Goal: Task Accomplishment & Management: Complete application form

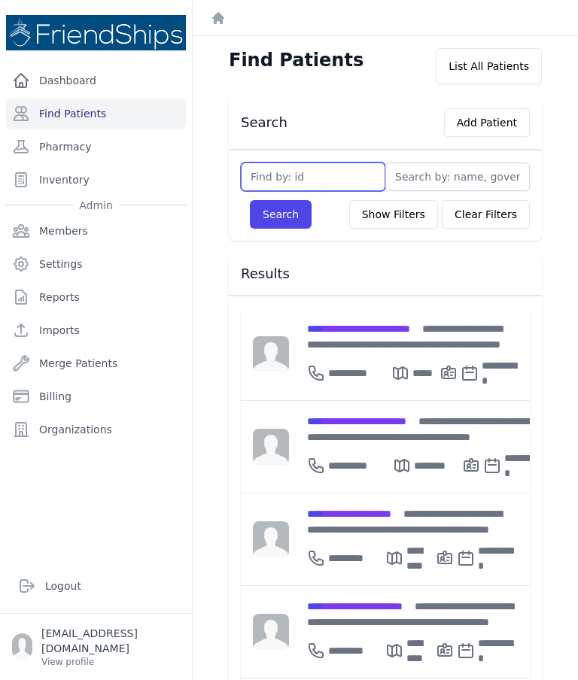
click at [329, 177] on input "text" at bounding box center [313, 177] width 145 height 29
type input "777"
click at [284, 215] on button "Search" at bounding box center [281, 214] width 62 height 29
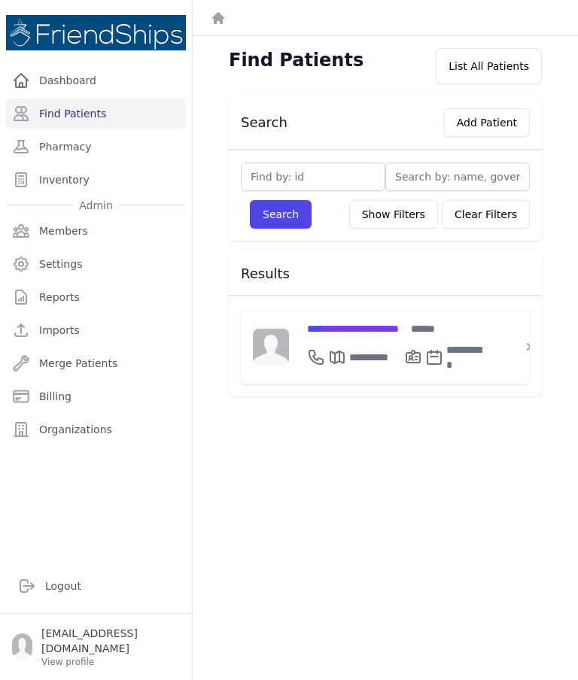
click at [399, 331] on span "**********" at bounding box center [353, 329] width 92 height 11
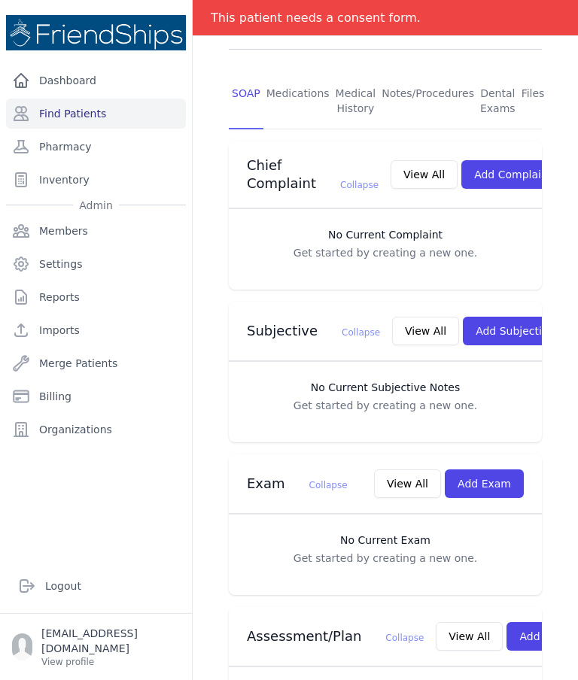
scroll to position [312, 0]
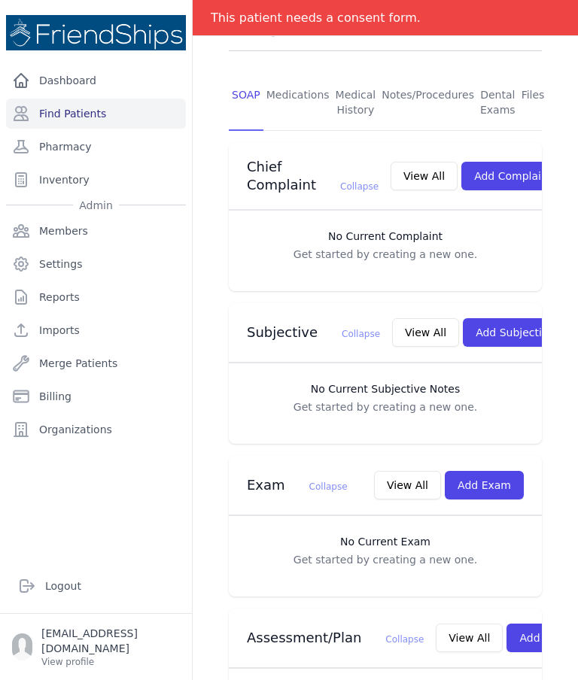
click at [501, 471] on button "Add Exam" at bounding box center [484, 485] width 79 height 29
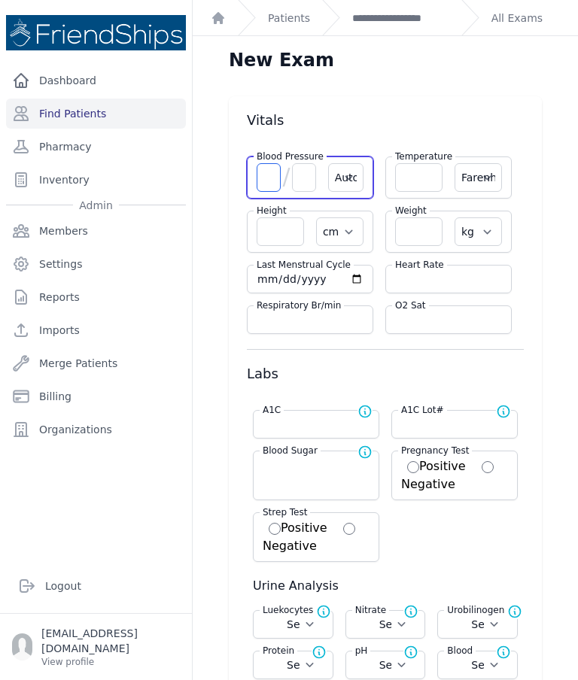
click at [268, 181] on input "number" at bounding box center [269, 177] width 24 height 29
type input "120"
click at [302, 180] on input "number" at bounding box center [304, 177] width 24 height 29
type input "8"
select select "Automatic"
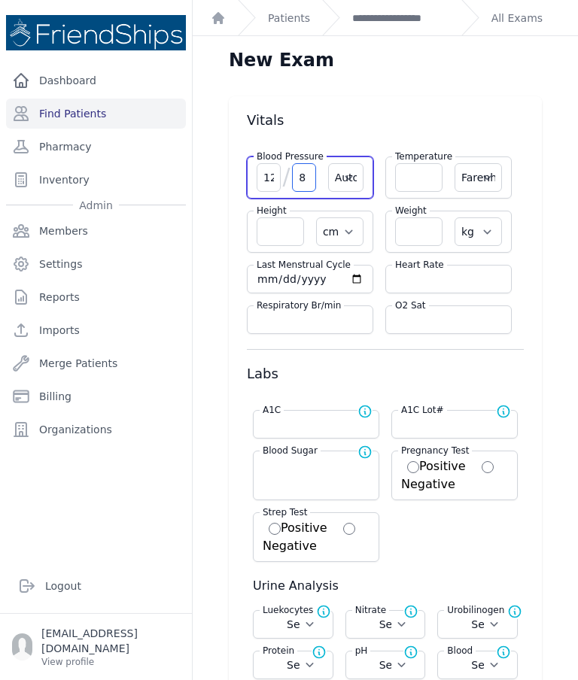
select select "F"
select select "cm"
select select "kg"
select select
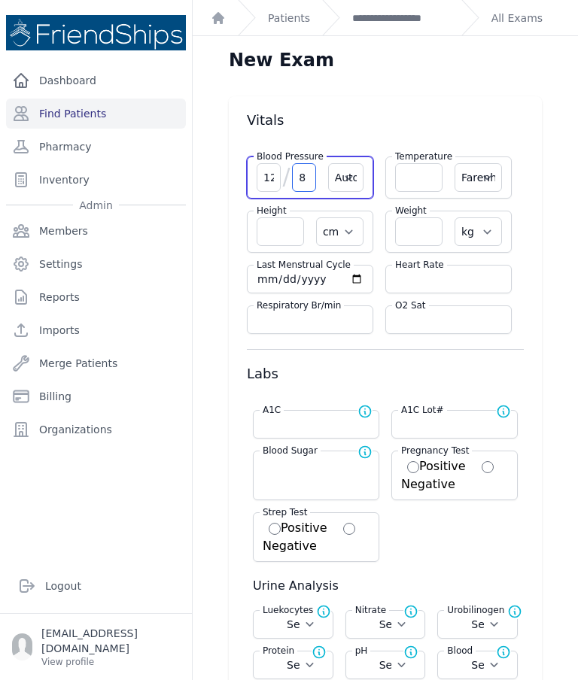
select select
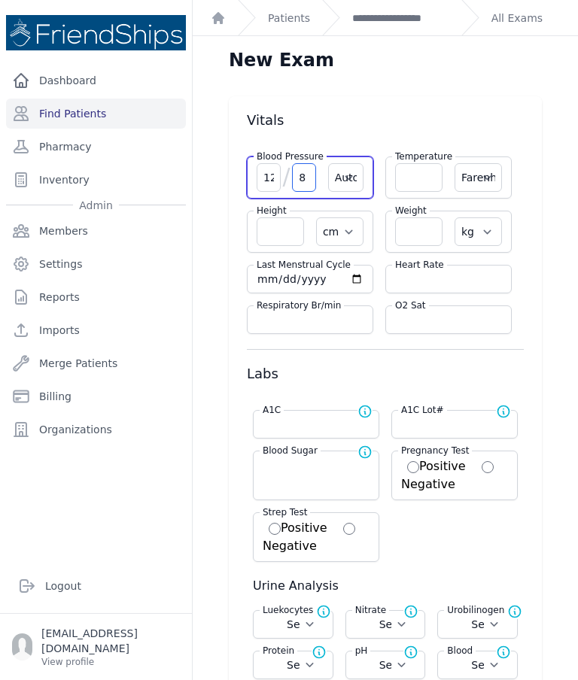
select select
type input "80"
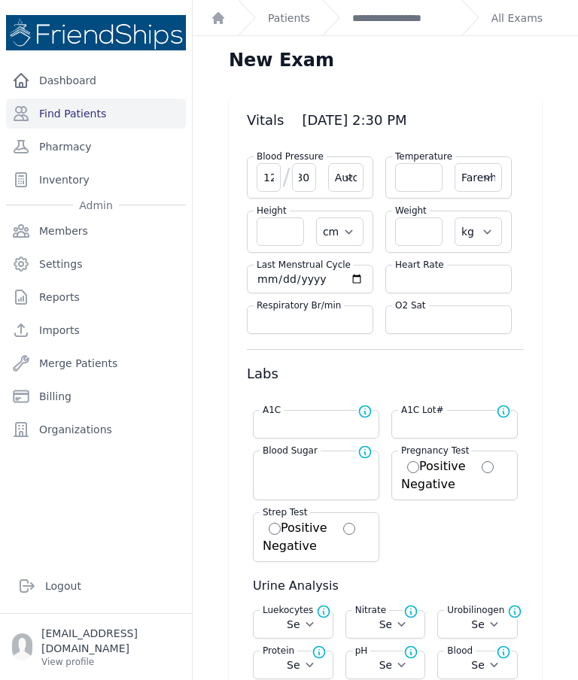
type input "80"
click at [445, 272] on input "number" at bounding box center [448, 279] width 107 height 15
type input "68"
select select "Automatic"
select select "F"
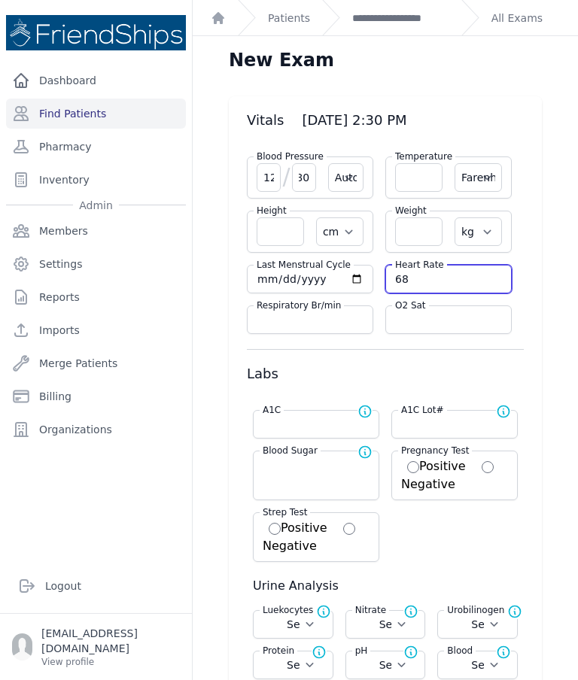
select select "cm"
select select "kg"
select select
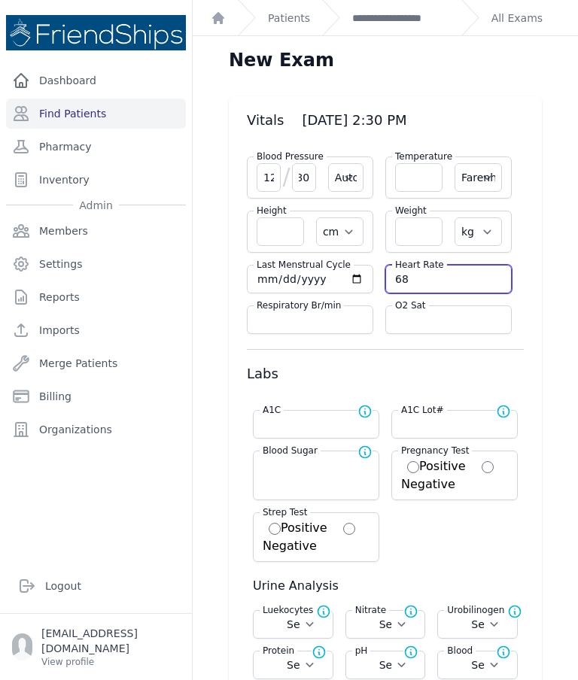
select select
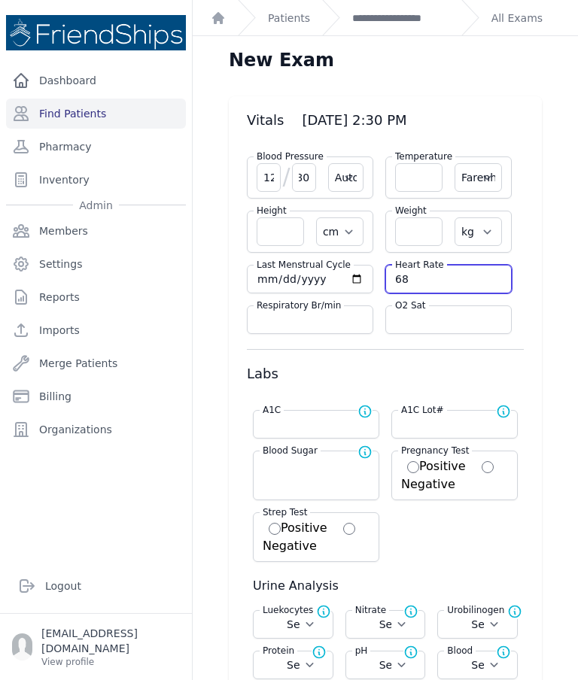
select select
type input "68"
click at [424, 174] on input "number" at bounding box center [418, 177] width 47 height 29
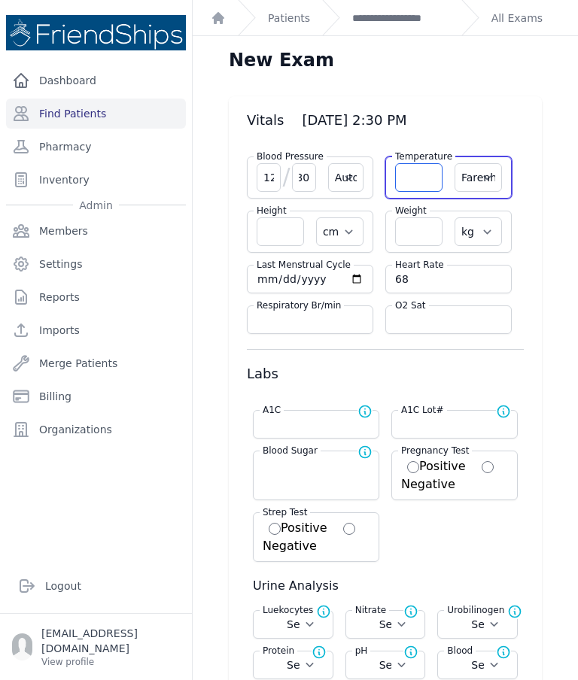
select select "Automatic"
select select "F"
select select "cm"
select select "kg"
select select
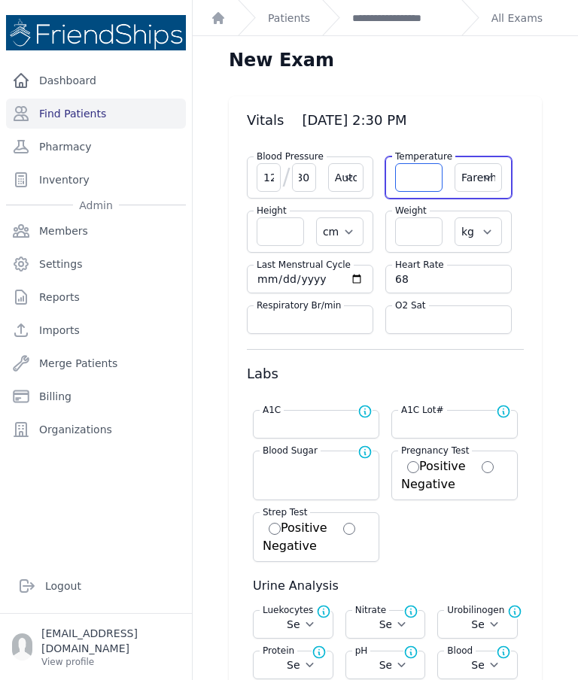
select select
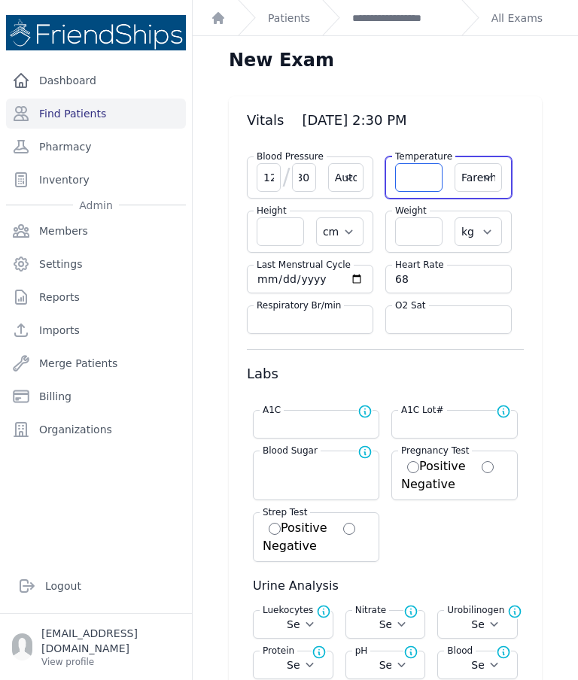
select select
type input "36.4"
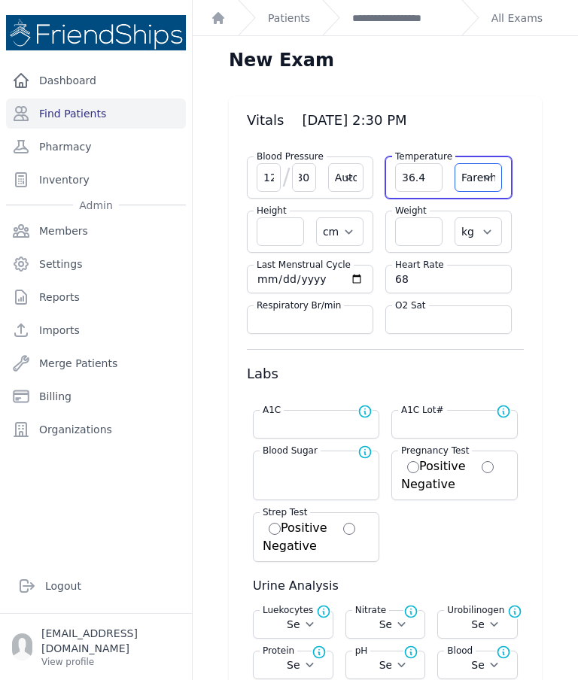
click at [489, 178] on select "Farenheit [PERSON_NAME]" at bounding box center [478, 177] width 47 height 29
select select "C"
select select "Automatic"
select select "cm"
select select "kg"
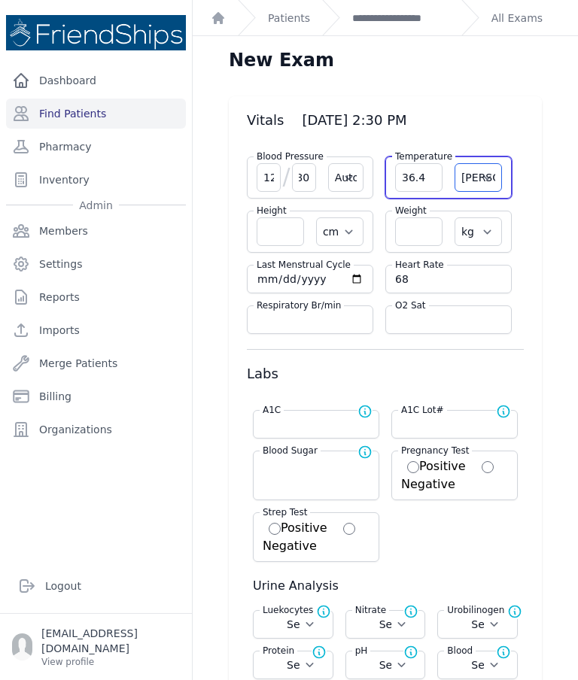
select select
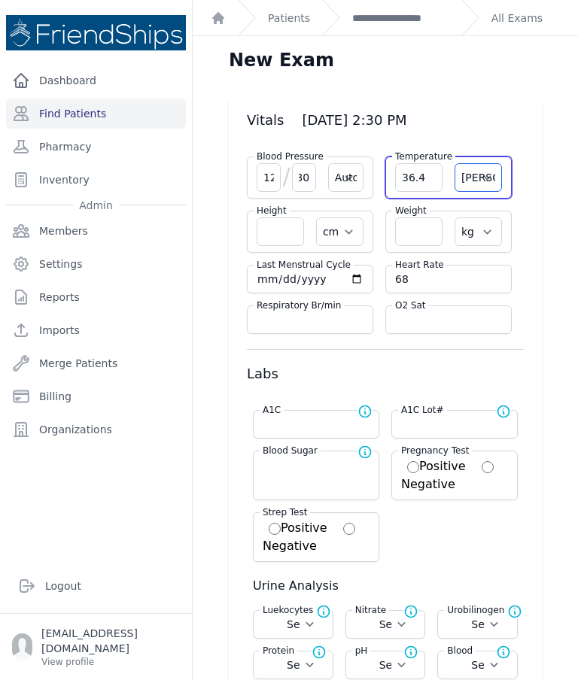
select select
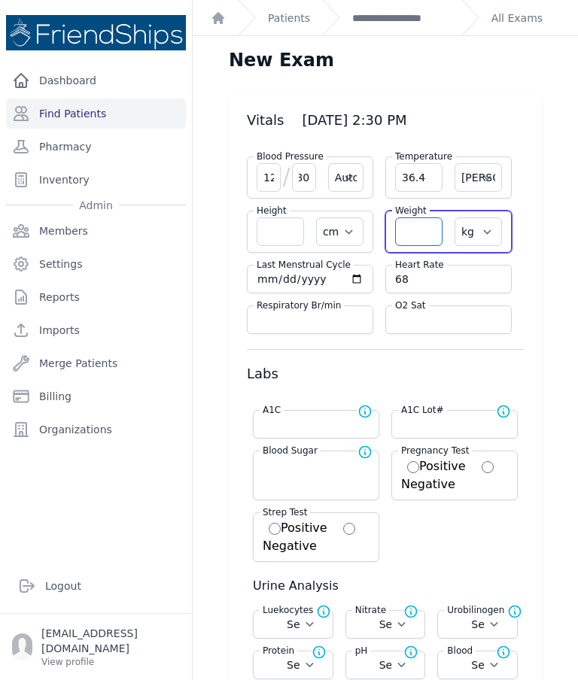
click at [418, 242] on input "number" at bounding box center [418, 232] width 47 height 29
select select "Automatic"
select select "C"
select select "cm"
select select "kg"
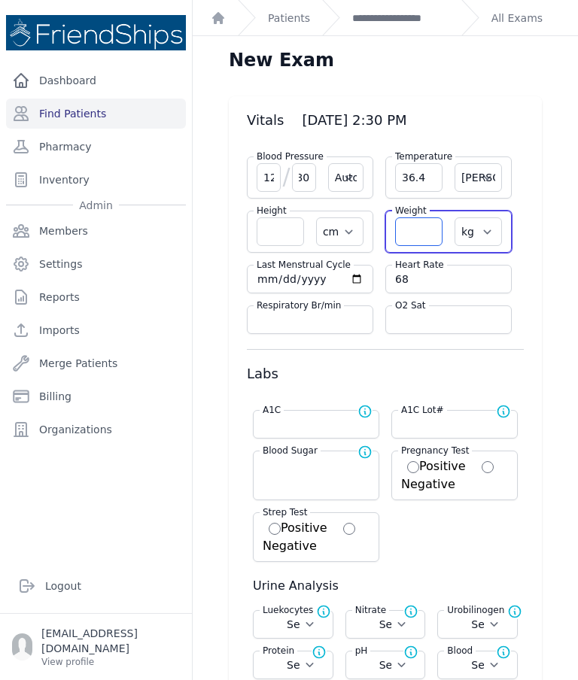
select select
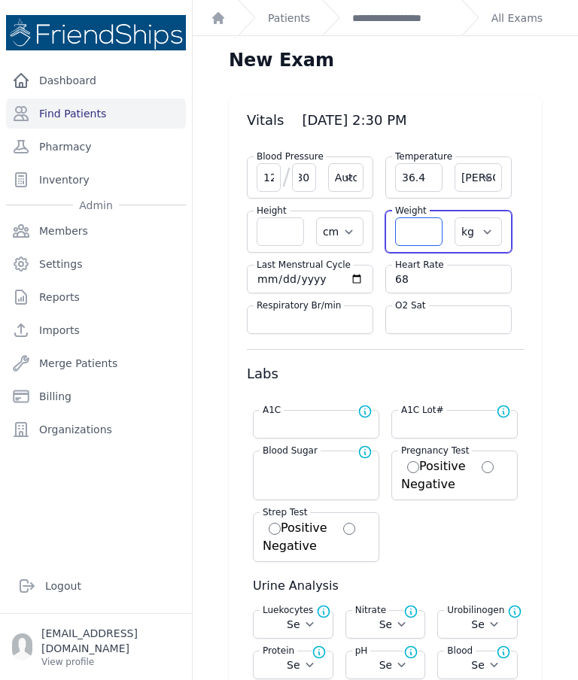
select select
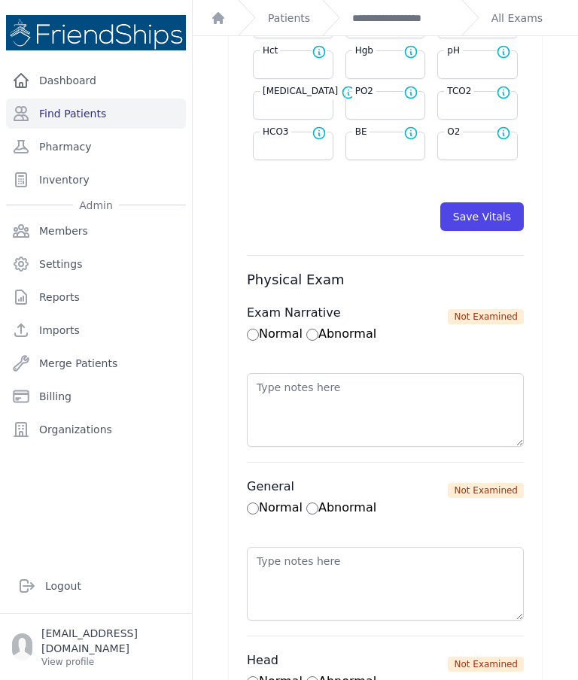
scroll to position [797, 0]
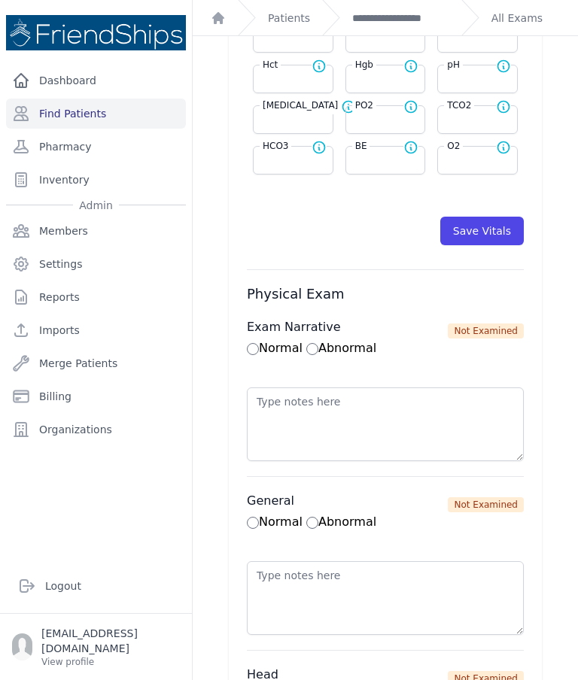
type input "75.1"
click at [495, 235] on button "Save Vitals" at bounding box center [482, 231] width 84 height 29
select select "Automatic"
select select "cm"
select select "kg"
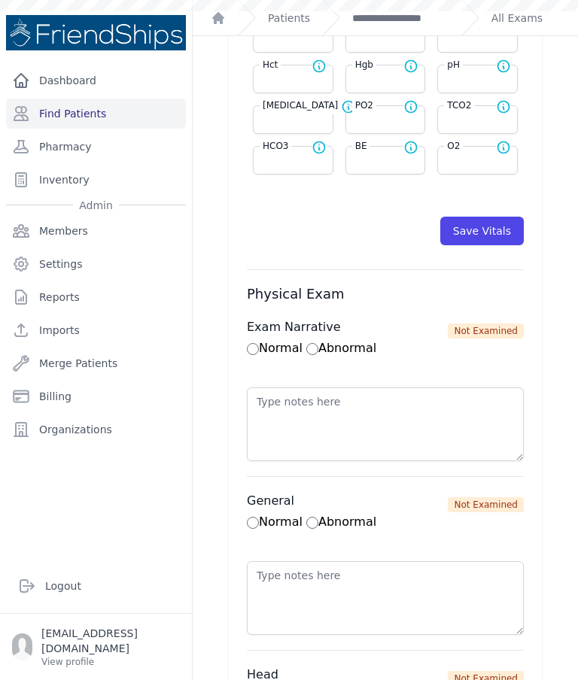
select select
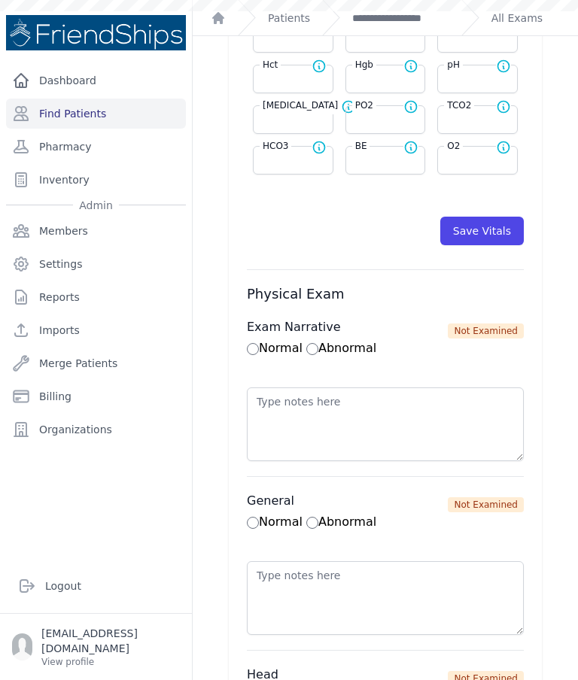
select select
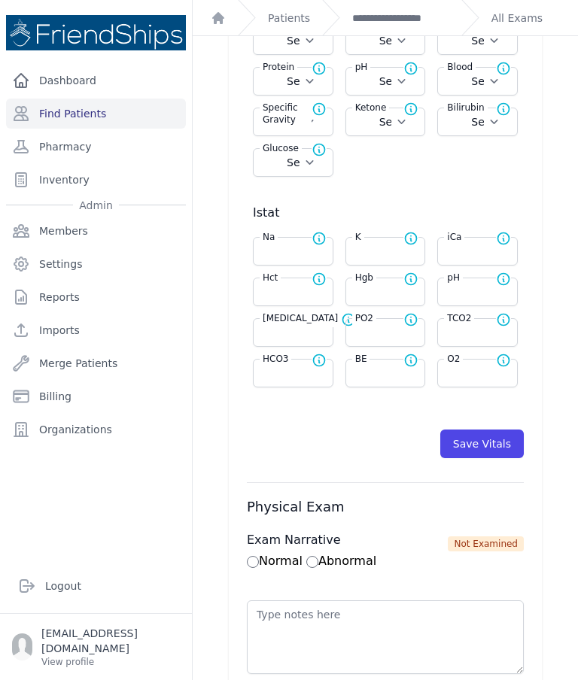
scroll to position [585, 0]
click at [492, 446] on button "Save Vitals" at bounding box center [482, 443] width 84 height 29
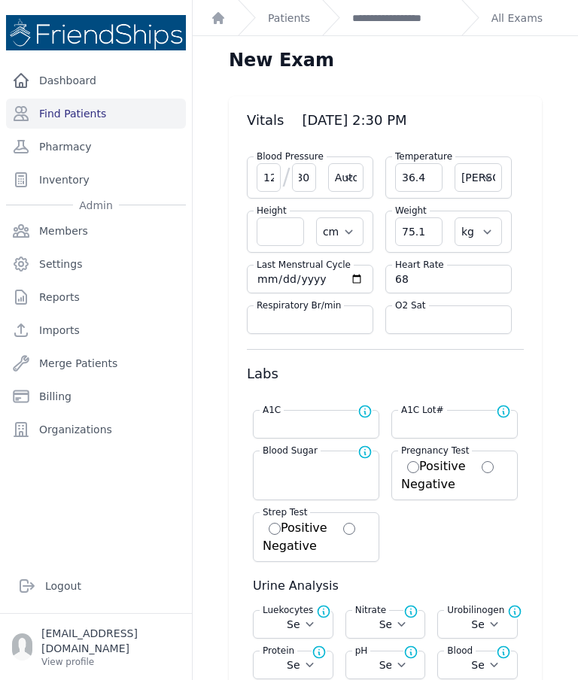
click at [397, 18] on link "**********" at bounding box center [400, 18] width 97 height 15
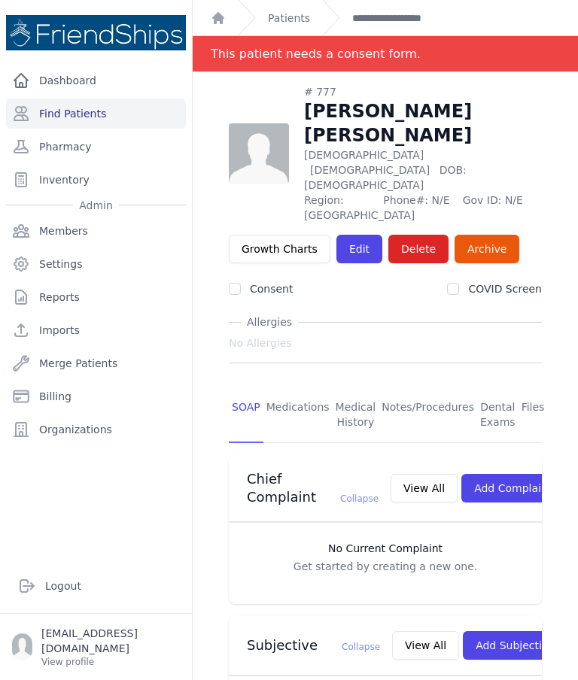
click at [127, 107] on link "Find Patients" at bounding box center [96, 114] width 180 height 30
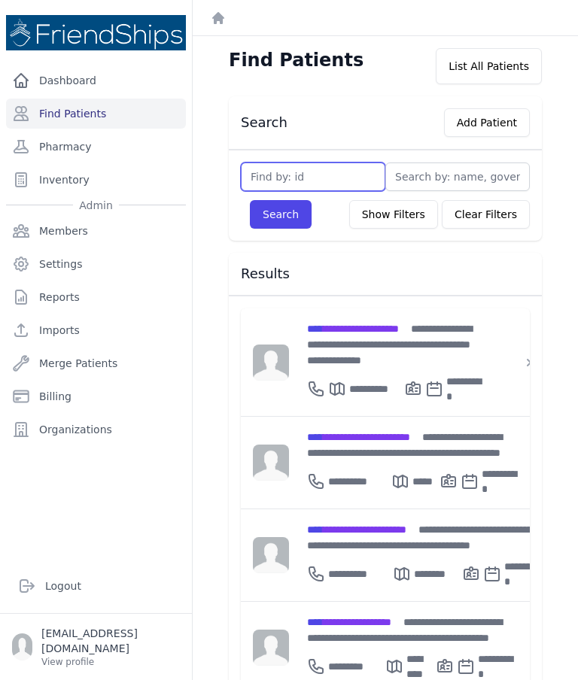
click at [279, 179] on input "text" at bounding box center [313, 177] width 145 height 29
type input "710"
click at [272, 227] on button "Search" at bounding box center [281, 214] width 62 height 29
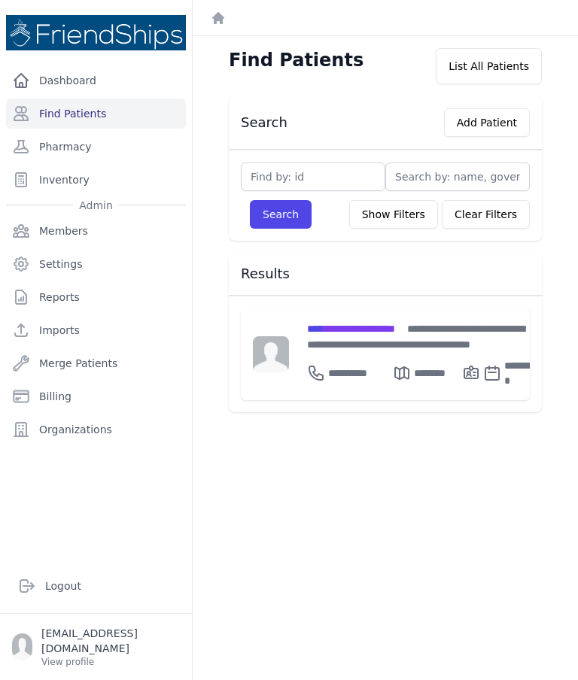
click at [372, 337] on div "**********" at bounding box center [424, 337] width 234 height 32
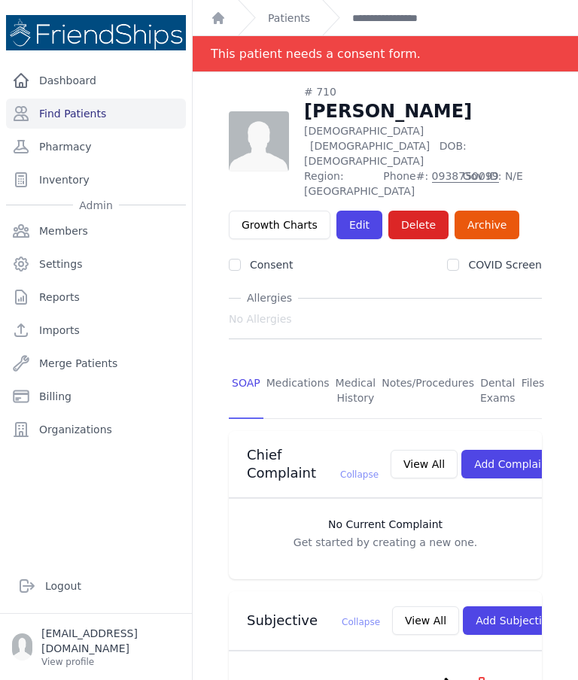
click at [356, 211] on link "Edit" at bounding box center [359, 225] width 46 height 29
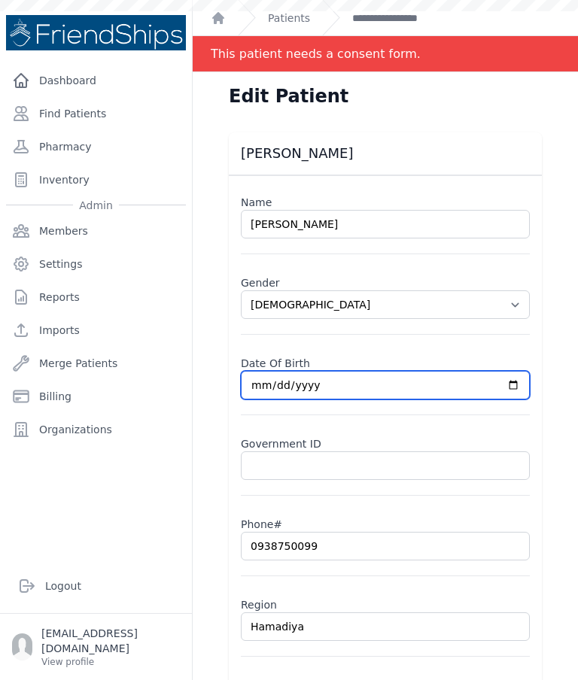
click at [416, 388] on input "1998-02-25" at bounding box center [385, 385] width 289 height 29
select select "female"
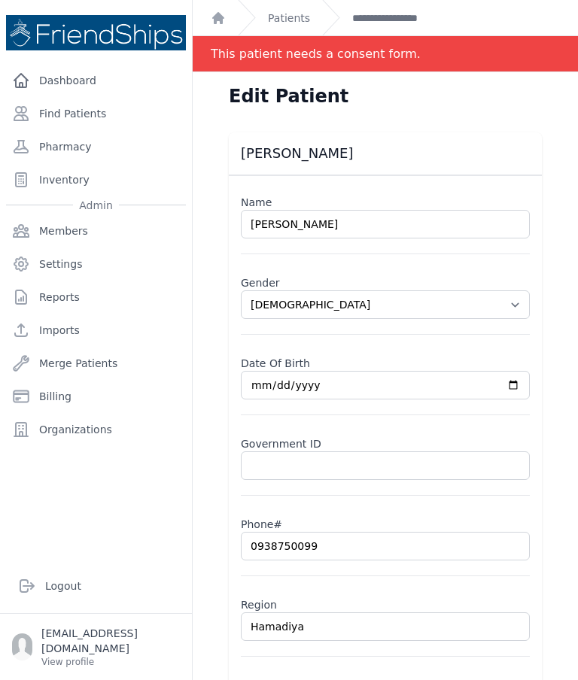
type input "1987-02-25"
select select "female"
type input "1988-02-25"
select select "female"
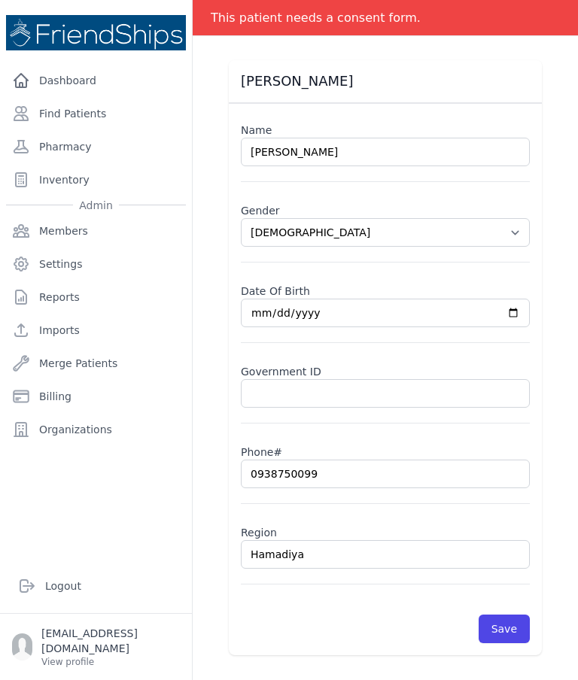
scroll to position [72, 0]
click at [511, 631] on button "Save" at bounding box center [504, 629] width 51 height 29
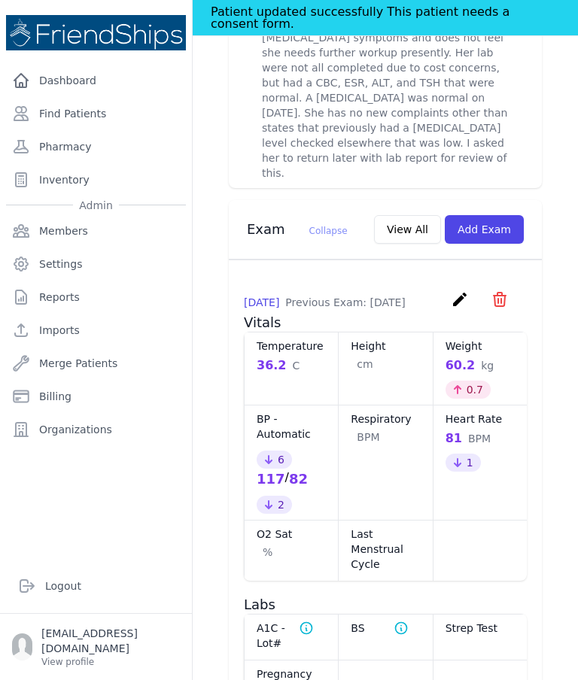
scroll to position [707, 0]
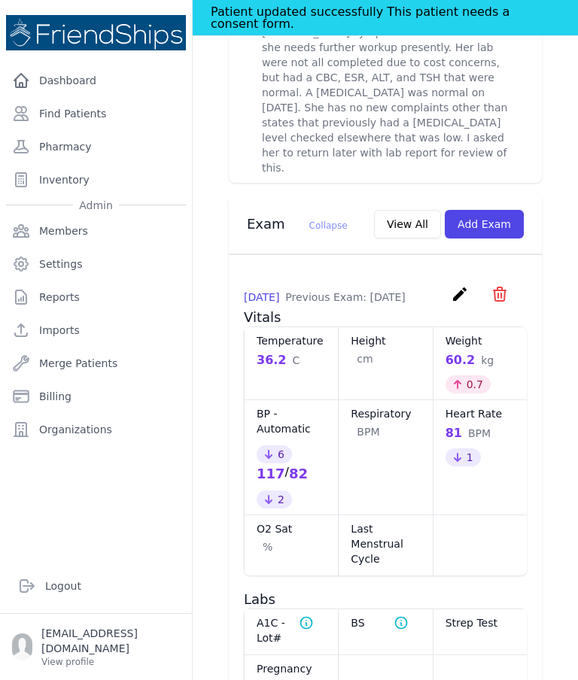
click at [479, 221] on button "Add Exam" at bounding box center [484, 224] width 79 height 29
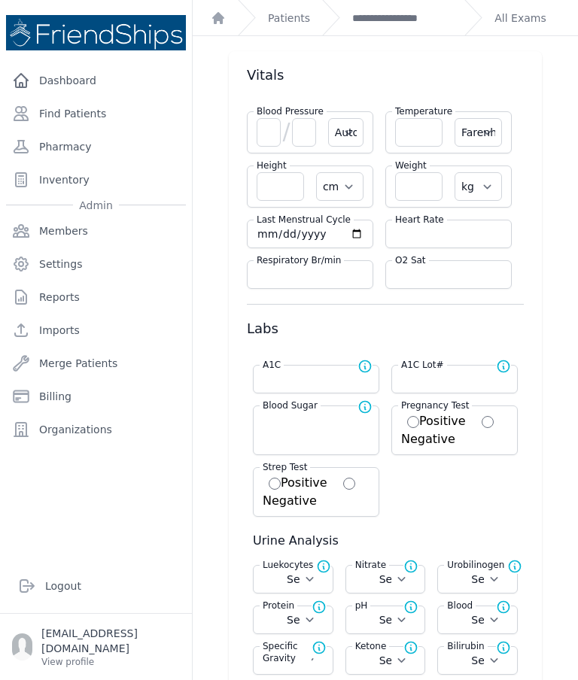
scroll to position [46, 0]
click at [266, 138] on input "number" at bounding box center [269, 131] width 24 height 29
type input "120"
click at [312, 124] on input "number" at bounding box center [304, 131] width 24 height 29
type input "75"
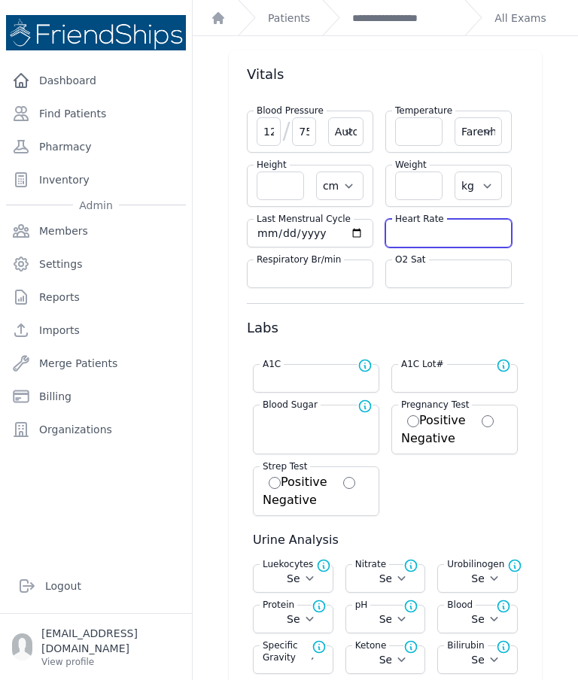
click at [456, 235] on input "number" at bounding box center [448, 233] width 107 height 15
select select "Automatic"
select select "F"
select select "cm"
select select "kg"
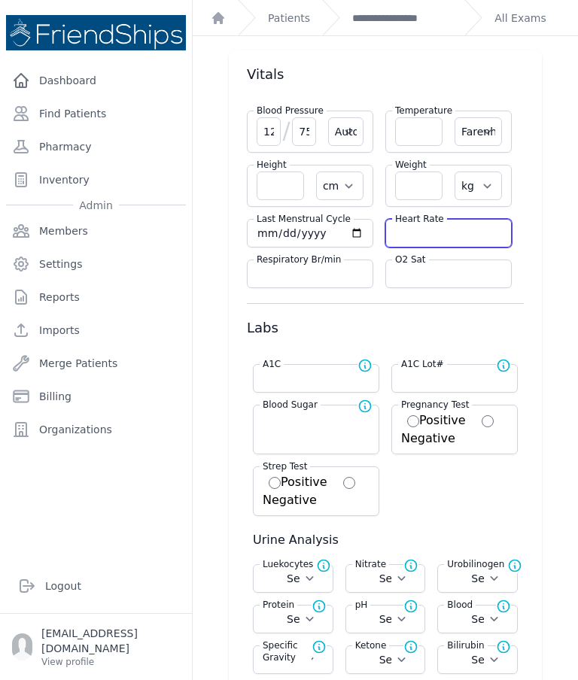
select select
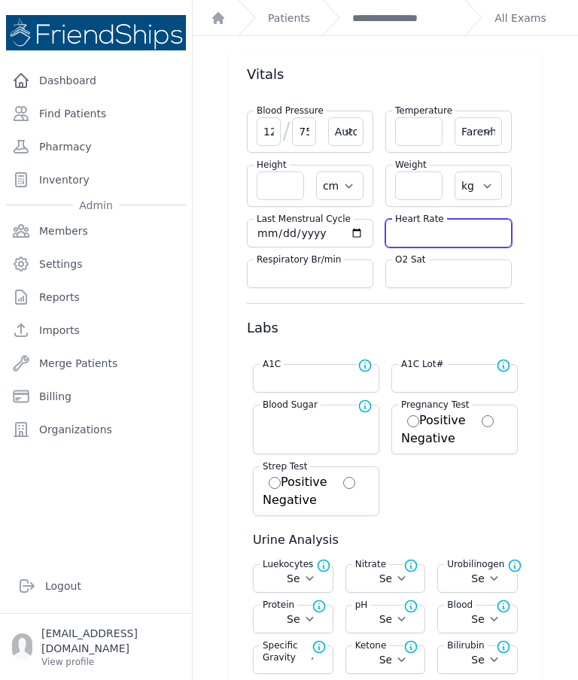
select select
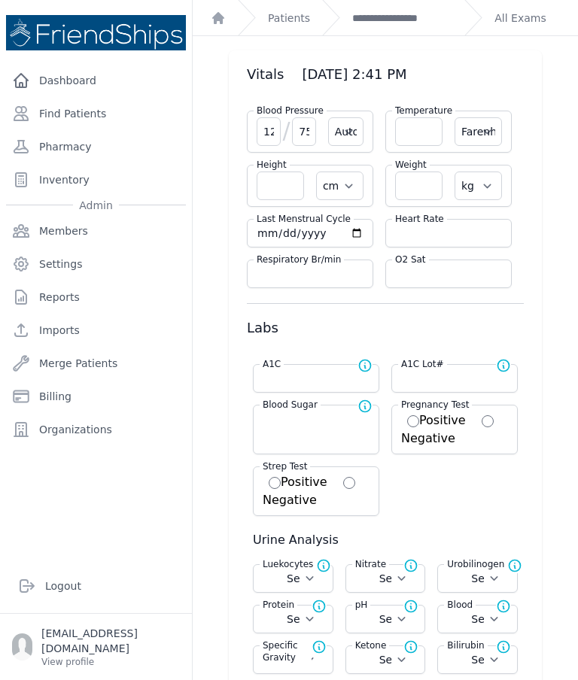
type input "75"
select select "Automatic"
select select "F"
select select "cm"
select select "kg"
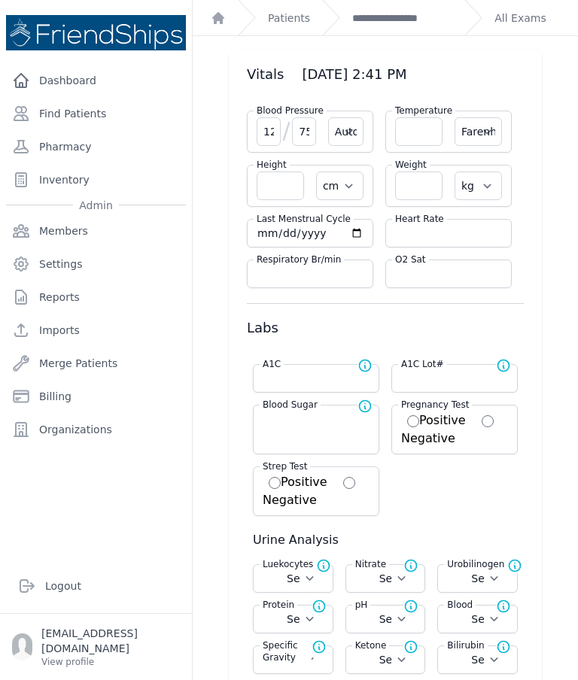
select select
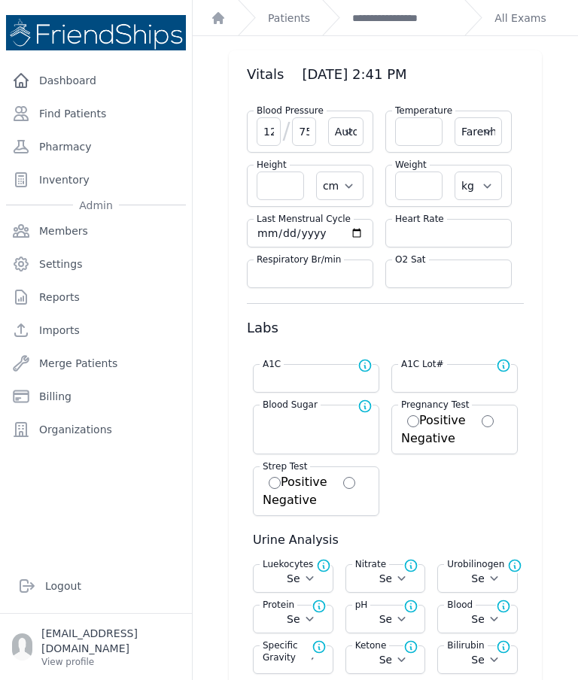
select select
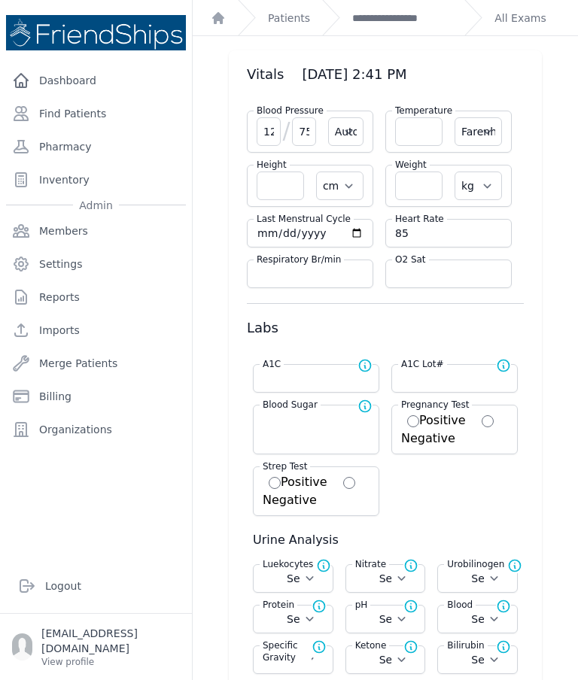
type input "85"
click at [423, 141] on input "number" at bounding box center [418, 131] width 47 height 29
select select "Automatic"
select select "F"
select select "cm"
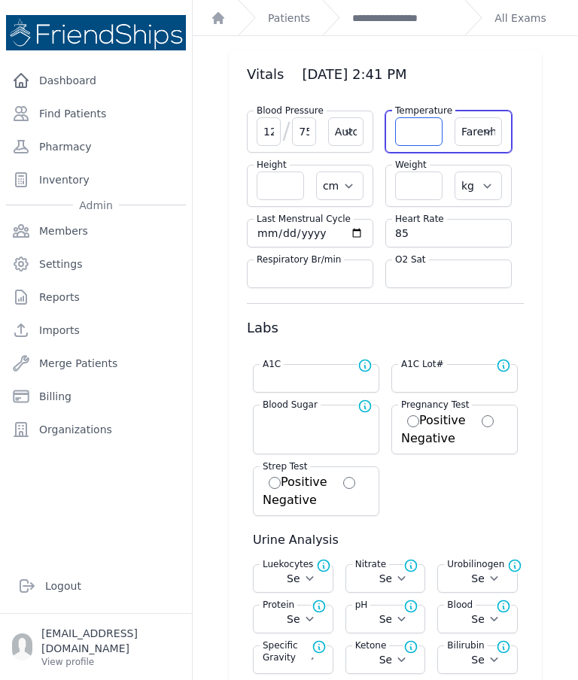
select select "kg"
select select
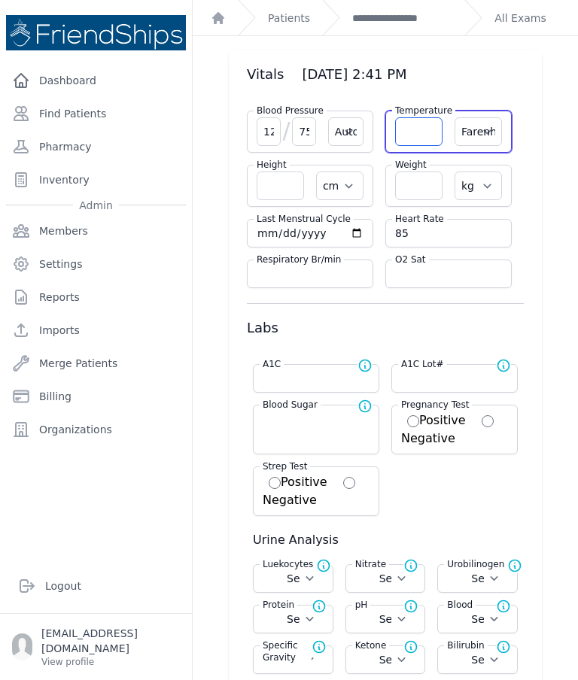
select select
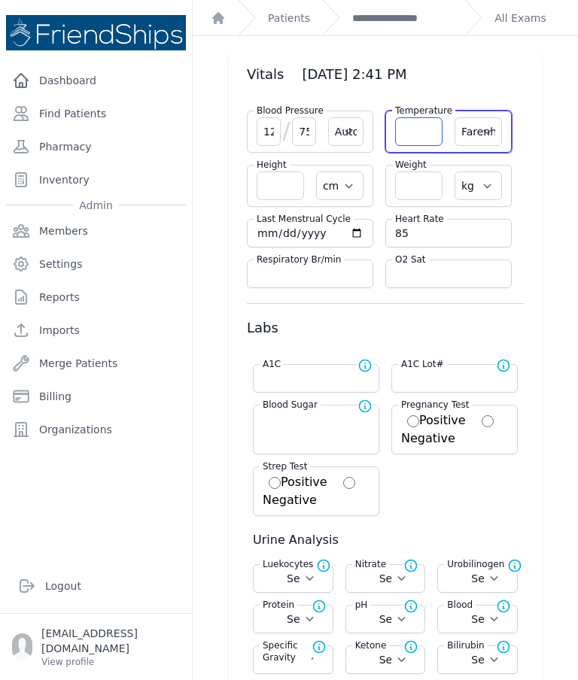
select select
type input "36.3"
click at [486, 136] on select "Farenheit Celcius" at bounding box center [478, 131] width 47 height 29
select select "Automatic"
select select "cm"
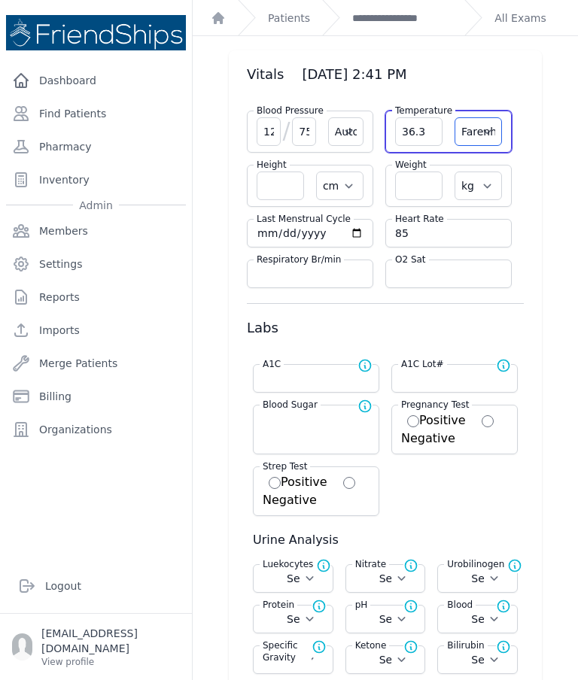
select select "kg"
select select
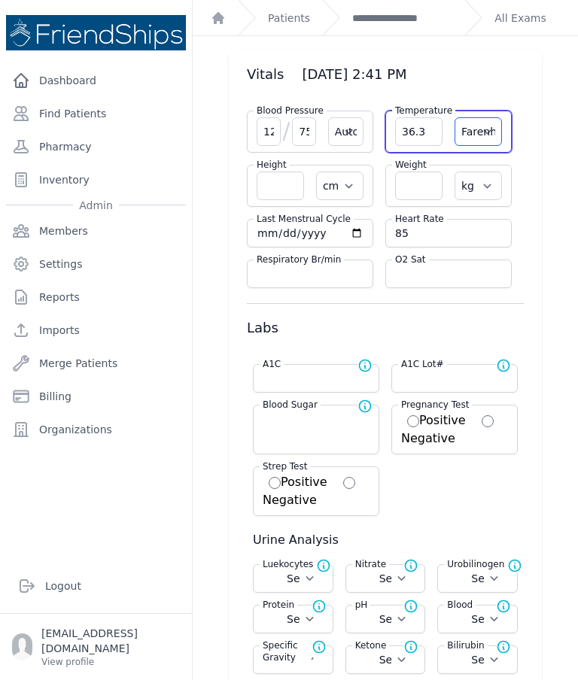
select select
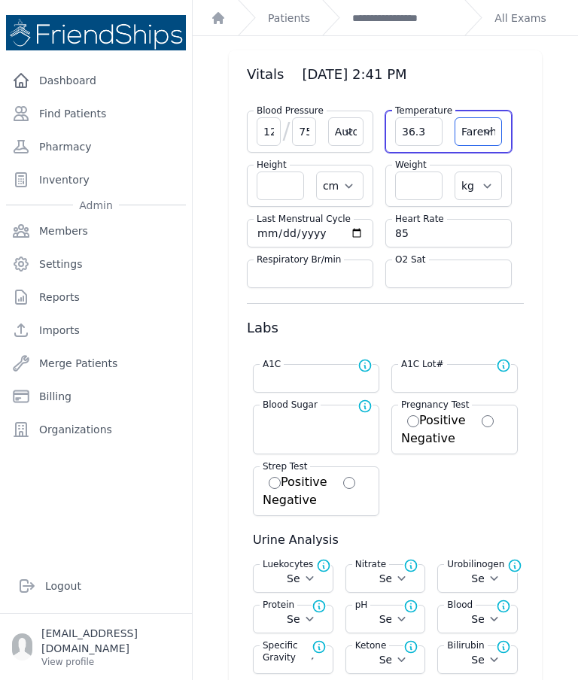
select select
select select "C"
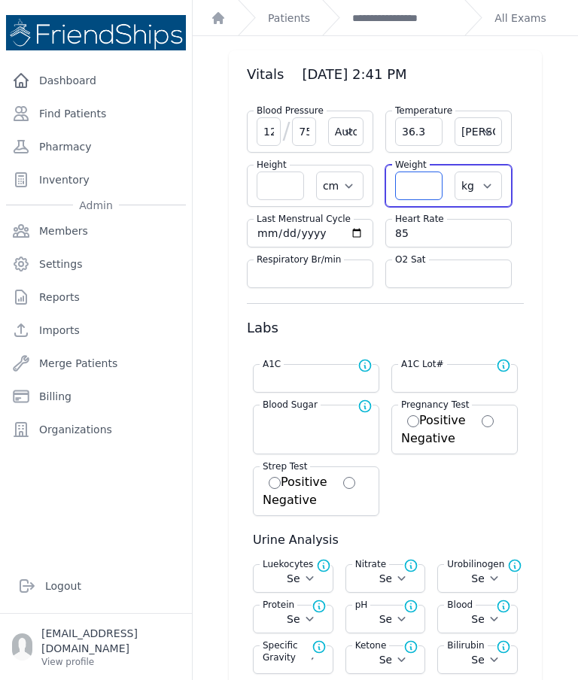
click at [428, 185] on input "number" at bounding box center [418, 186] width 47 height 29
select select "Automatic"
select select "C"
select select "cm"
select select "kg"
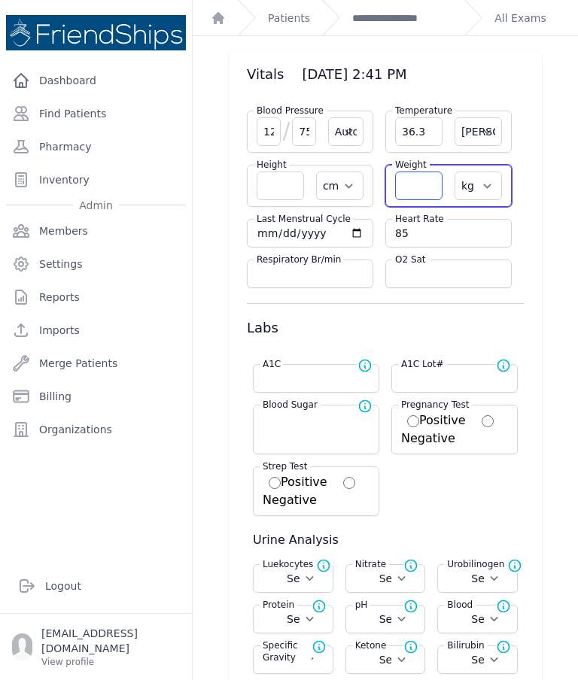
select select
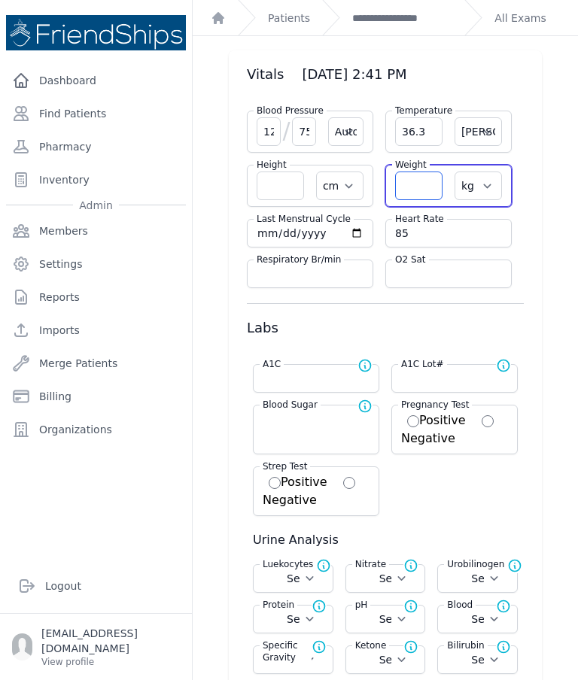
select select
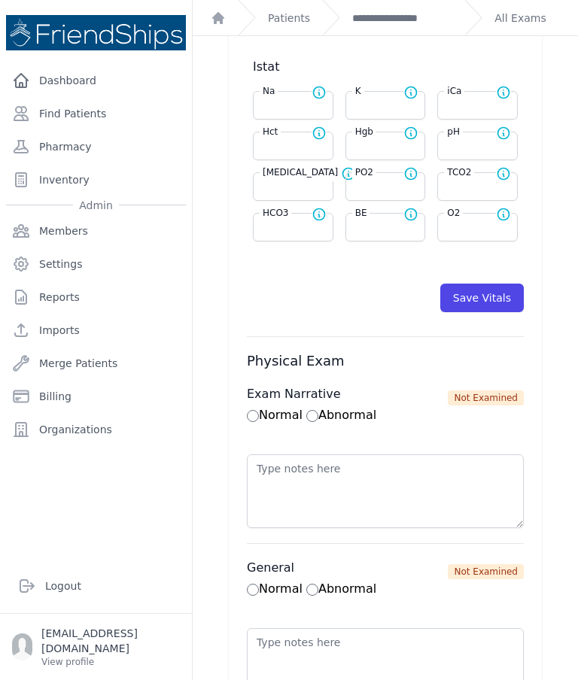
scroll to position [747, 0]
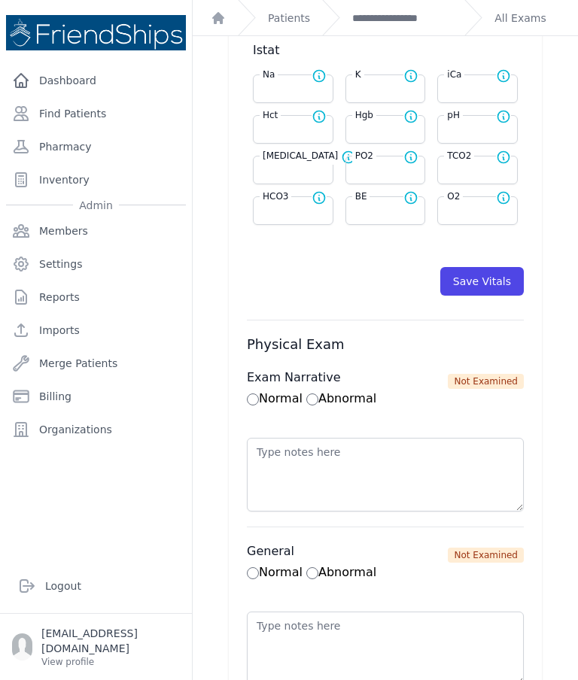
type input "61.1"
click at [493, 295] on button "Save Vitals" at bounding box center [482, 281] width 84 height 29
select select "Automatic"
select select "cm"
select select "kg"
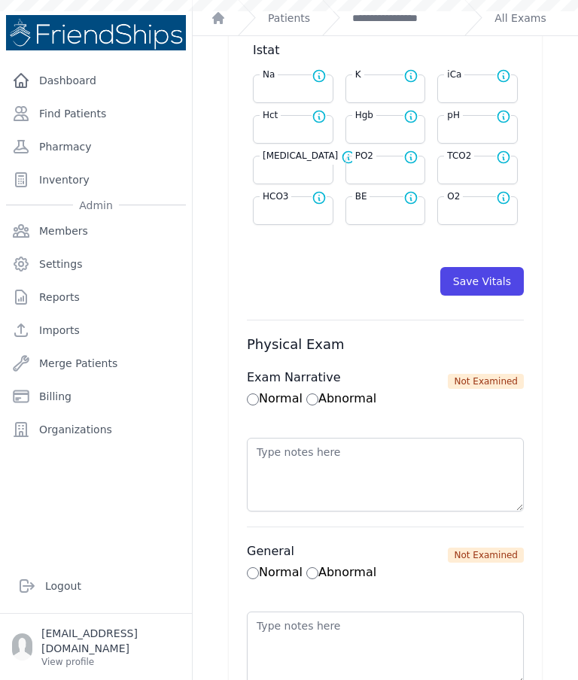
select select
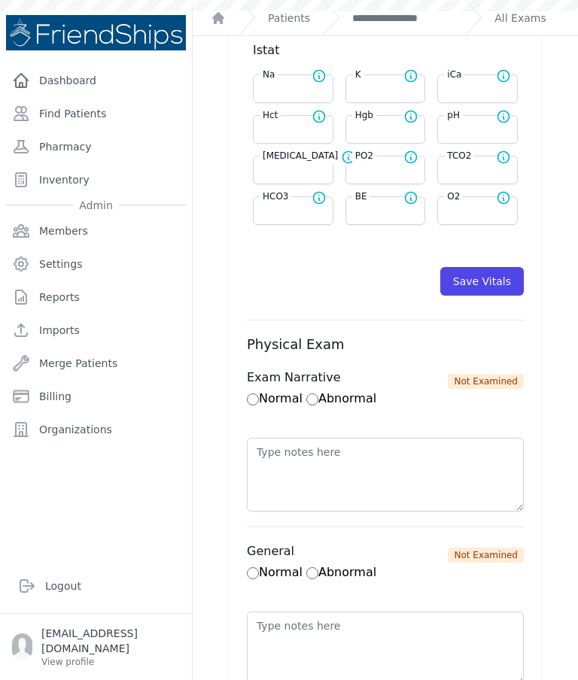
select select
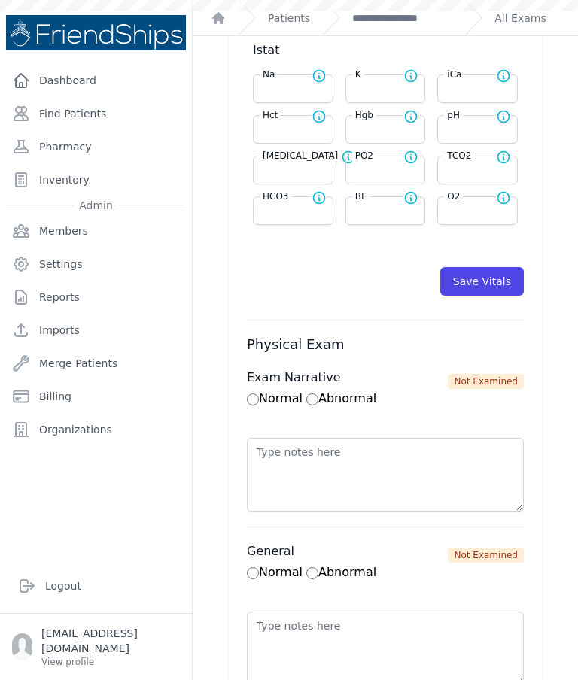
scroll to position [0, 0]
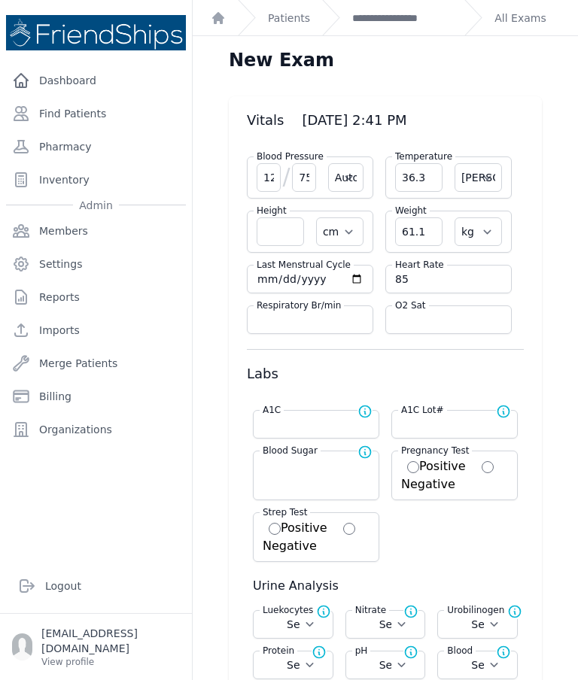
click at [411, 17] on link "**********" at bounding box center [402, 18] width 100 height 15
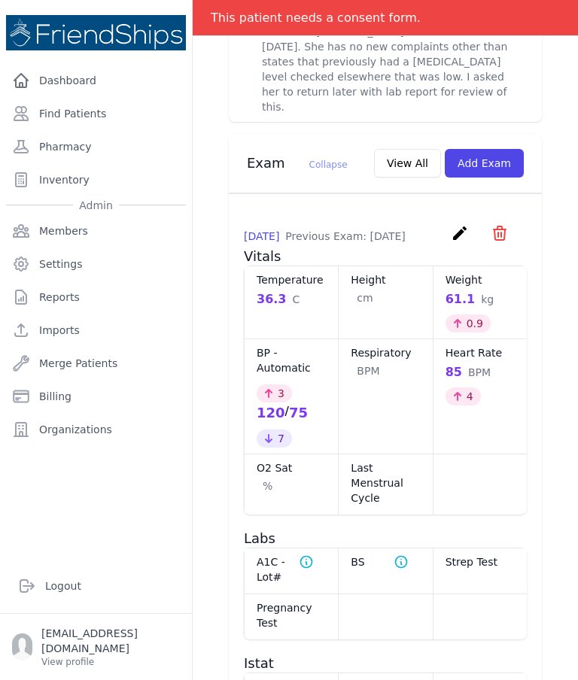
scroll to position [769, 0]
click at [94, 124] on link "Find Patients" at bounding box center [96, 114] width 180 height 30
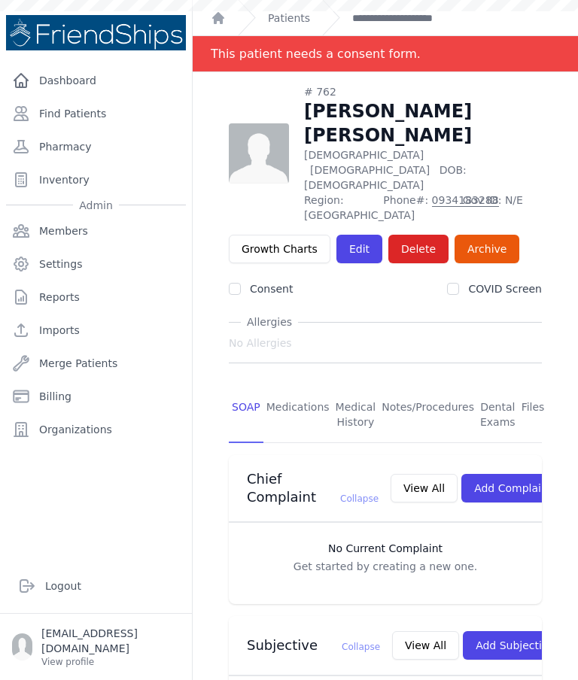
click at [113, 116] on link "Find Patients" at bounding box center [96, 114] width 180 height 30
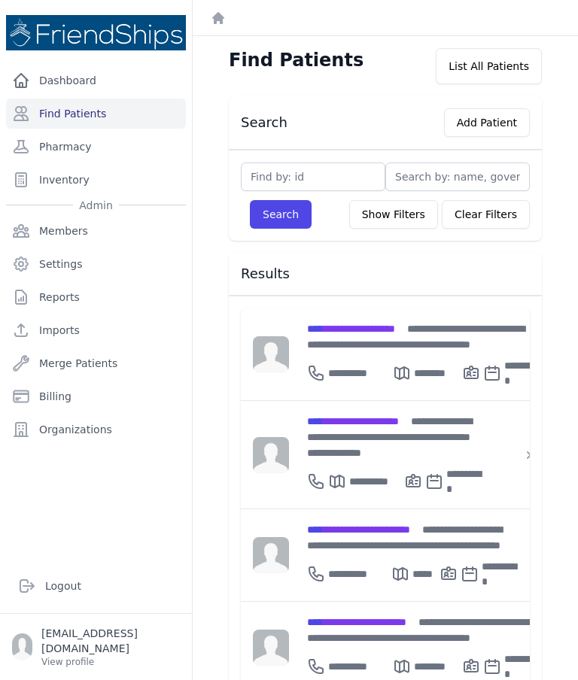
click at [118, 120] on link "Find Patients" at bounding box center [96, 114] width 180 height 30
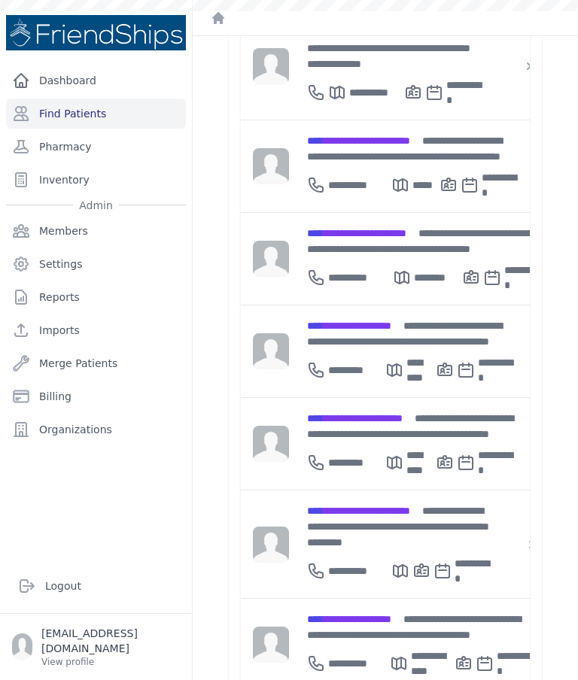
scroll to position [439, 0]
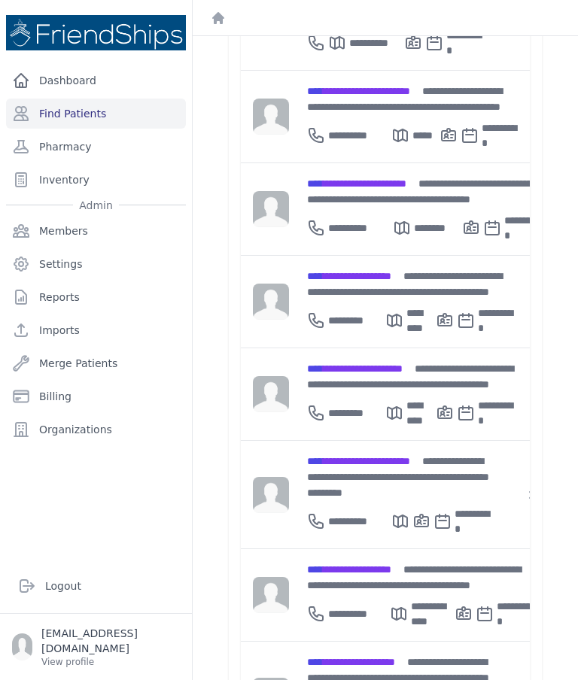
click at [409, 561] on div "**********" at bounding box center [420, 577] width 227 height 32
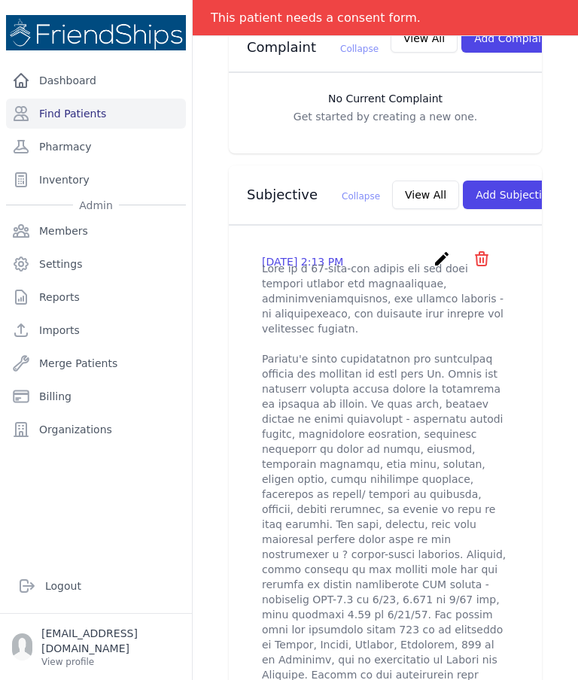
scroll to position [412, 0]
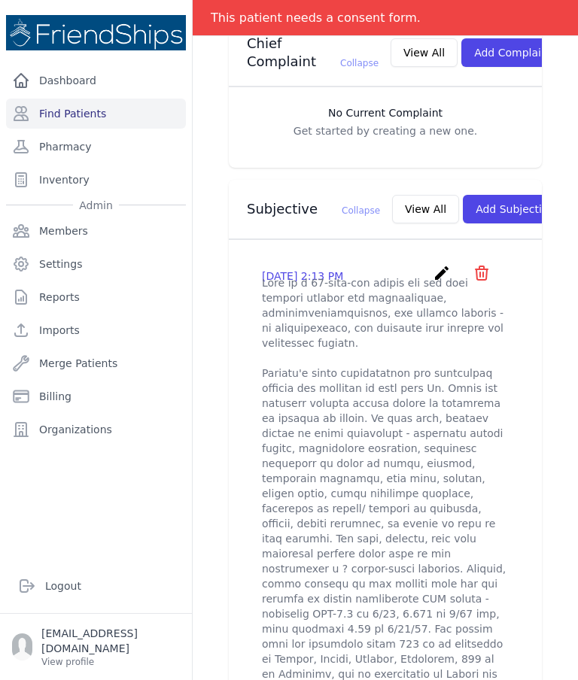
click at [444, 272] on icon "create" at bounding box center [442, 273] width 18 height 18
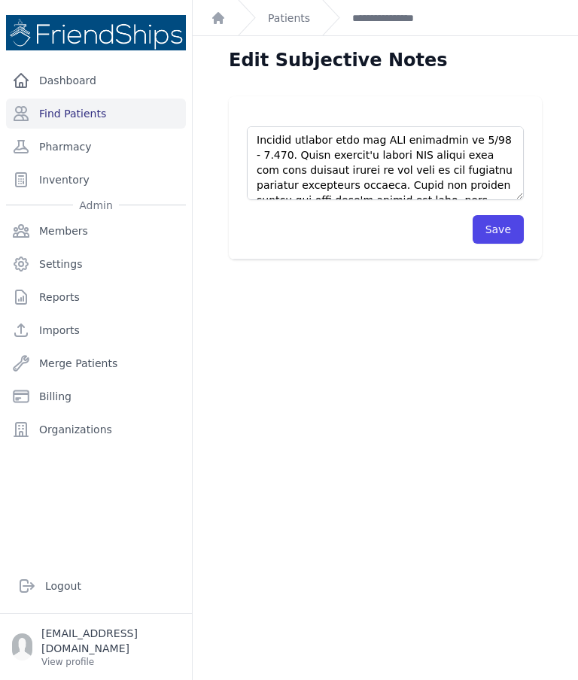
scroll to position [1114, 0]
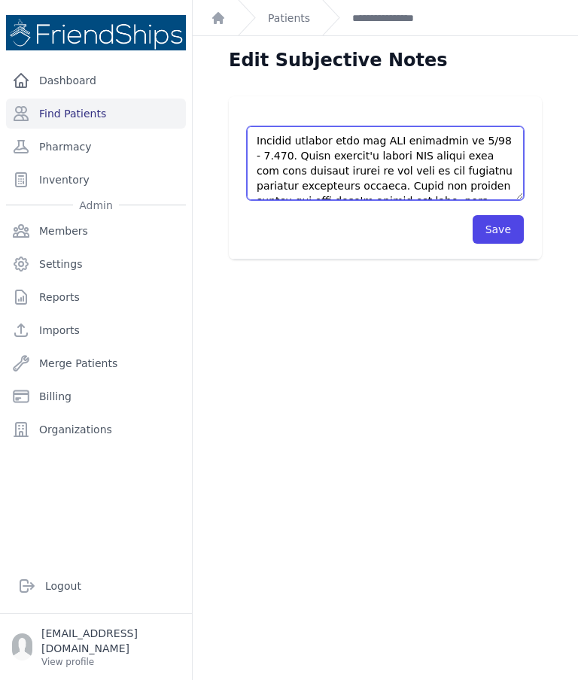
click at [420, 178] on textarea at bounding box center [385, 163] width 277 height 74
click at [358, 178] on textarea at bounding box center [385, 163] width 277 height 74
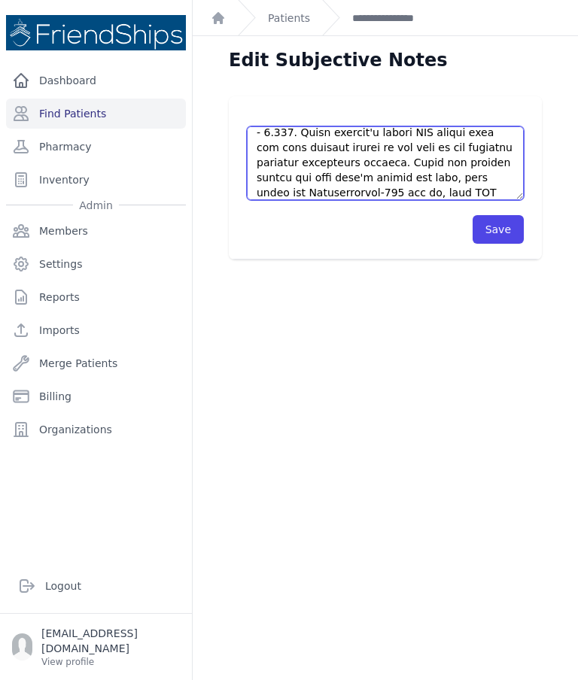
scroll to position [1159, 0]
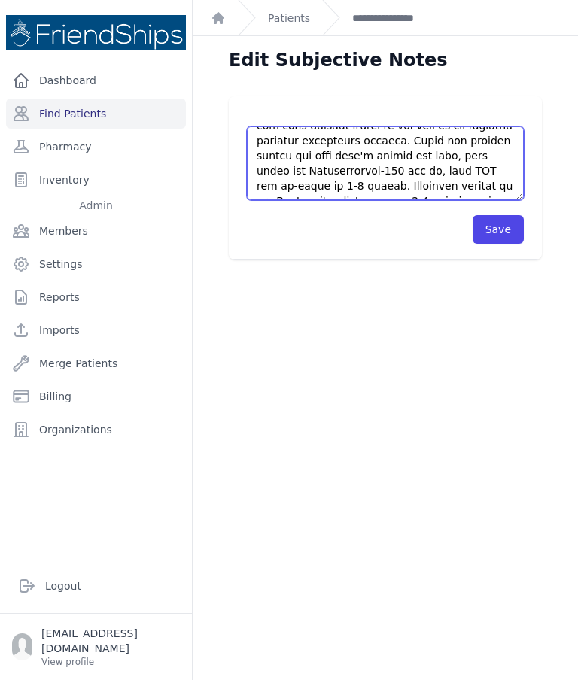
type textarea "This is a 56-year-old female for the past medical history for hypertension, hyp…"
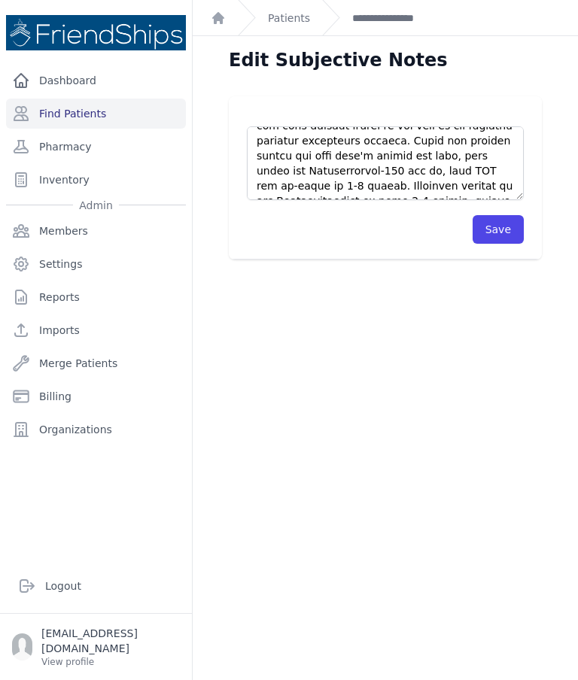
click at [498, 231] on button "Save" at bounding box center [498, 229] width 51 height 29
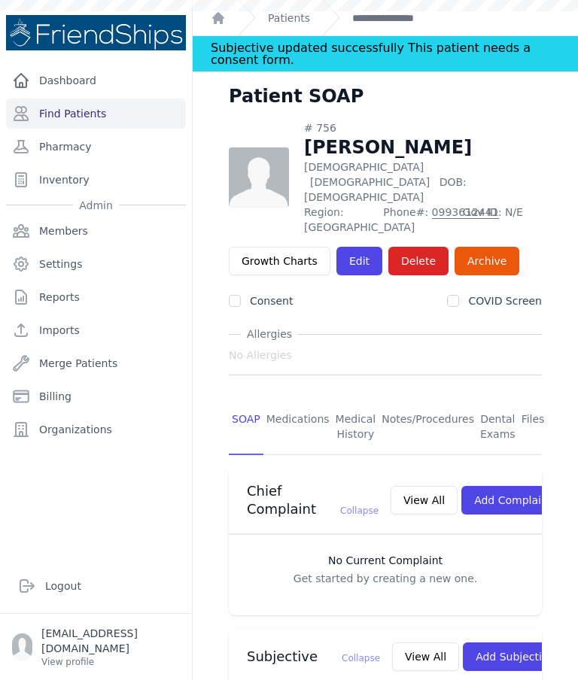
click at [128, 119] on link "Find Patients" at bounding box center [96, 114] width 180 height 30
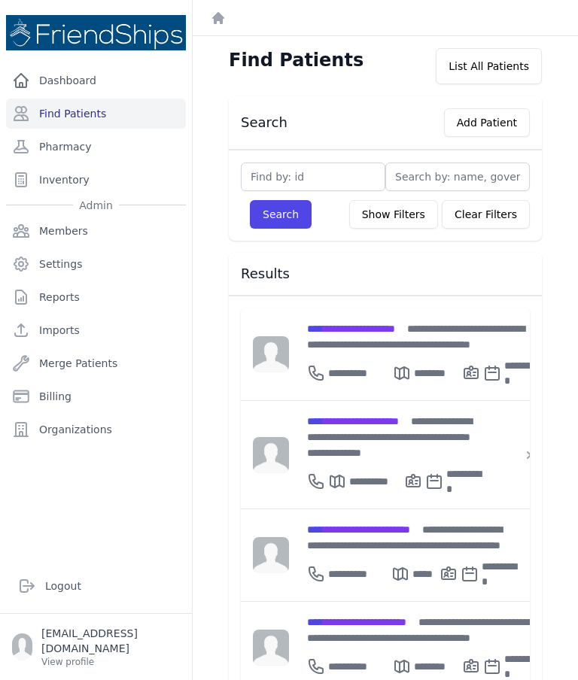
click at [384, 424] on span "**********" at bounding box center [353, 421] width 92 height 11
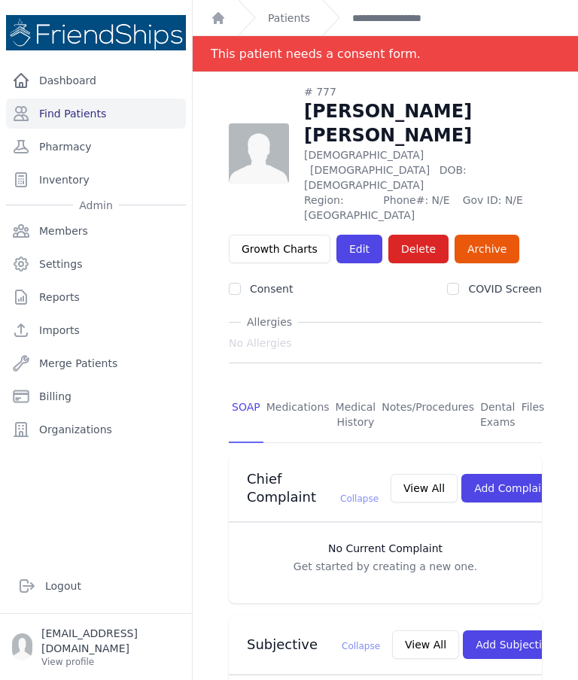
click at [122, 113] on link "Find Patients" at bounding box center [96, 114] width 180 height 30
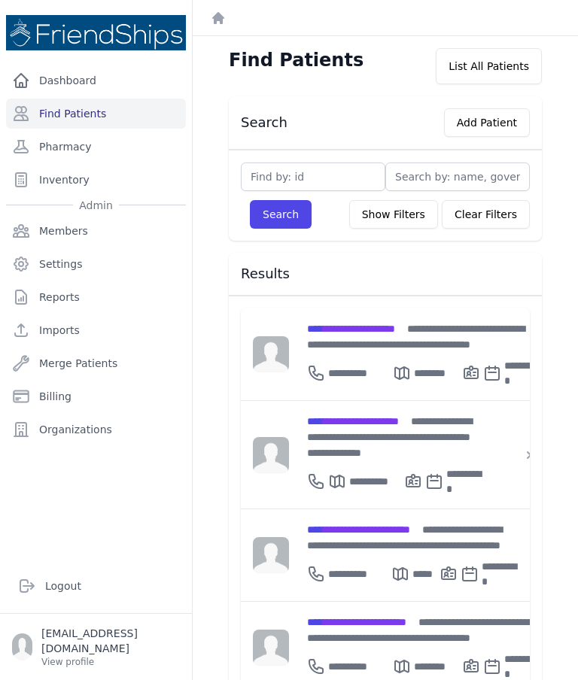
click at [373, 431] on div "**********" at bounding box center [397, 436] width 181 height 47
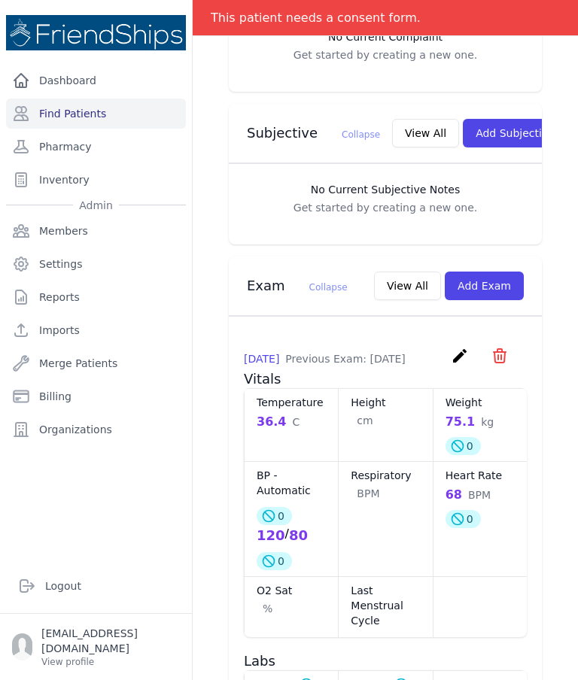
scroll to position [512, 0]
click at [501, 272] on button "Add Exam" at bounding box center [484, 286] width 79 height 29
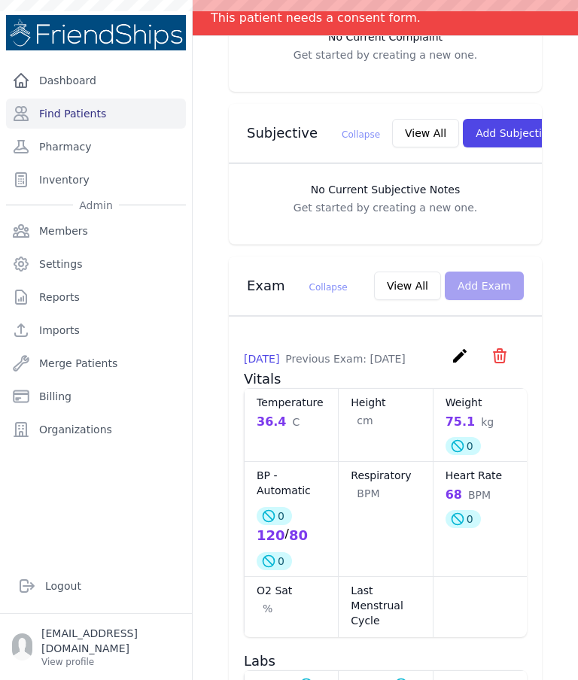
scroll to position [0, 0]
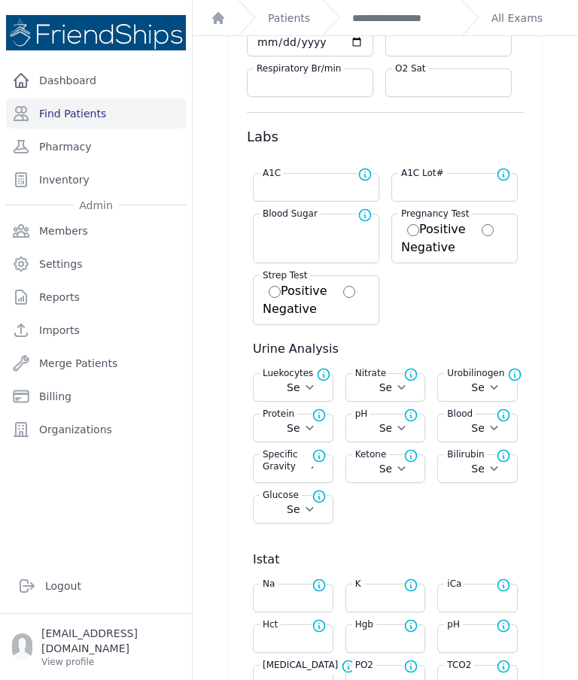
scroll to position [273, 0]
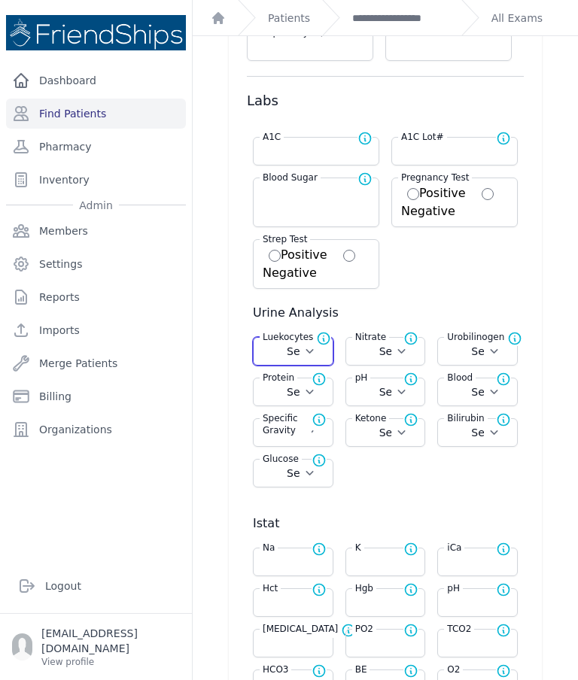
click at [318, 354] on select "Select Negative Trace Small Moderate Large" at bounding box center [293, 351] width 61 height 15
select select "Negative"
click at [390, 352] on select "Select Positive Negative" at bounding box center [385, 351] width 61 height 15
click at [382, 341] on label "Nitrate" at bounding box center [370, 338] width 37 height 15
select select "Negative"
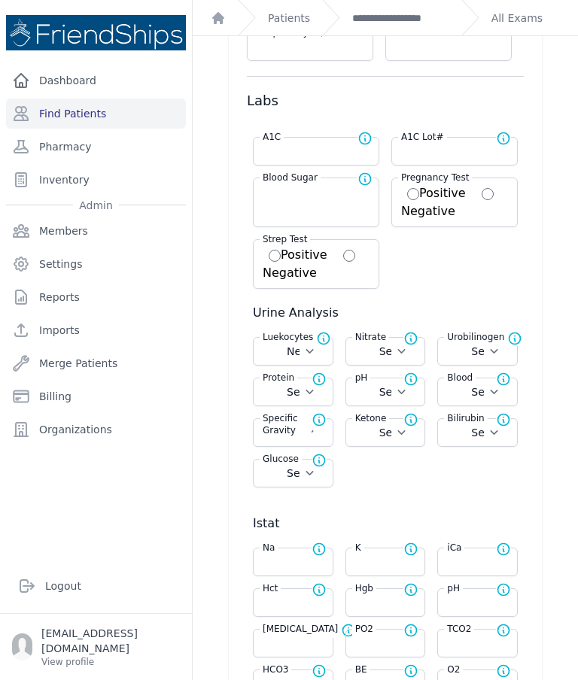
select select "Automatic"
select select "F"
select select "cm"
select select "kg"
select select
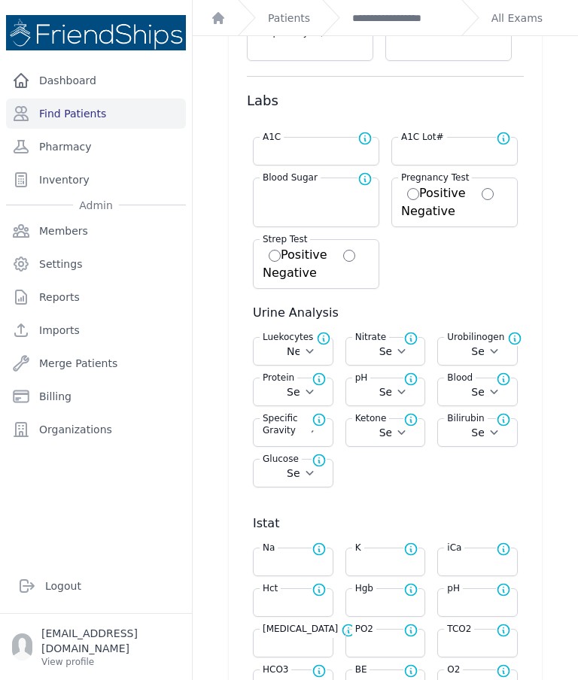
select select
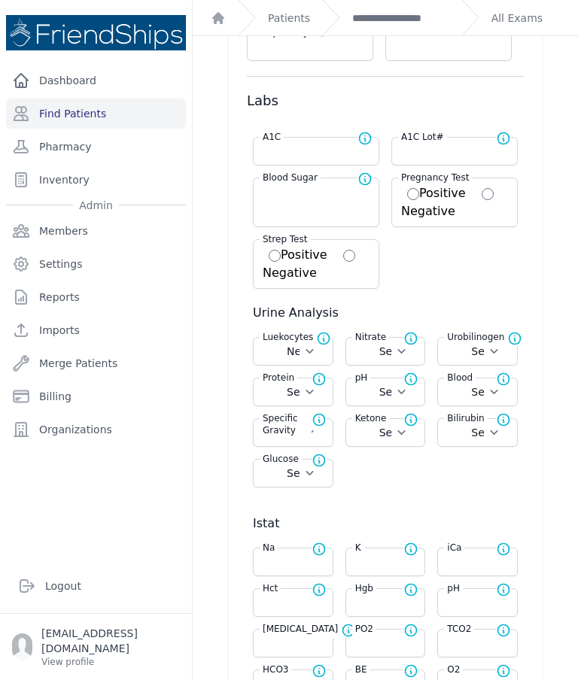
select select
click at [409, 358] on select "Select Positive Negative" at bounding box center [385, 351] width 61 height 15
select select "Negative"
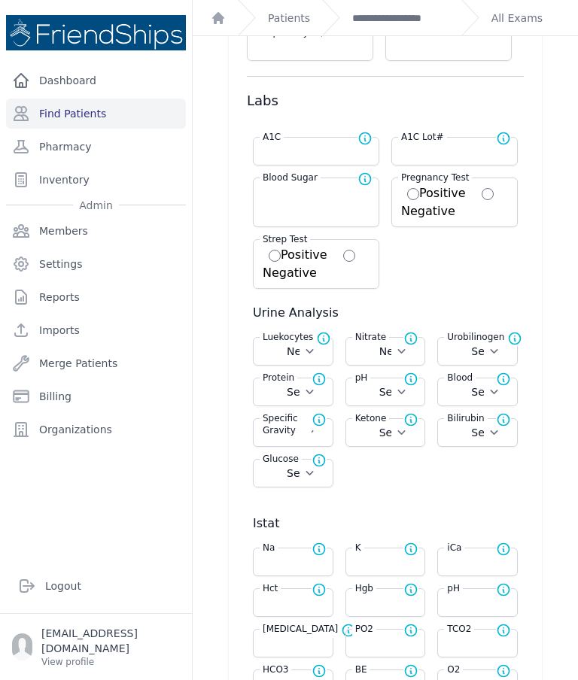
click at [491, 352] on select "Select Normal + ++ +++" at bounding box center [477, 351] width 61 height 15
select select "Automatic"
select select "F"
select select "cm"
select select "kg"
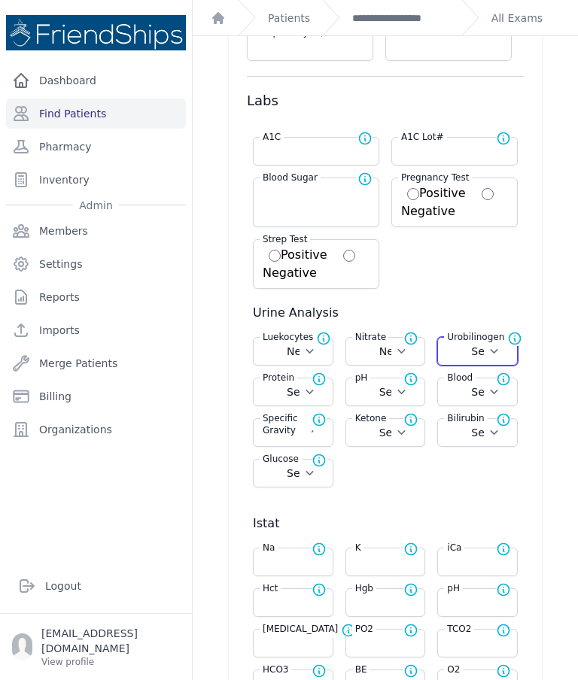
select select "Negative"
select select
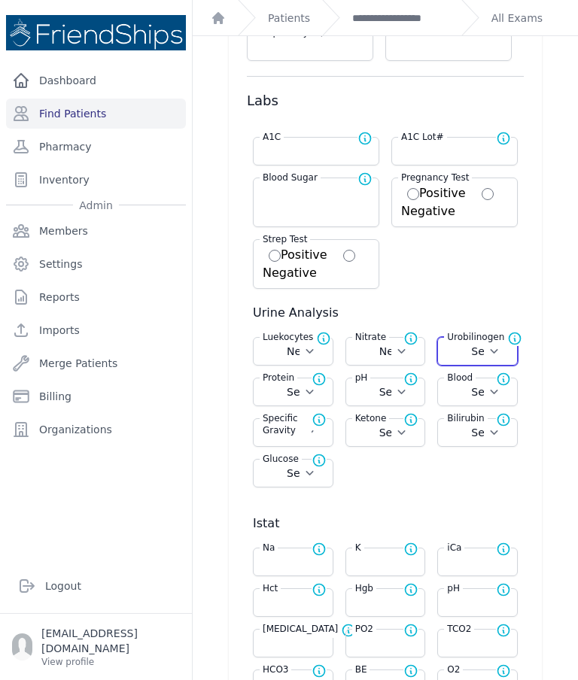
select select
click at [488, 351] on select "Select Normal + ++ +++" at bounding box center [477, 351] width 61 height 15
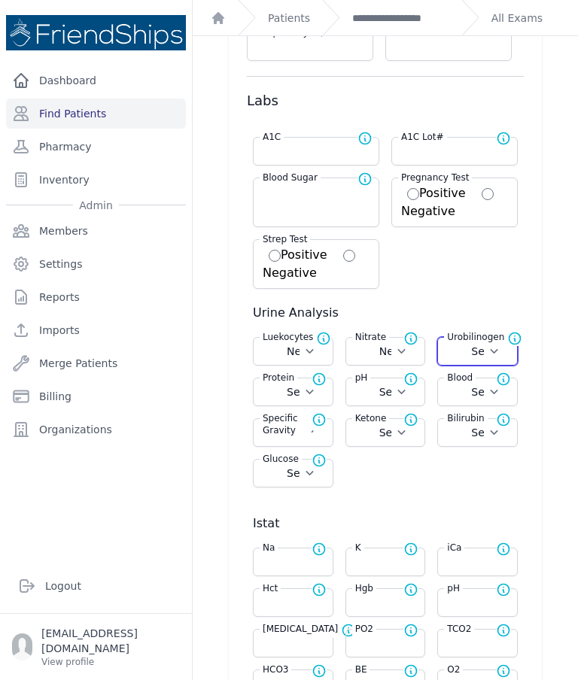
select select "Normal"
select select "Automatic"
select select "F"
select select "cm"
select select "kg"
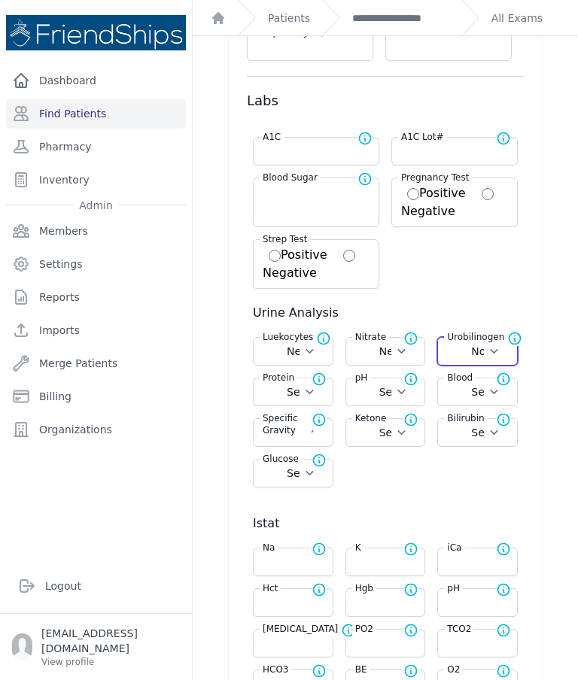
select select "Negative"
select select
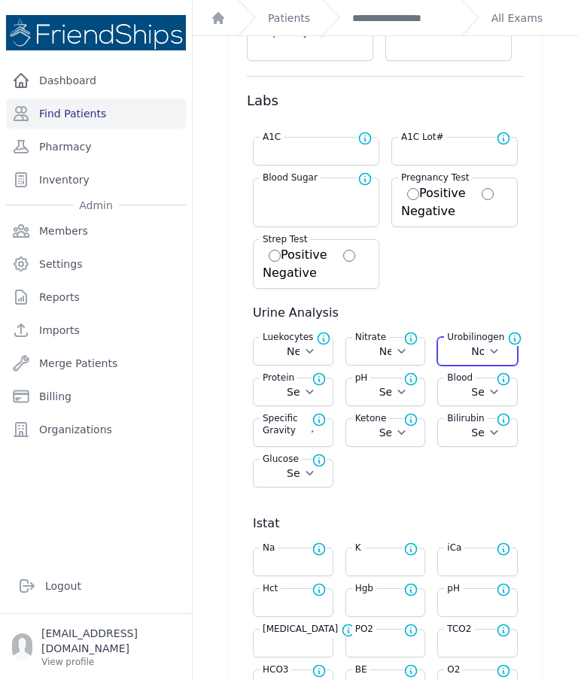
select select
click at [318, 397] on select "Select Normal + ++ +++ ++++" at bounding box center [293, 392] width 61 height 15
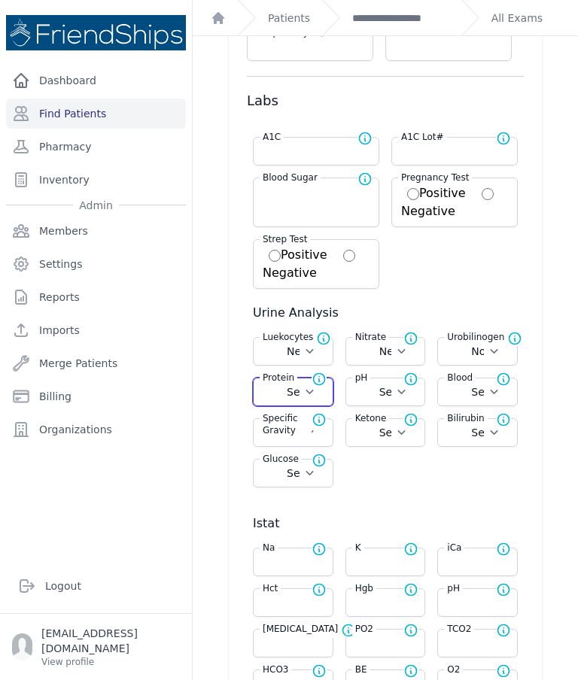
select select "+"
select select "Automatic"
select select "F"
select select "cm"
select select "kg"
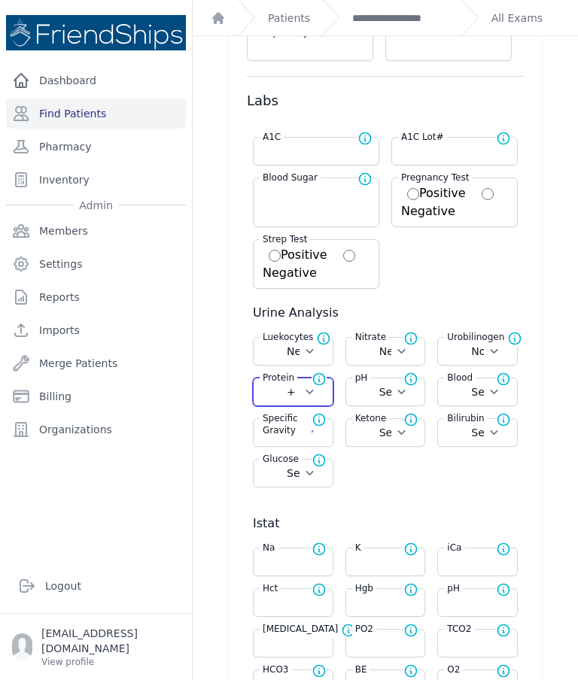
select select "Negative"
select select "Normal"
select select
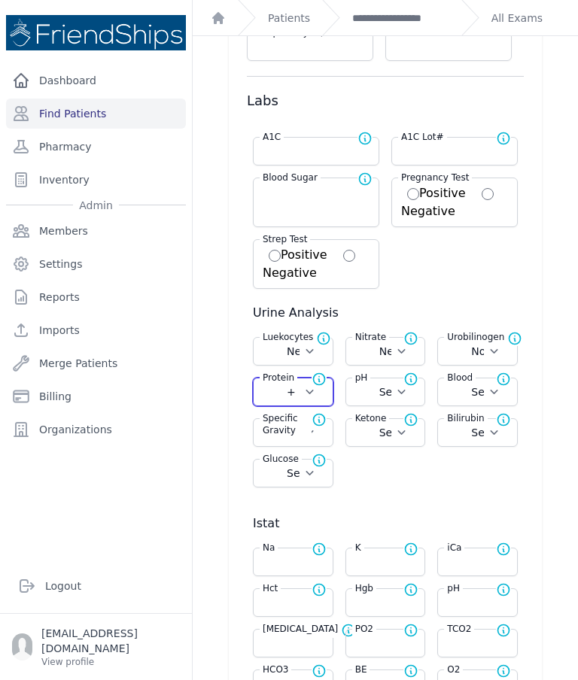
select select
click at [321, 388] on select "Select Normal + ++ +++ ++++" at bounding box center [293, 392] width 61 height 15
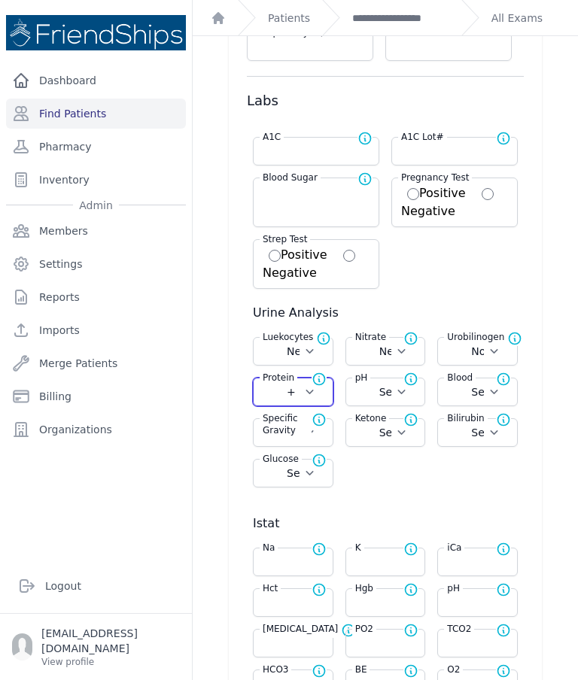
select select "Normal"
select select "Automatic"
select select "F"
select select "cm"
select select "kg"
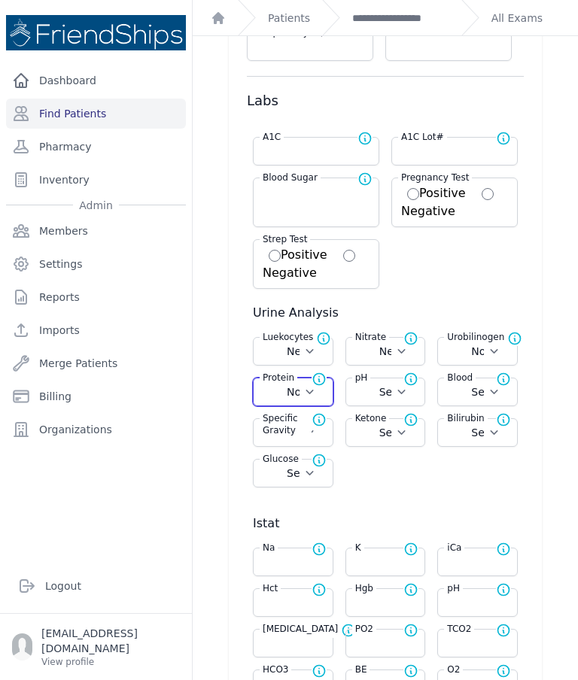
select select "Negative"
select select "Normal"
select select
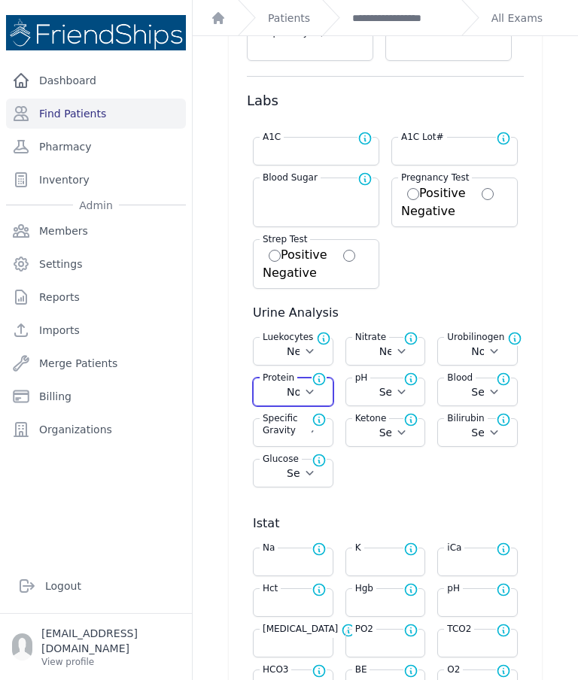
select select
click at [408, 392] on select "Select 5.0 6.0 6.5 7.0 8.0 8.5" at bounding box center [385, 392] width 61 height 15
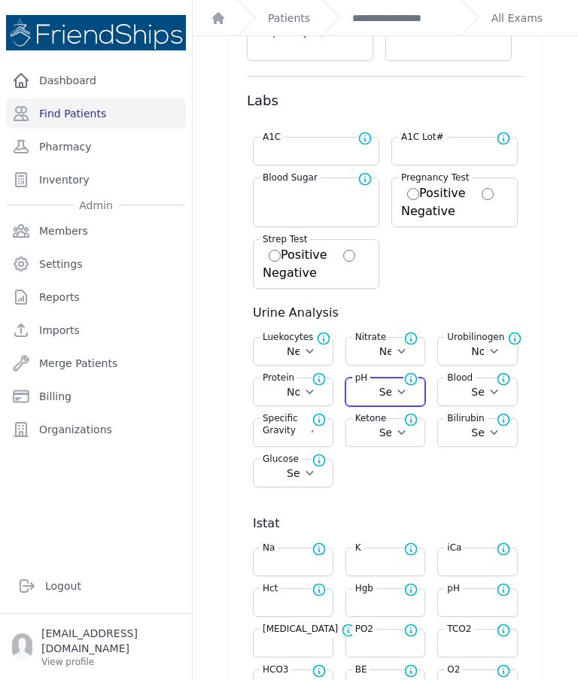
select select "6.0"
select select "Automatic"
select select "F"
select select "cm"
select select "kg"
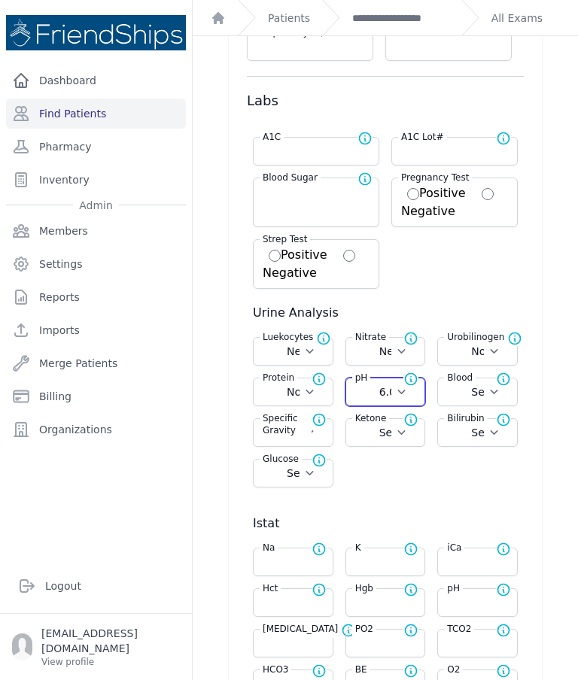
select select "Negative"
select select "Normal"
select select
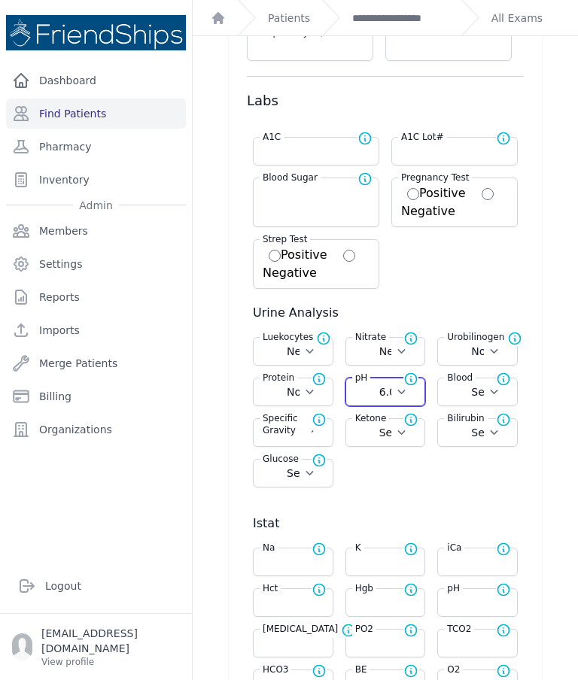
select select
click at [501, 393] on select "Select Negative Trace Hemolyzed Trace Small Moderate Large" at bounding box center [477, 392] width 61 height 15
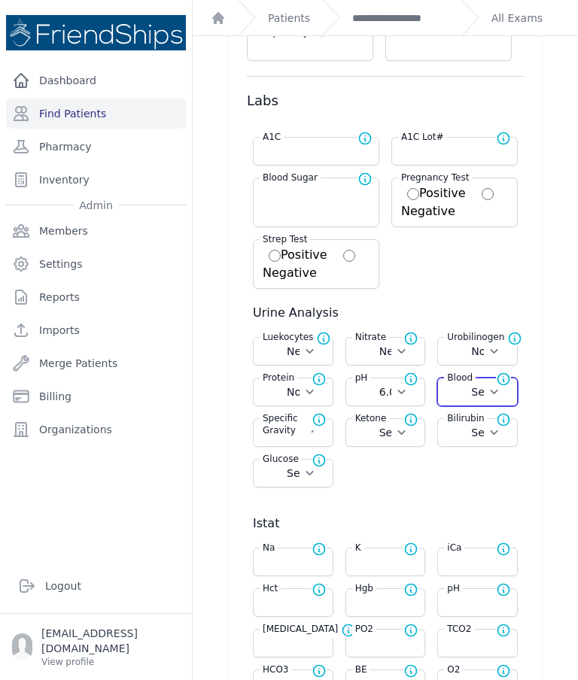
select select "Negative"
select select "Automatic"
select select "F"
select select "cm"
select select "kg"
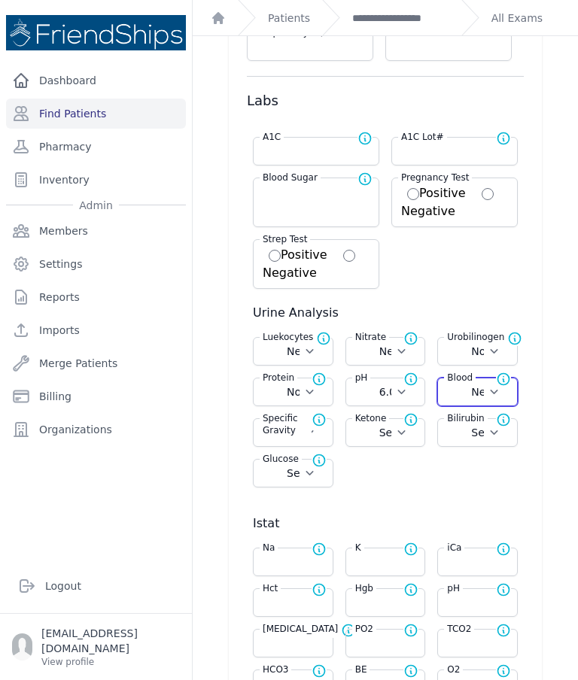
select select "Negative"
select select "Normal"
select select "6.0"
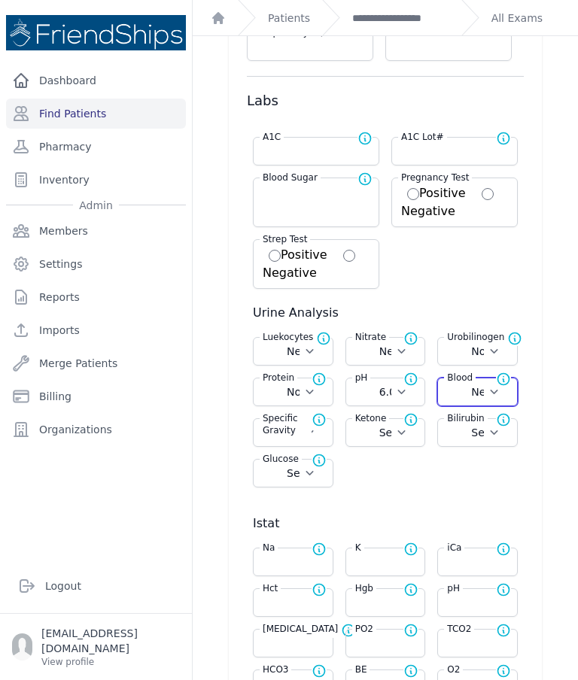
select select
click at [309, 438] on select "Select 1.000 1.005 1.010 1.015 1.020 1.025 1.030" at bounding box center [293, 432] width 61 height 15
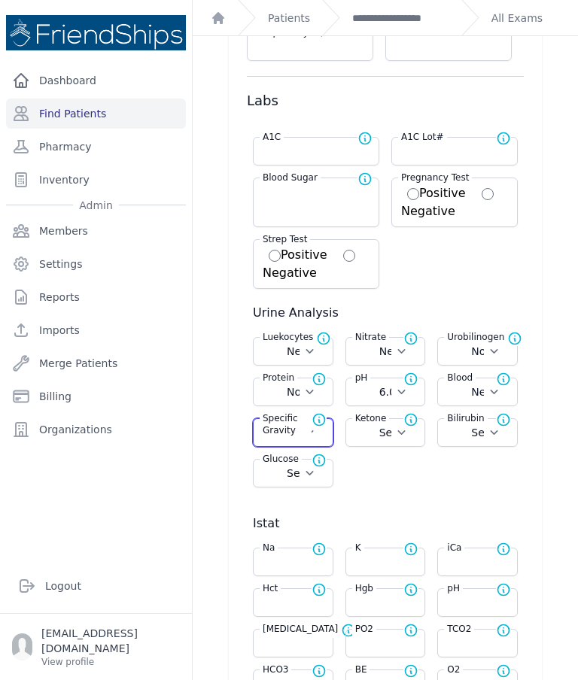
select select "1.020"
select select "Automatic"
select select "F"
select select "cm"
select select "kg"
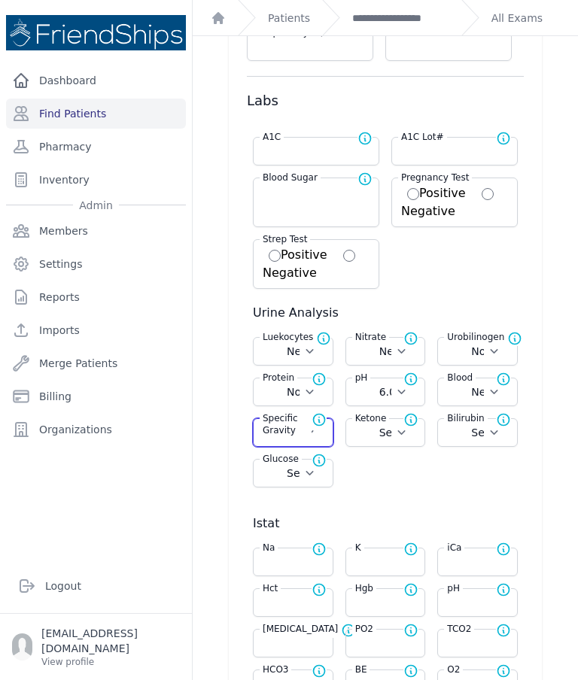
select select "Negative"
select select "Normal"
select select "6.0"
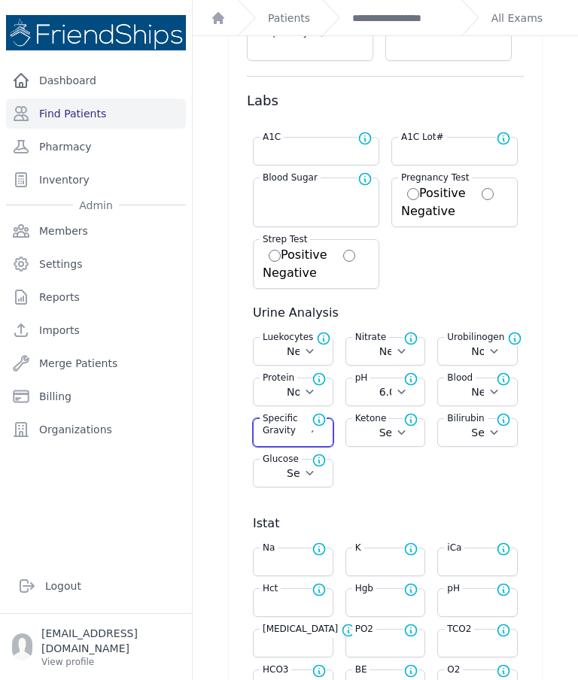
select select "Negative"
select select
click at [413, 438] on select "Select Negative Trace Small Moderate Large" at bounding box center [385, 432] width 61 height 15
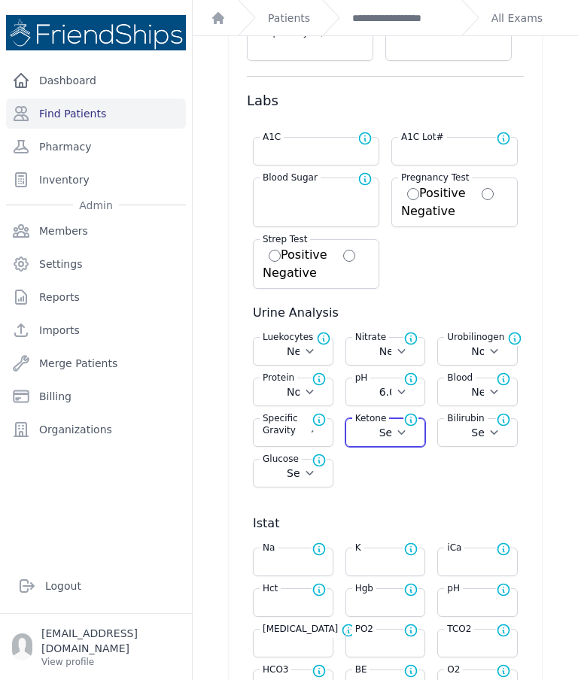
select select "Trace"
select select "Automatic"
select select "F"
select select "cm"
select select "kg"
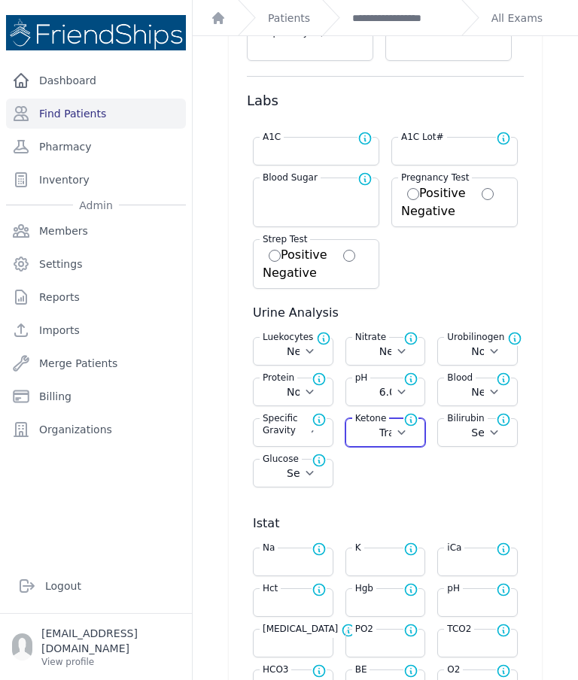
select select "Negative"
select select "Normal"
select select "6.0"
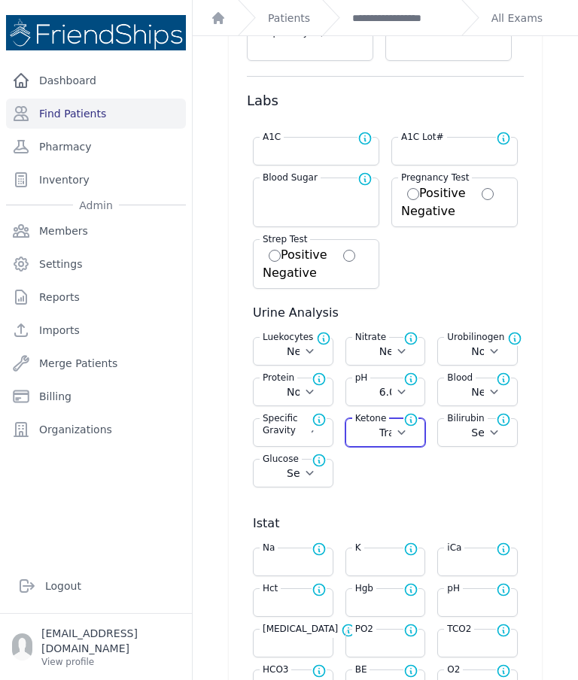
select select "Negative"
select select "1.020"
select select
click at [503, 432] on select "Select Negative Small Moderate Large" at bounding box center [477, 432] width 61 height 15
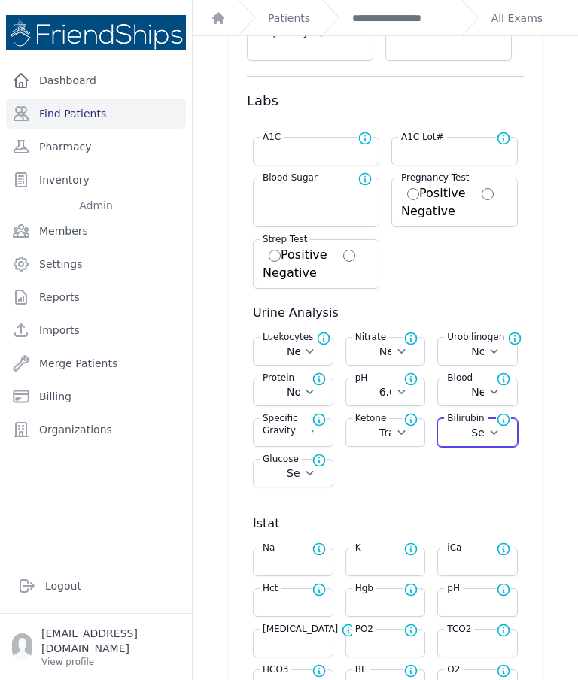
select select "Negative"
select select "Automatic"
select select "F"
select select "cm"
select select "kg"
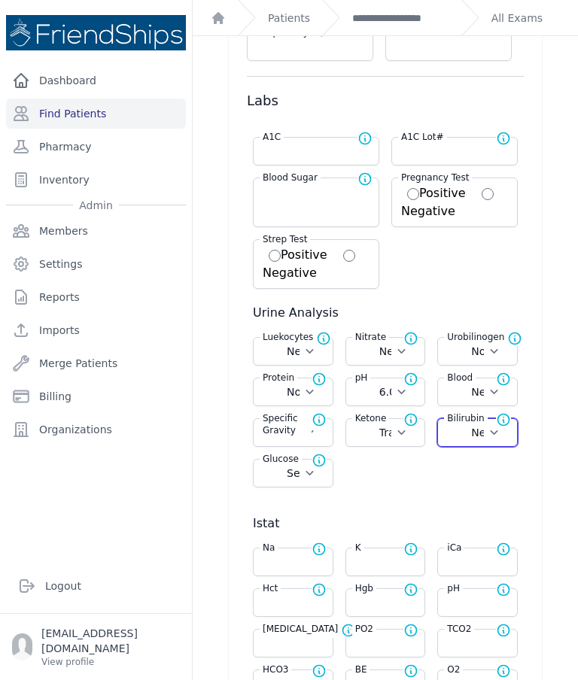
select select "Negative"
select select "Normal"
select select "6.0"
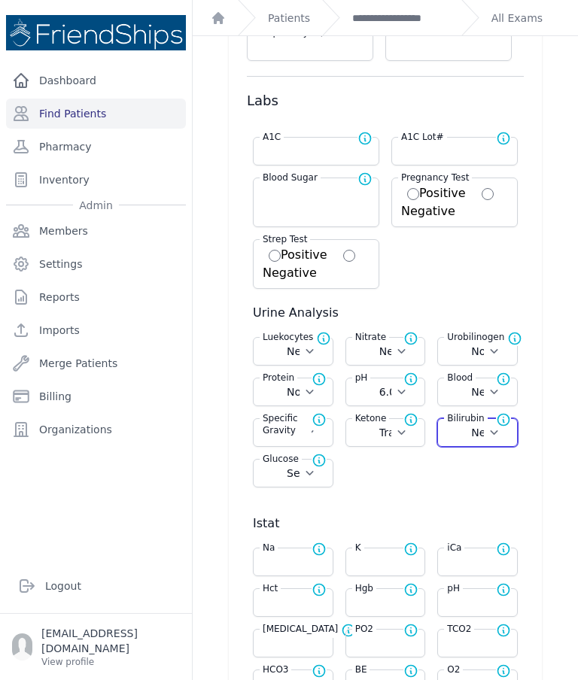
select select "Negative"
select select "1.020"
select select "Trace"
click at [314, 474] on select "Select Negative Trace + ++ +++ ++++" at bounding box center [293, 473] width 61 height 15
select select "Negative"
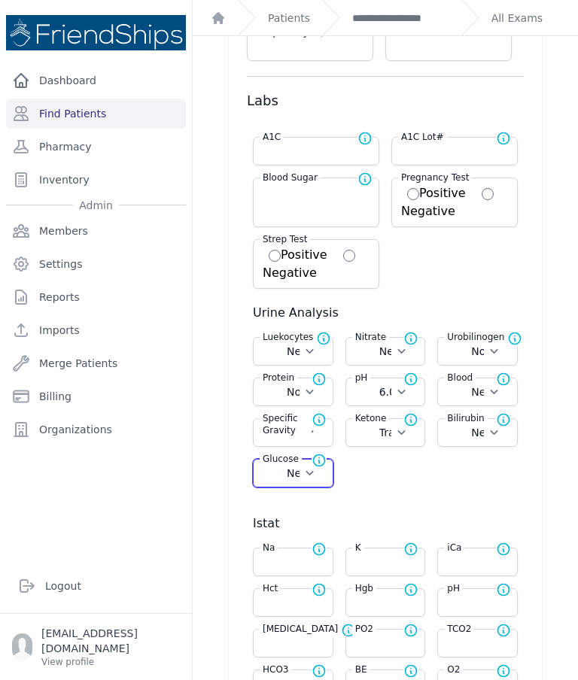
select select "Automatic"
select select "F"
select select "cm"
select select "kg"
select select "Negative"
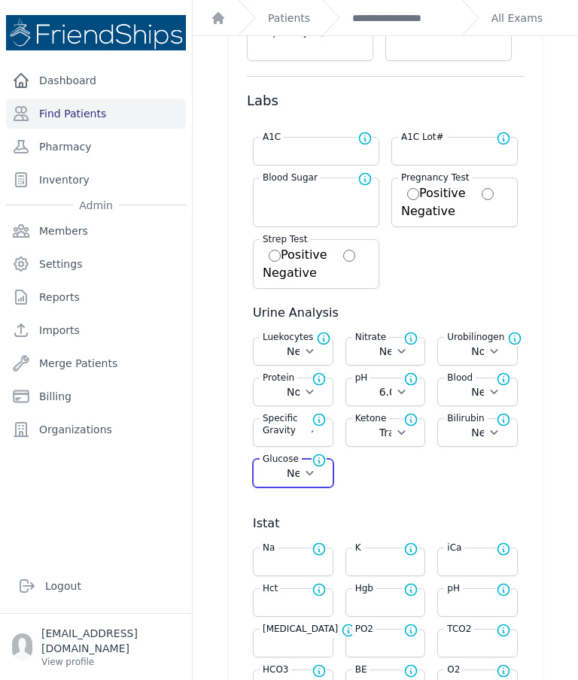
select select "Negative"
select select "Normal"
select select "6.0"
select select "Negative"
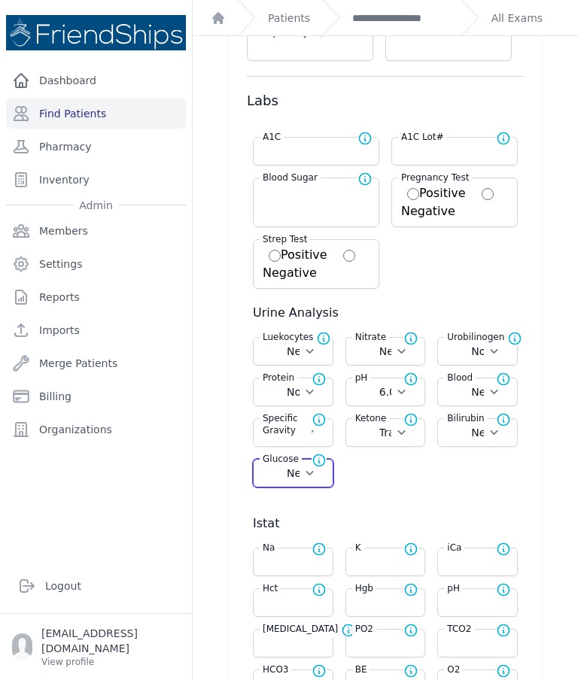
select select "1.020"
select select "Trace"
select select "Negative"
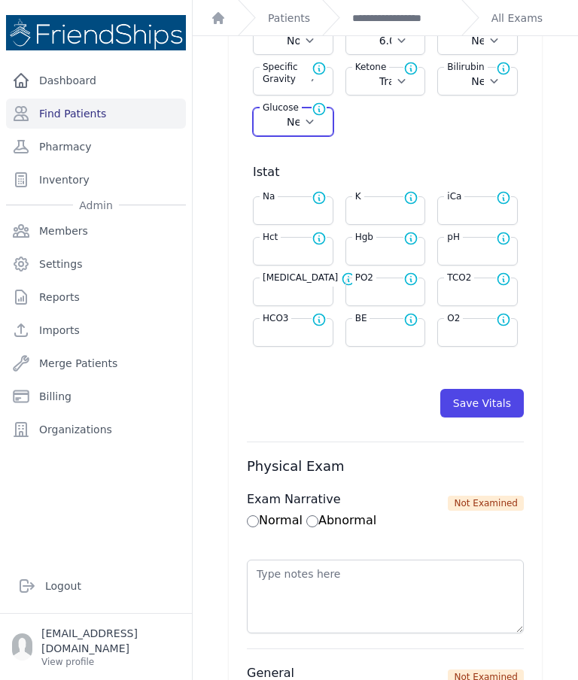
scroll to position [624, 0]
click at [491, 403] on button "Save Vitals" at bounding box center [482, 404] width 84 height 29
click at [413, 11] on link "**********" at bounding box center [400, 18] width 97 height 15
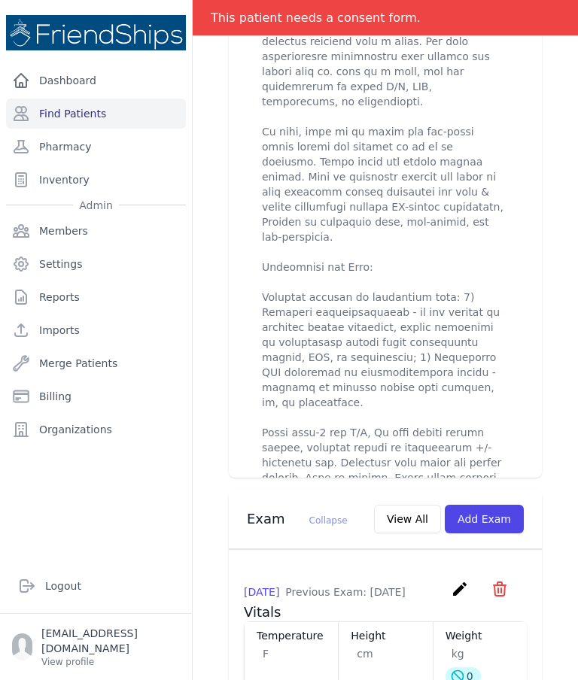
scroll to position [918, 0]
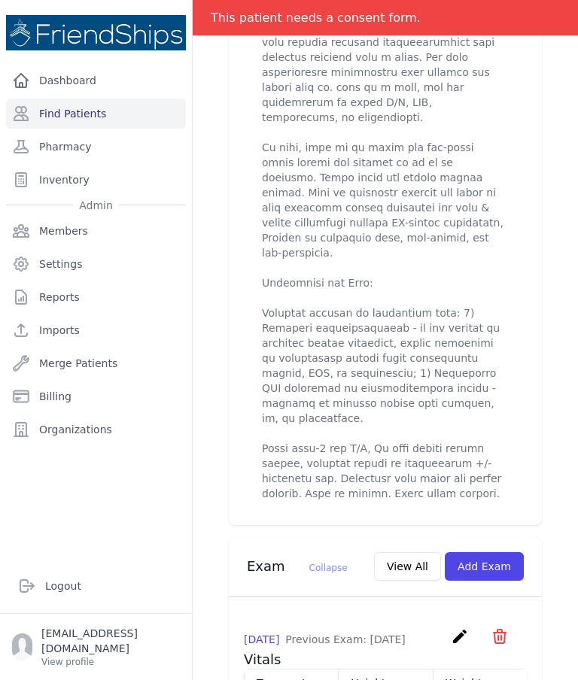
click at [84, 107] on link "Find Patients" at bounding box center [96, 114] width 180 height 30
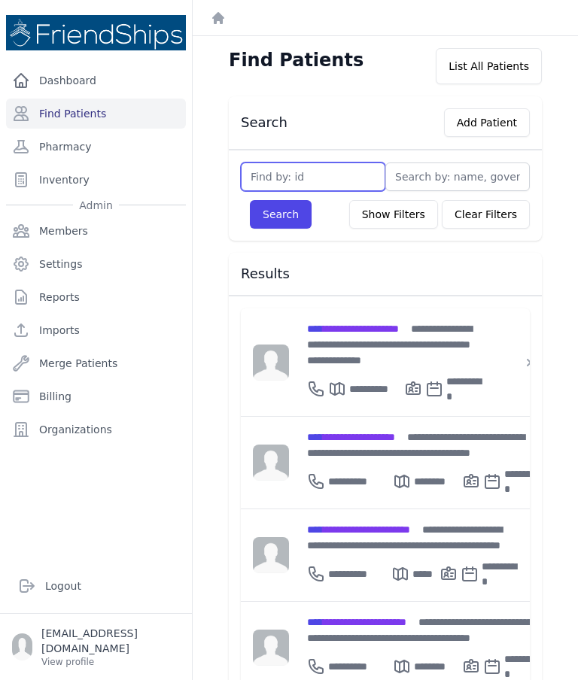
click at [341, 175] on input "text" at bounding box center [313, 177] width 145 height 29
type input "779"
click at [281, 227] on button "Search" at bounding box center [281, 214] width 62 height 29
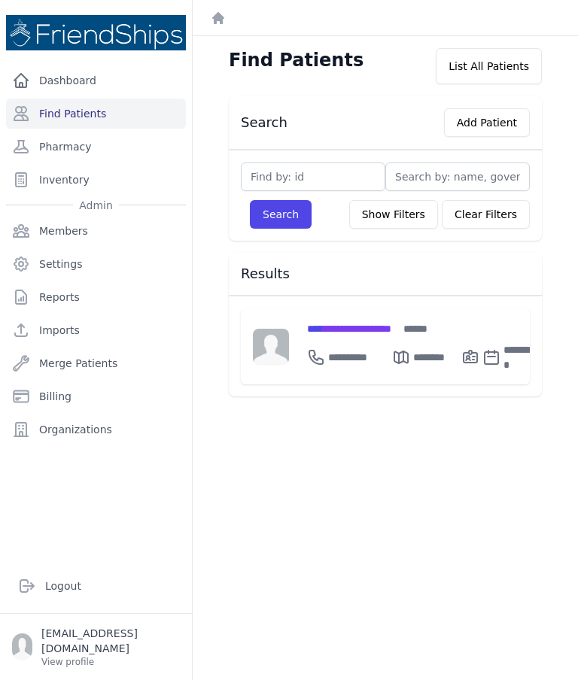
click at [391, 325] on span "**********" at bounding box center [349, 329] width 84 height 11
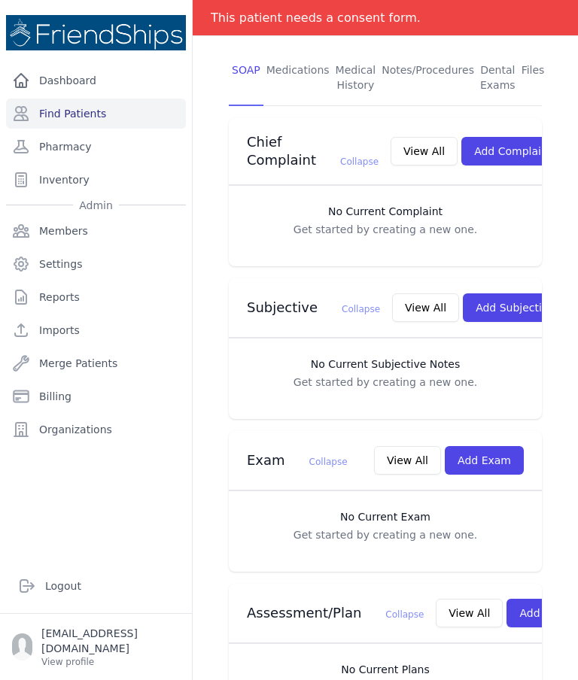
scroll to position [312, 0]
click at [490, 458] on button "Add Exam" at bounding box center [484, 461] width 79 height 29
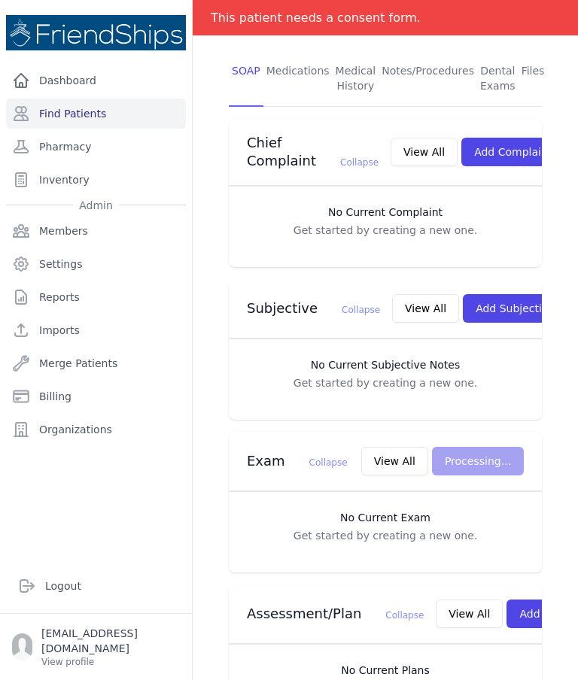
scroll to position [0, 0]
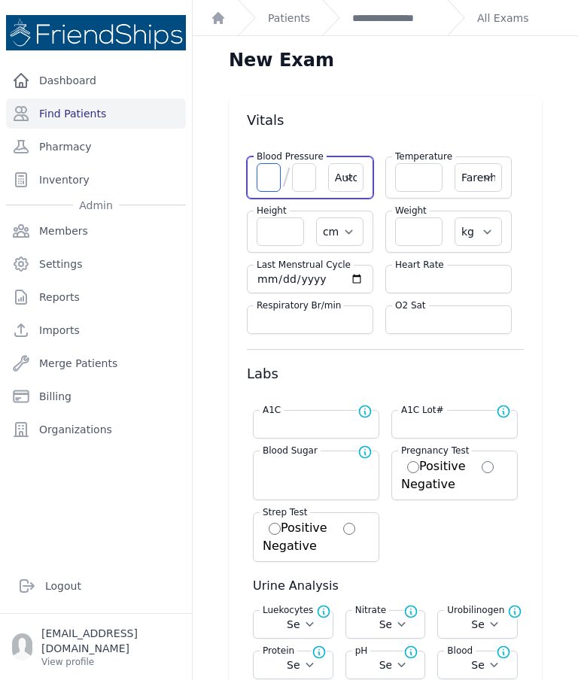
click at [271, 185] on input "number" at bounding box center [269, 177] width 24 height 29
type input "113"
click at [306, 185] on input "number" at bounding box center [304, 177] width 24 height 29
select select "Automatic"
select select "F"
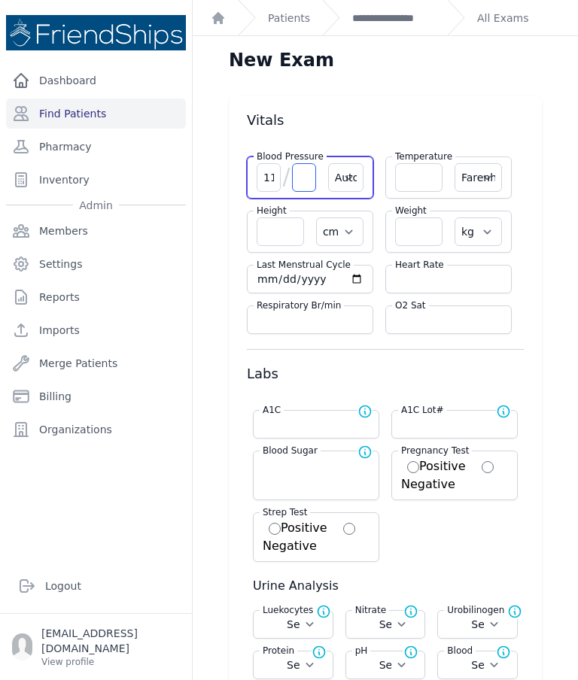
select select "cm"
select select "kg"
select select
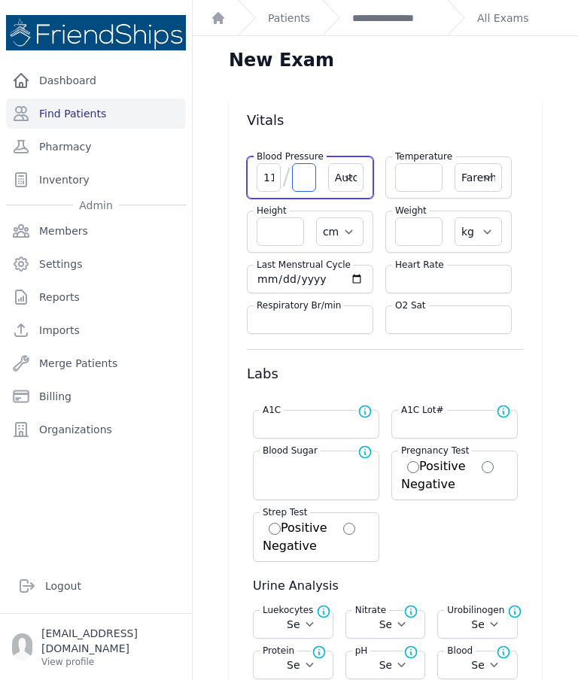
select select
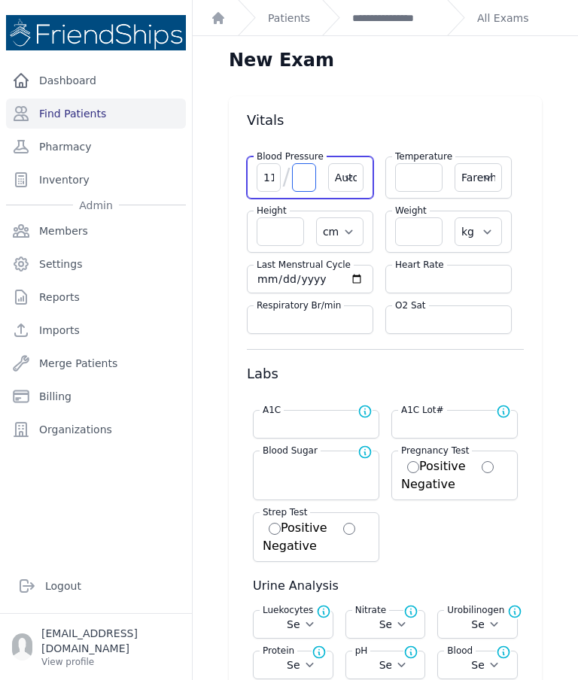
select select
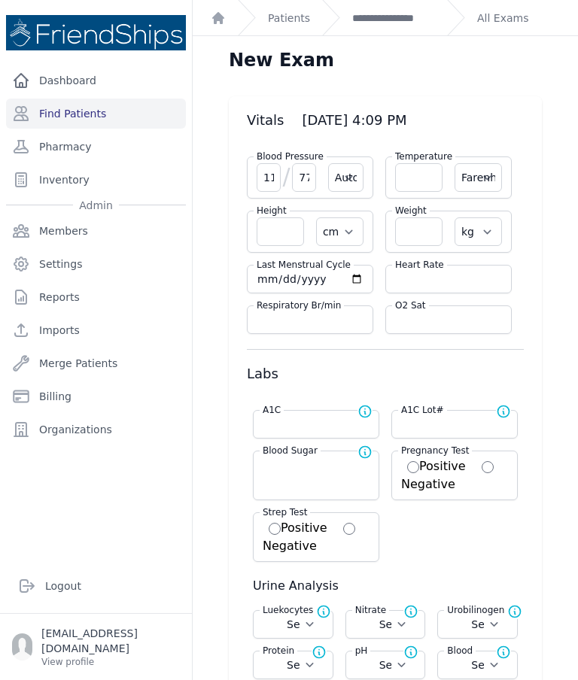
type input "77"
click at [410, 273] on input "number" at bounding box center [448, 279] width 107 height 15
select select "Automatic"
select select "F"
select select "cm"
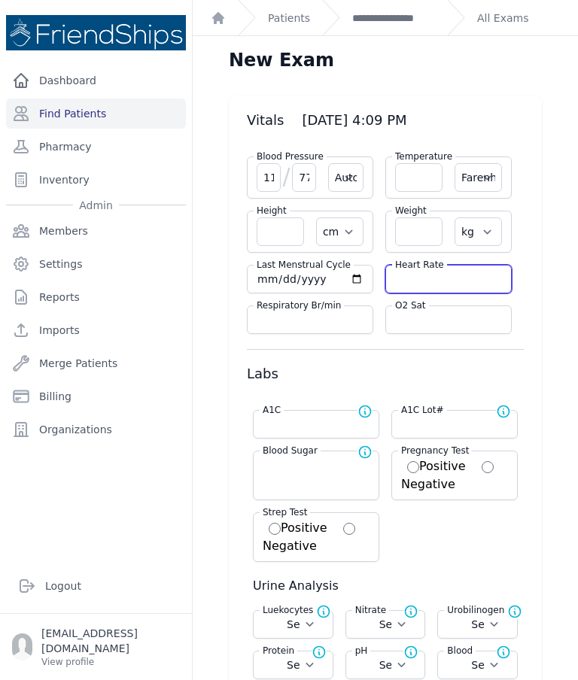
select select "kg"
select select
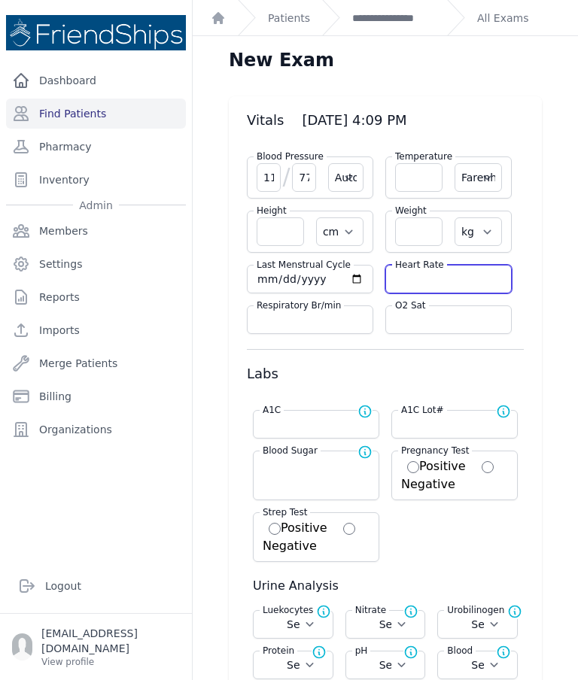
select select
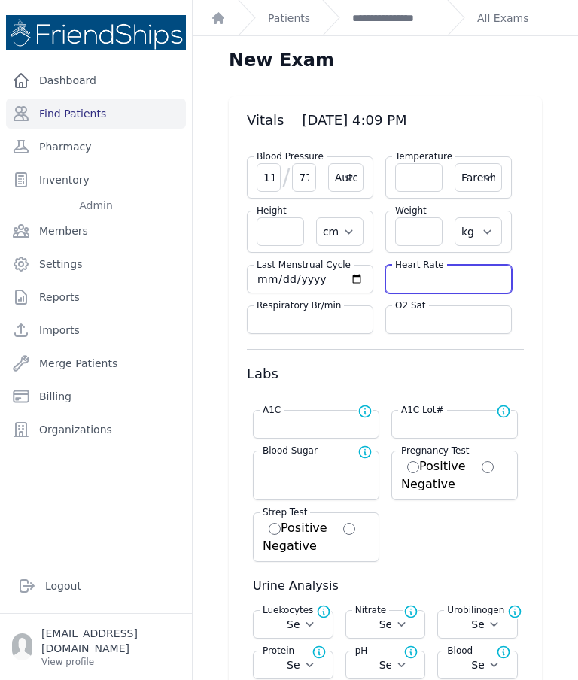
select select
type input "100"
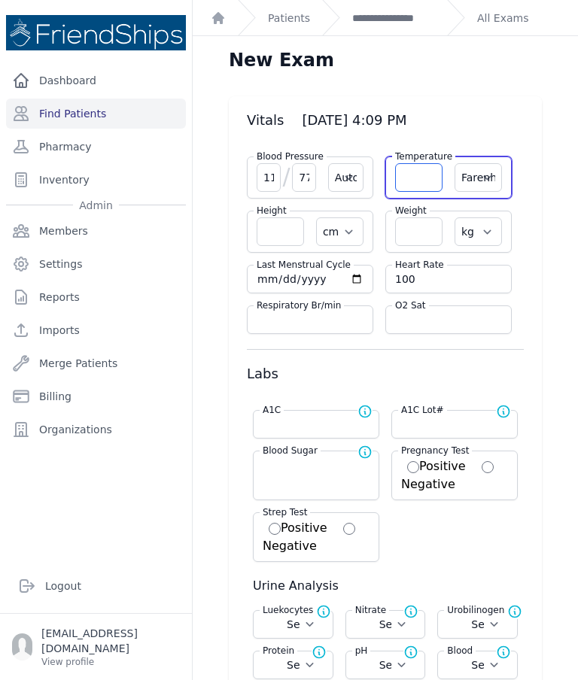
click at [400, 184] on input "number" at bounding box center [418, 177] width 47 height 29
select select "Automatic"
select select "F"
select select "cm"
select select "kg"
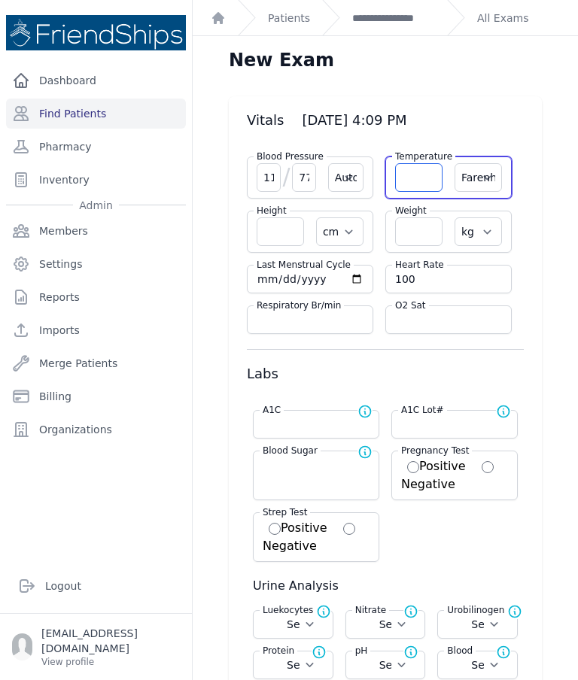
select select
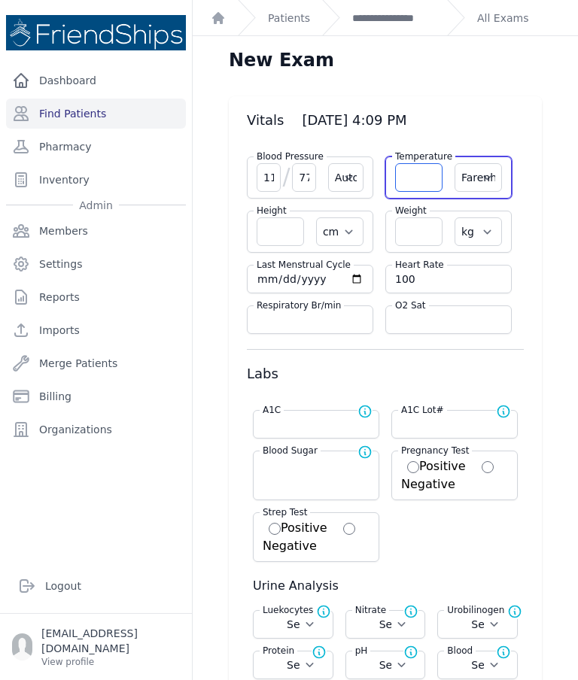
select select
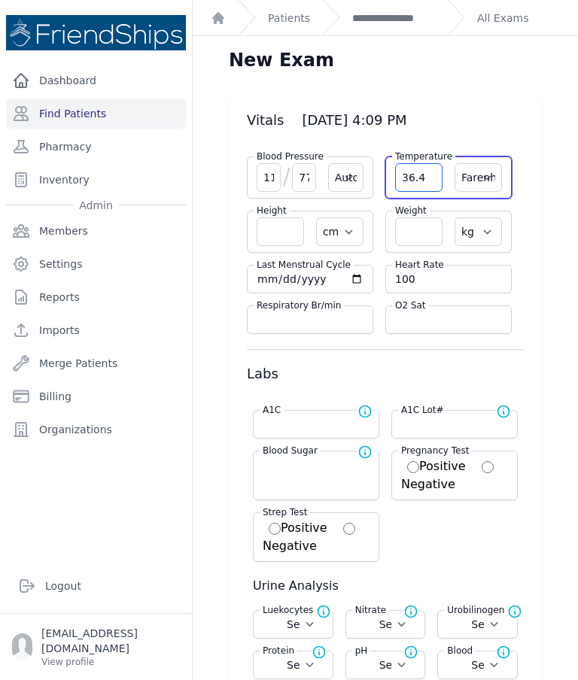
type input "36.4"
click at [492, 182] on select "Farenheit [PERSON_NAME]" at bounding box center [478, 177] width 47 height 29
select select "Automatic"
select select "cm"
select select "kg"
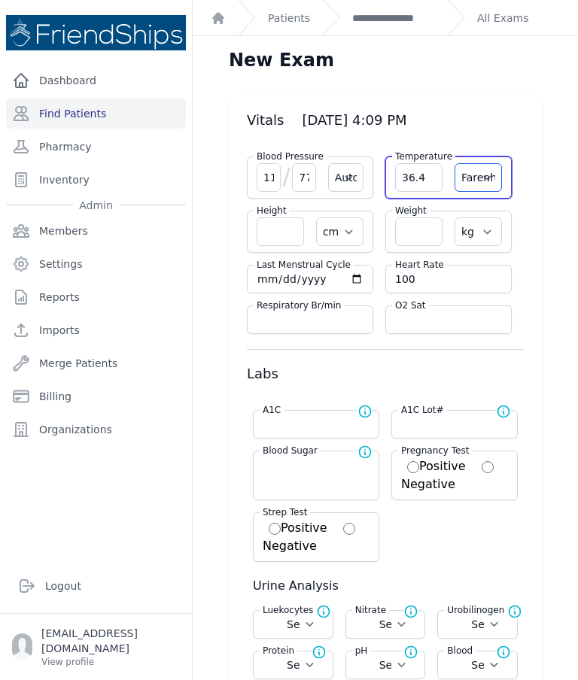
select select
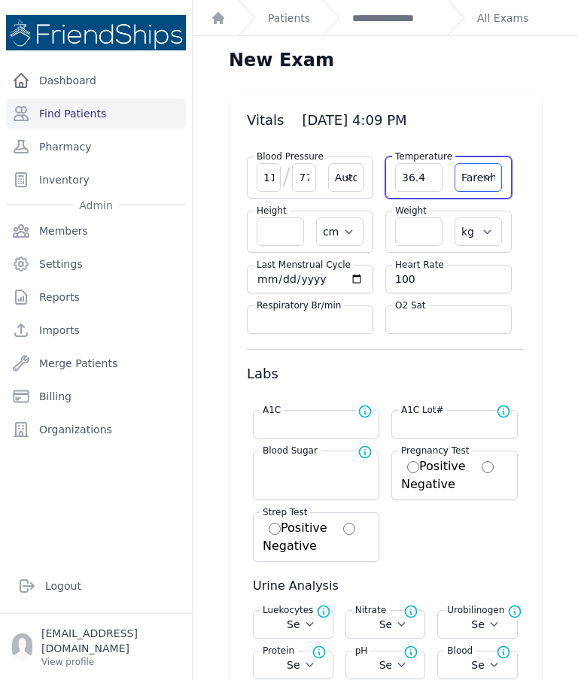
select select
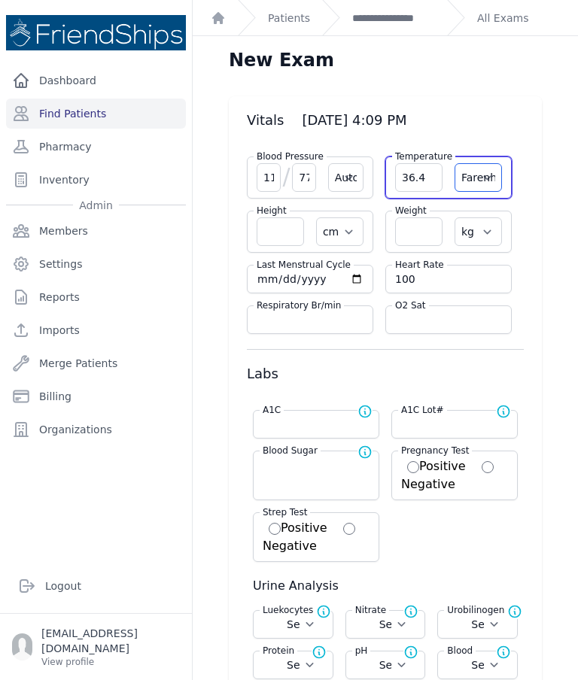
select select "C"
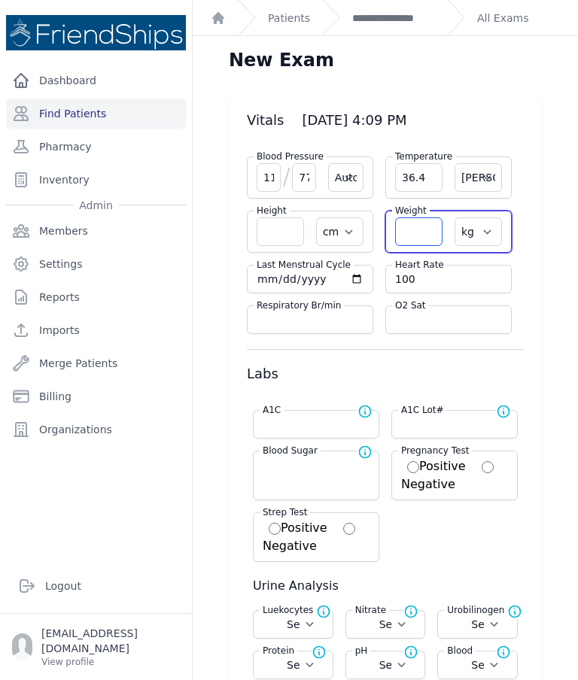
click at [424, 233] on input "number" at bounding box center [418, 232] width 47 height 29
select select "Automatic"
select select "C"
select select "cm"
select select "kg"
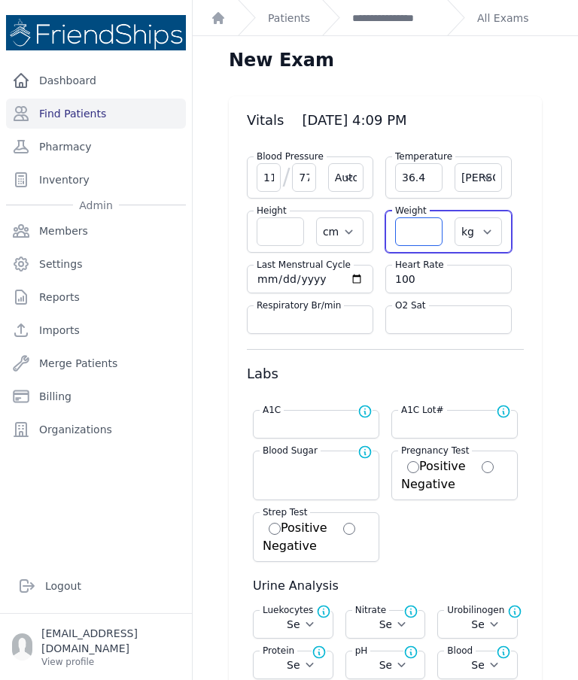
select select
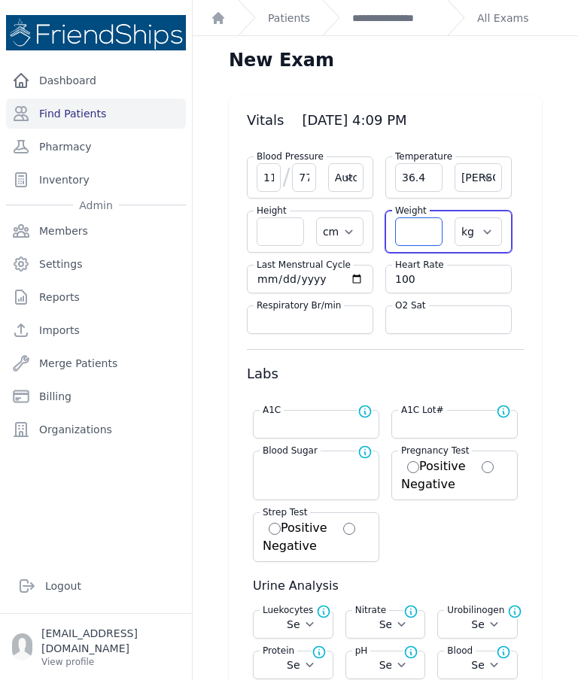
select select
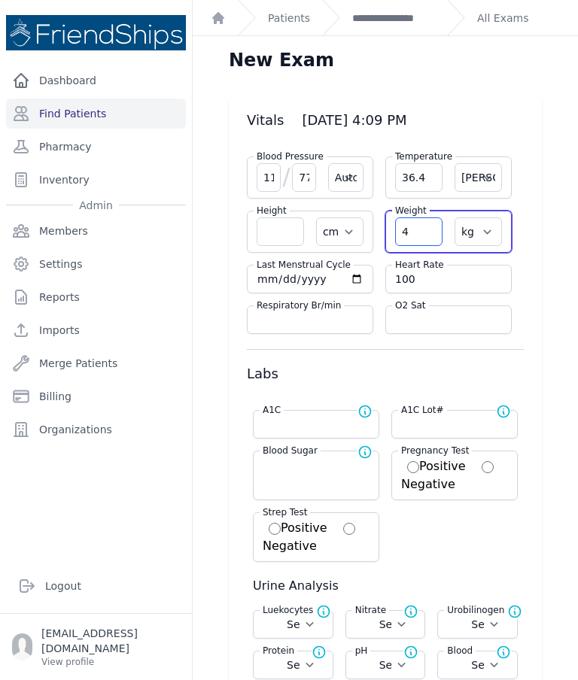
type input "49"
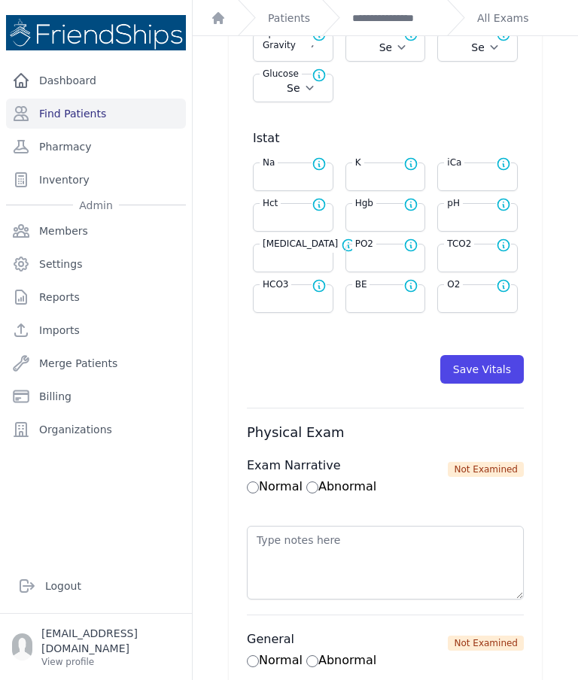
scroll to position [686, 0]
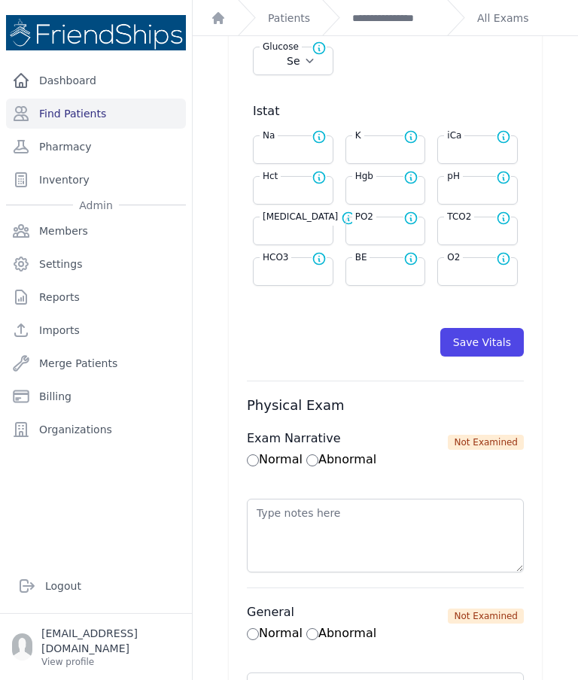
type input "49.6"
click at [488, 352] on button "Save Vitals" at bounding box center [482, 342] width 84 height 29
select select "Automatic"
select select "cm"
select select "kg"
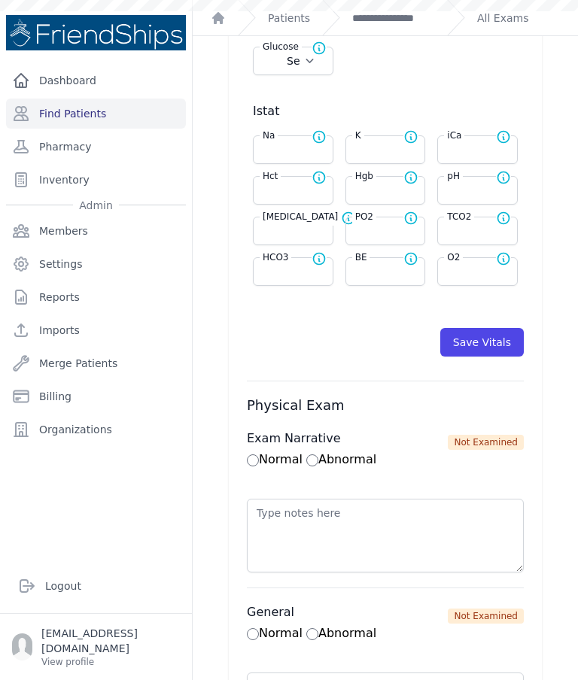
select select
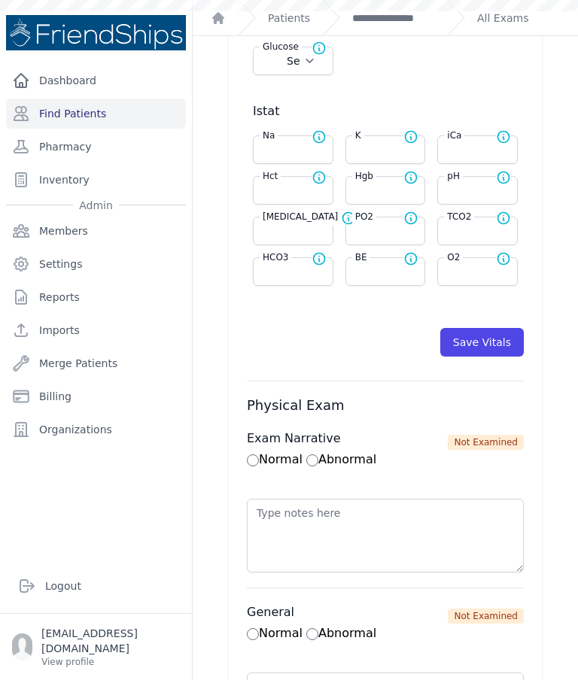
select select
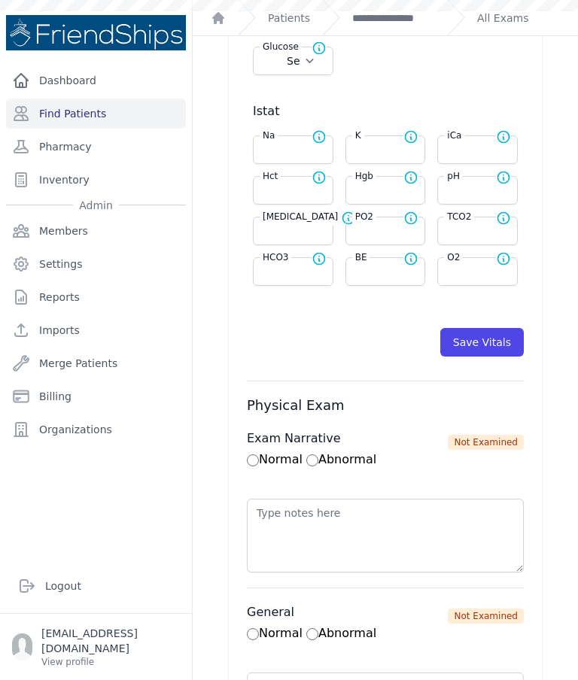
scroll to position [0, 0]
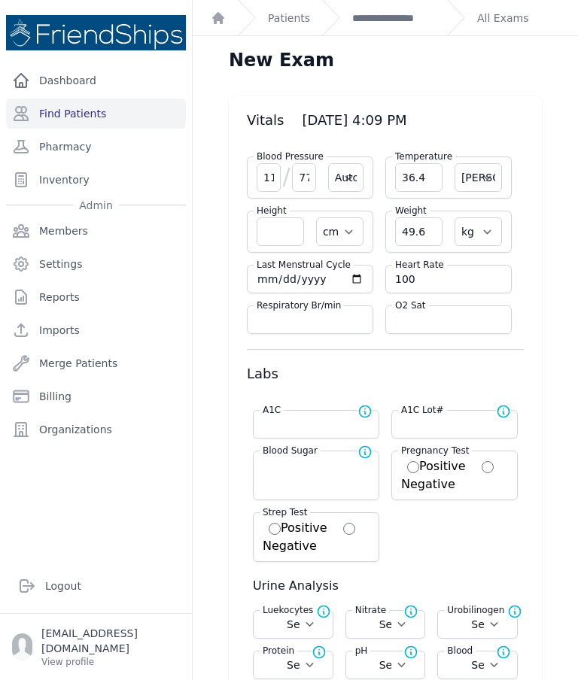
click at [400, 23] on link "**********" at bounding box center [393, 18] width 83 height 15
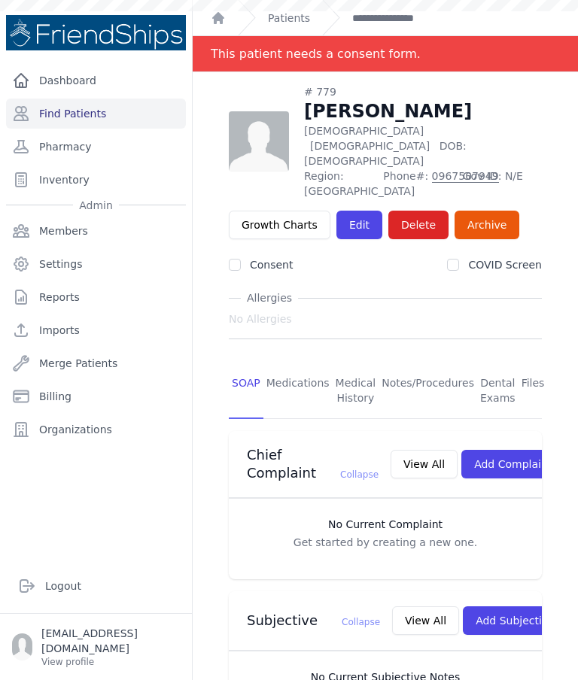
click at [112, 117] on link "Find Patients" at bounding box center [96, 114] width 180 height 30
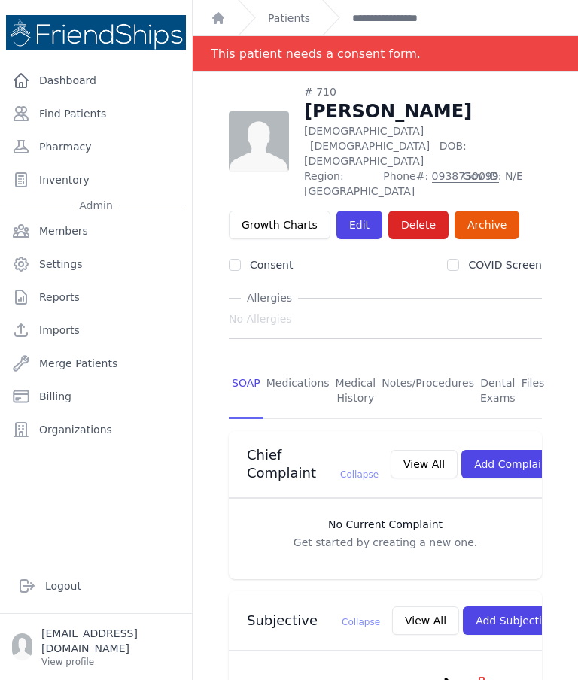
click at [383, 24] on link "**********" at bounding box center [402, 18] width 100 height 15
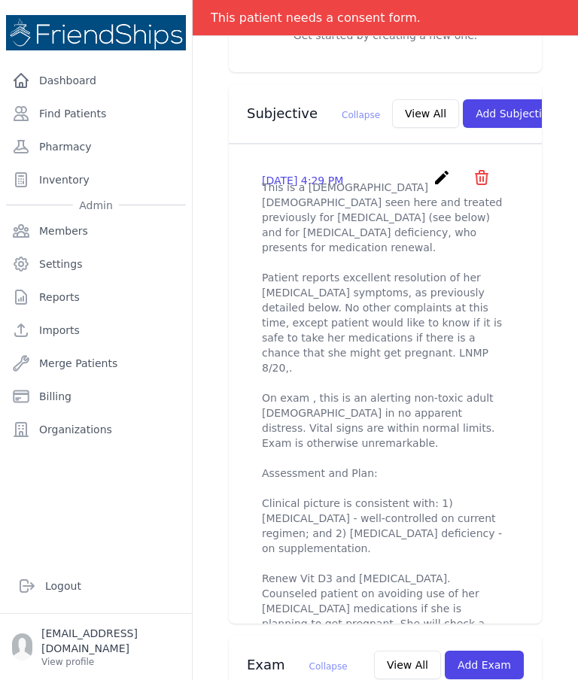
scroll to position [515, 0]
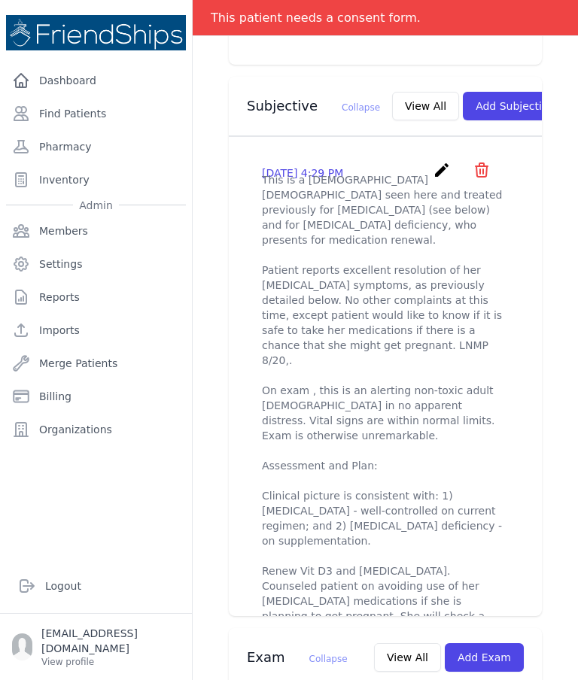
click at [394, 100] on button "View All" at bounding box center [425, 106] width 67 height 29
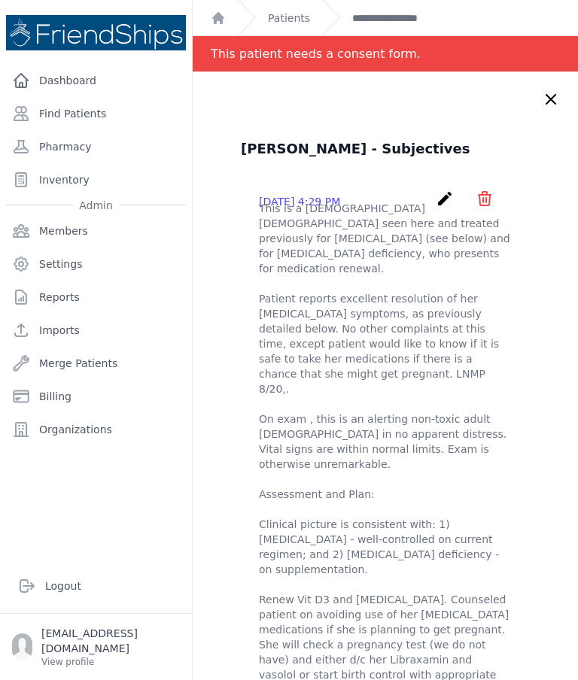
scroll to position [0, 0]
click at [117, 120] on link "Find Patients" at bounding box center [96, 114] width 180 height 30
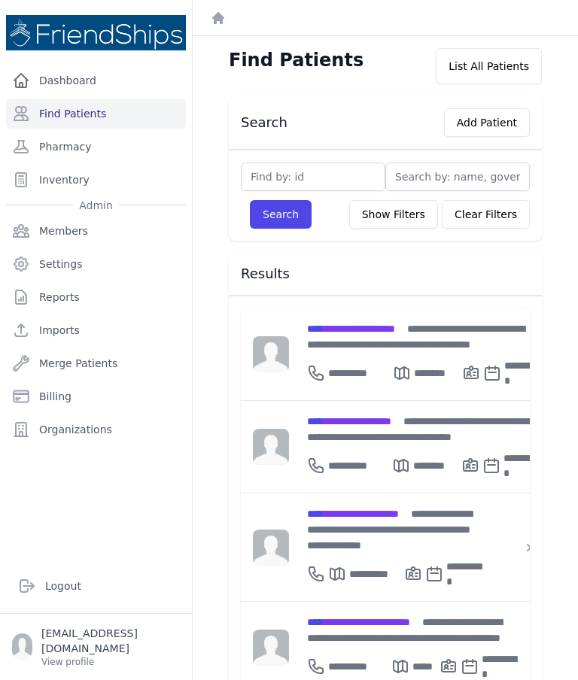
click at [497, 129] on button "Add Patient" at bounding box center [487, 122] width 86 height 29
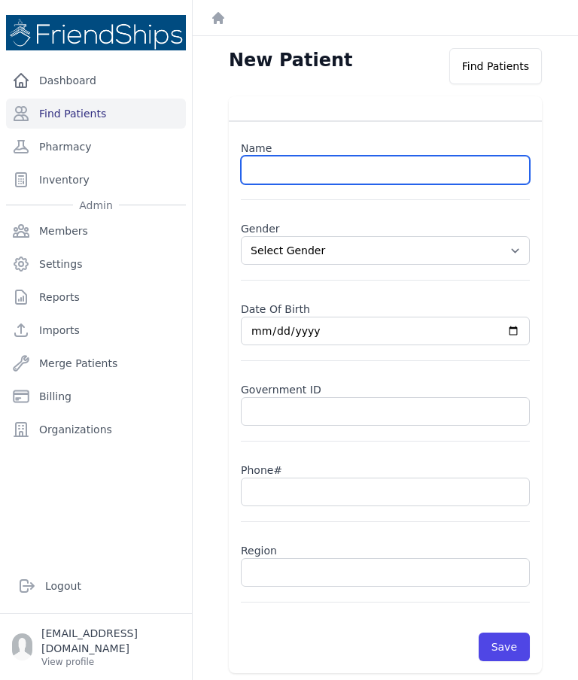
click at [355, 177] on input "text" at bounding box center [385, 170] width 289 height 29
paste input "[PERSON_NAME]"
type input "[PERSON_NAME]"
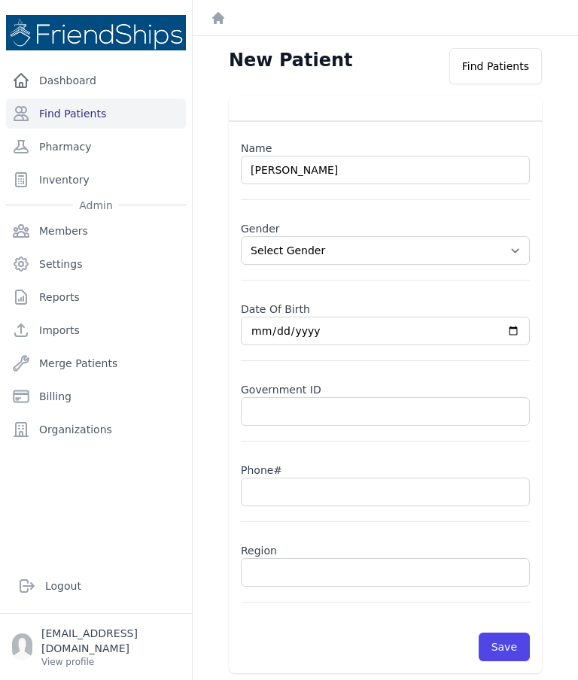
click at [510, 257] on select "Select Gender [DEMOGRAPHIC_DATA] [DEMOGRAPHIC_DATA]" at bounding box center [385, 250] width 289 height 29
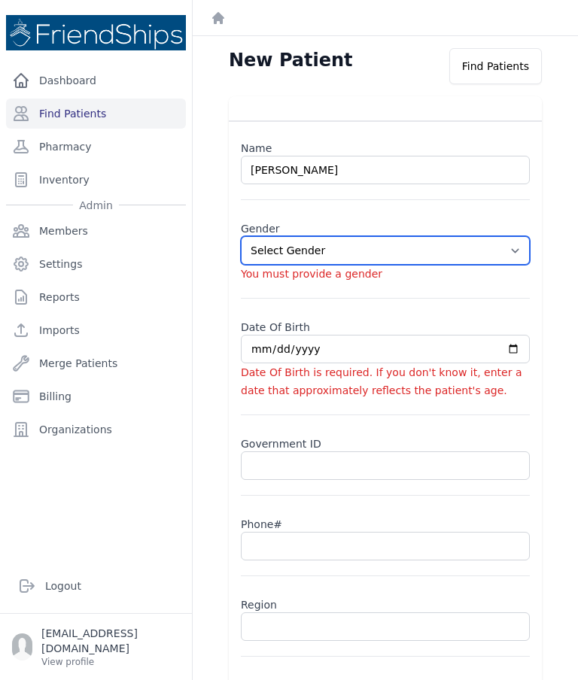
select select "[DEMOGRAPHIC_DATA]"
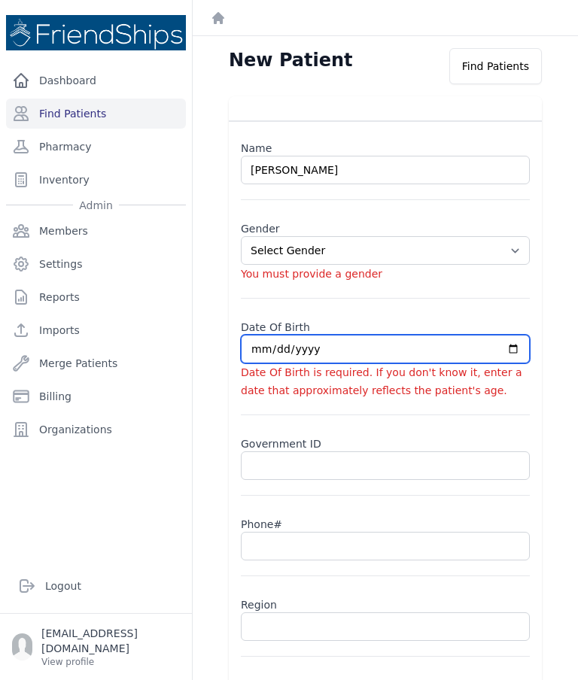
click at [312, 349] on input "date" at bounding box center [385, 349] width 289 height 29
type input "[DATE]"
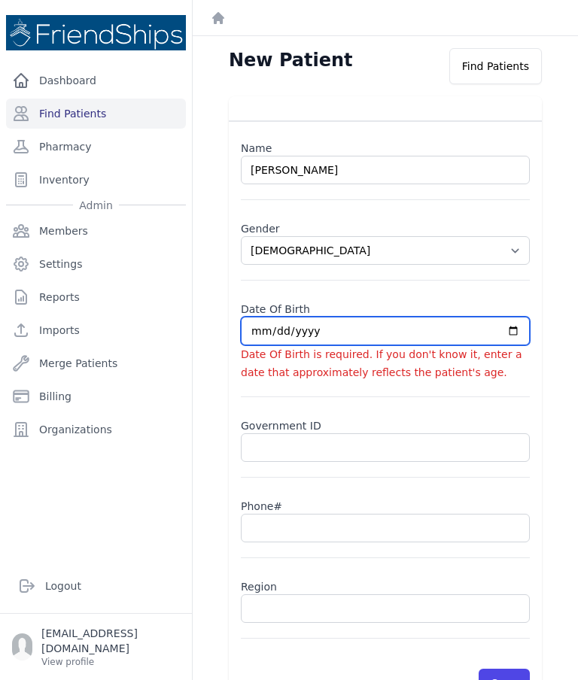
select select "[DEMOGRAPHIC_DATA]"
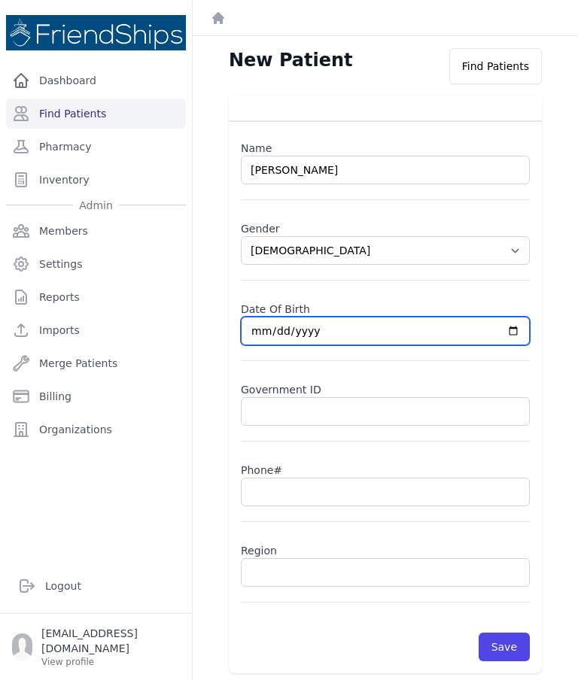
click at [406, 336] on input "[DATE]" at bounding box center [385, 331] width 289 height 29
type input "[DATE]"
select select "[DEMOGRAPHIC_DATA]"
type input "[DATE]"
select select "[DEMOGRAPHIC_DATA]"
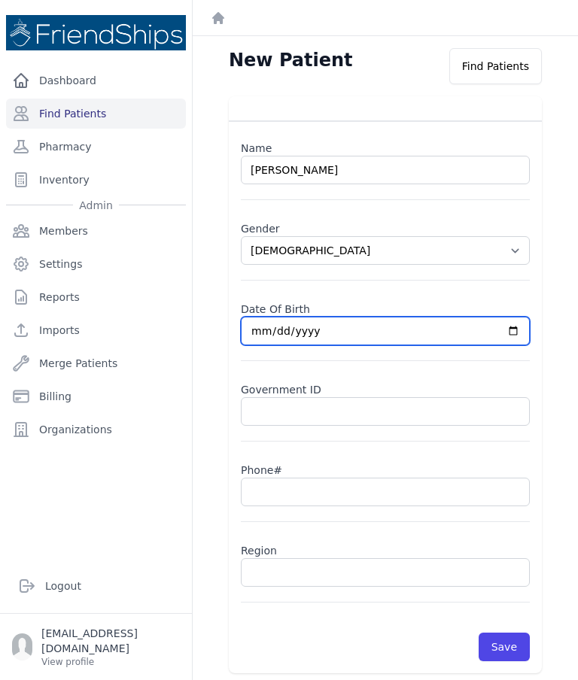
type input "[DATE]"
select select "[DEMOGRAPHIC_DATA]"
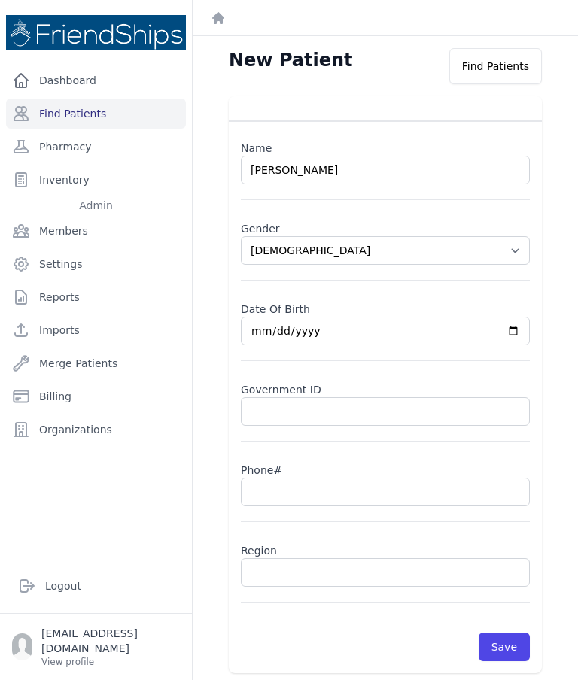
click at [333, 504] on input "text" at bounding box center [385, 492] width 289 height 29
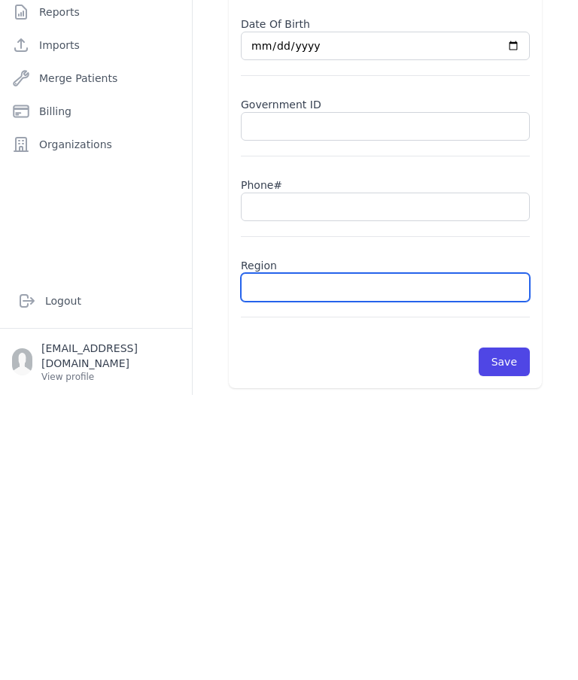
click at [293, 558] on input "text" at bounding box center [385, 572] width 289 height 29
type input "Hamad"
select select "[DEMOGRAPHIC_DATA]"
type input "Hamadiya"
select select "[DEMOGRAPHIC_DATA]"
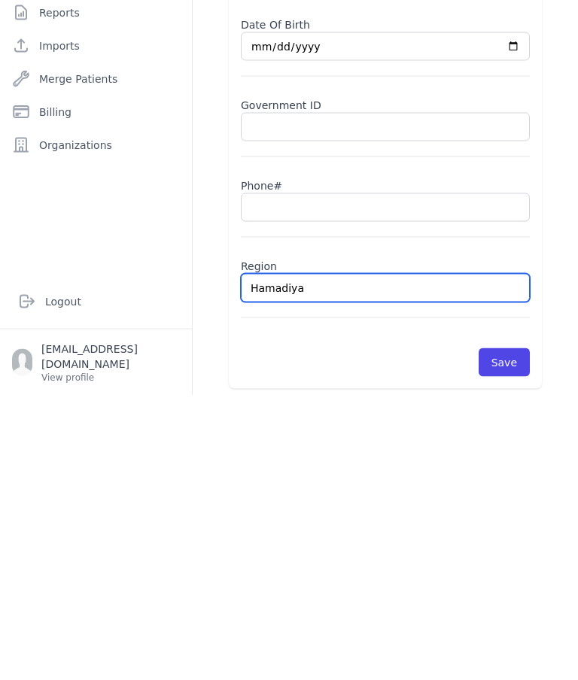
type input "Hamadiya"
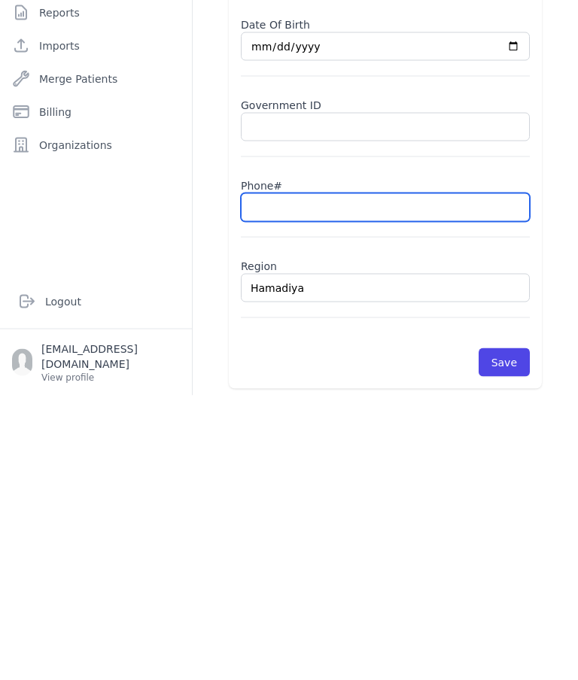
click at [309, 478] on input "text" at bounding box center [385, 492] width 289 height 29
select select "[DEMOGRAPHIC_DATA]"
type input "Hamadiya"
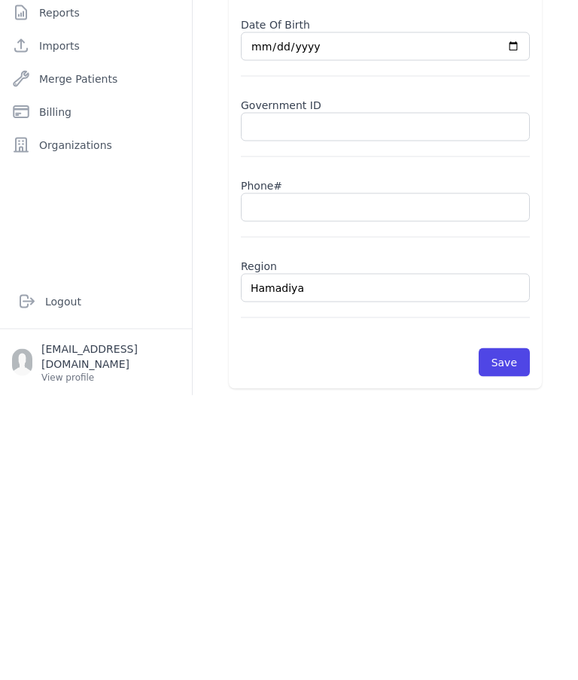
scroll to position [60, 0]
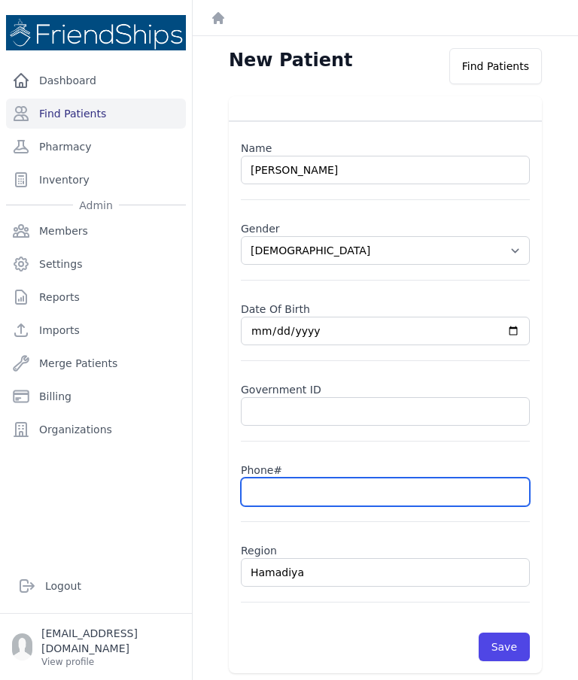
click at [291, 478] on input "text" at bounding box center [385, 492] width 289 height 29
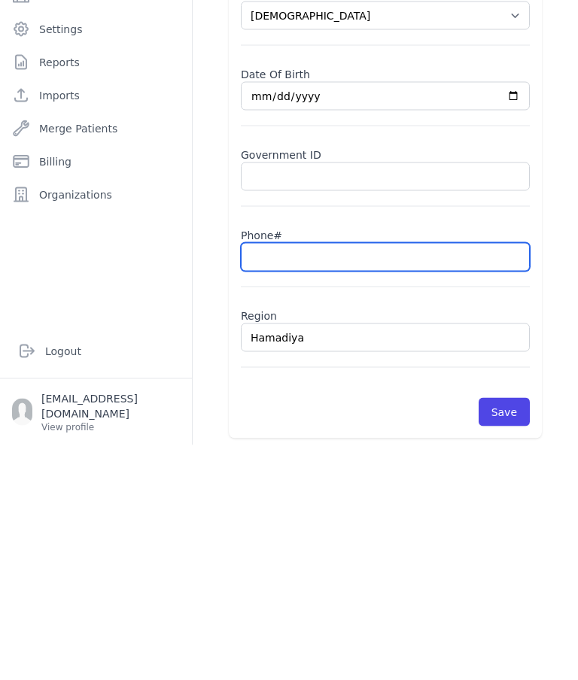
paste input "0936322487"
type input "0936322487"
select select "[DEMOGRAPHIC_DATA]"
type input "0936322487"
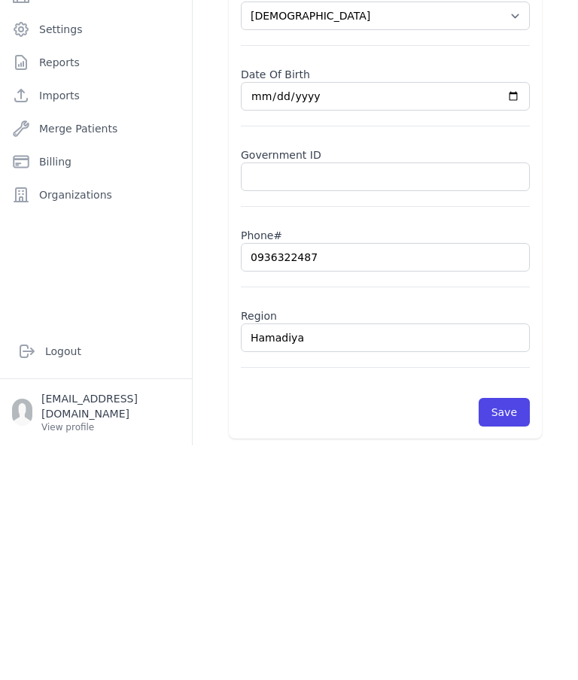
click at [521, 633] on button "Save" at bounding box center [504, 647] width 51 height 29
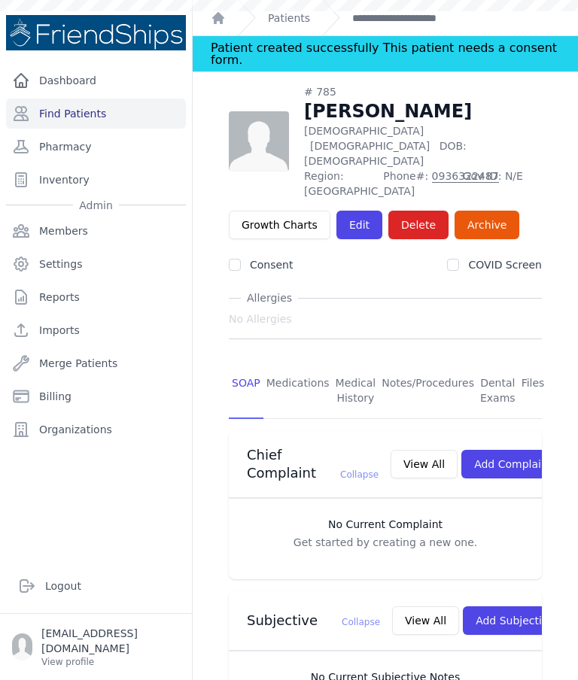
click at [138, 99] on link "Find Patients" at bounding box center [96, 114] width 180 height 30
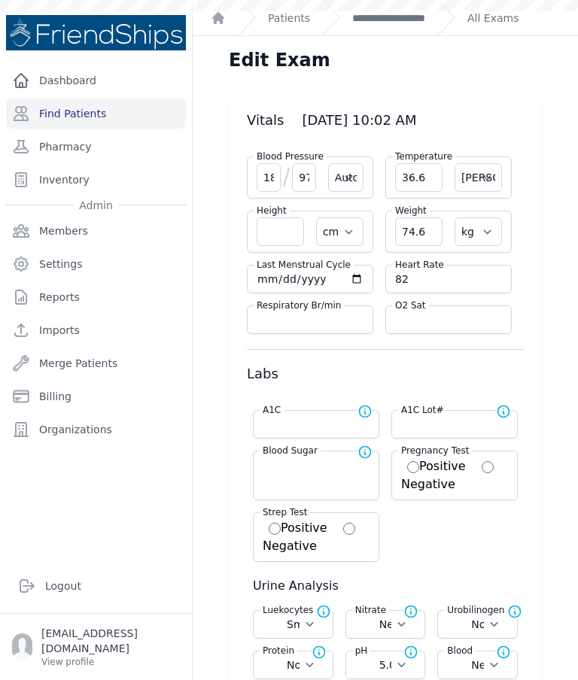
select select "Negative"
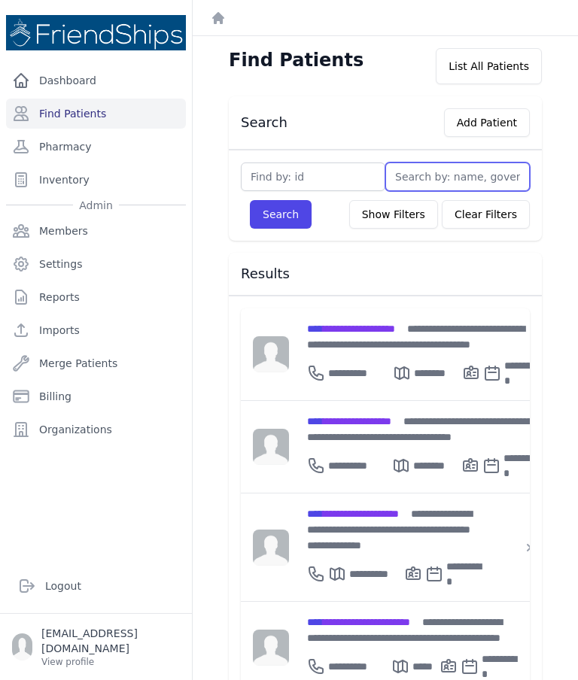
click at [423, 174] on input "text" at bounding box center [457, 177] width 145 height 29
type input "Rawaa"
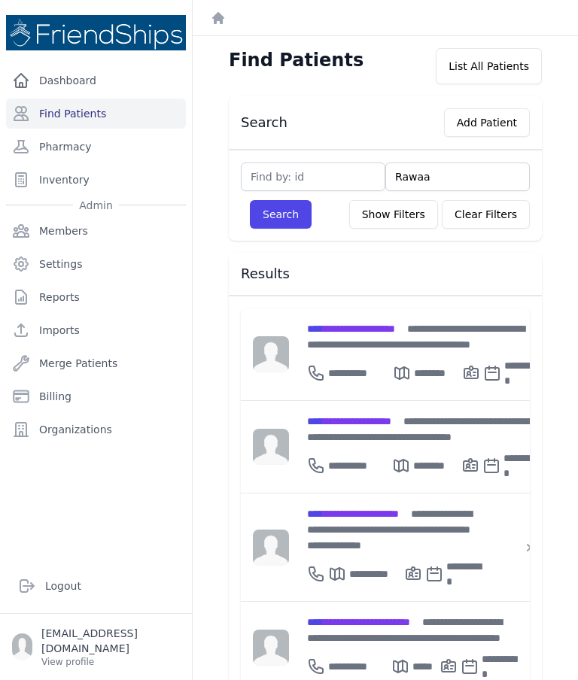
click at [284, 211] on button "Search" at bounding box center [281, 214] width 62 height 29
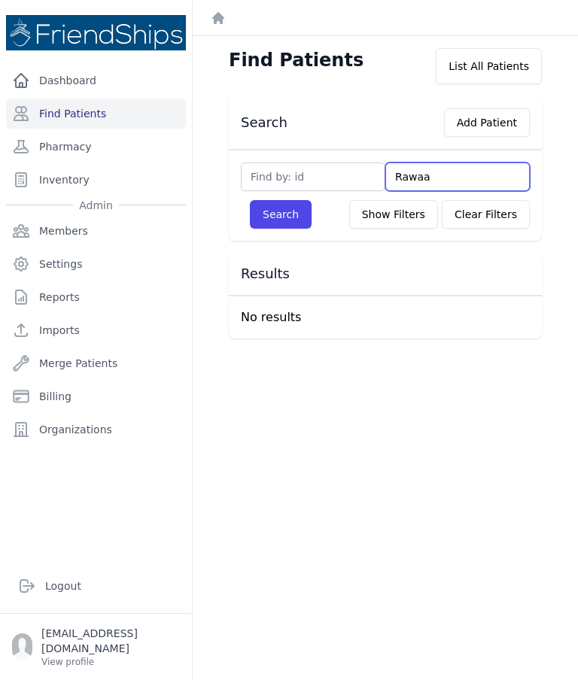
click at [449, 178] on input "Rawaa" at bounding box center [457, 177] width 145 height 29
type input "Rawa"
click at [291, 208] on button "Search" at bounding box center [281, 214] width 62 height 29
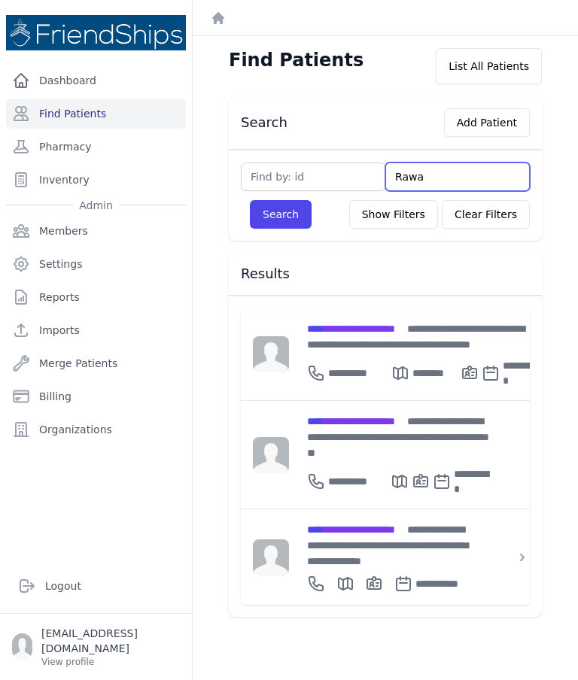
click at [439, 172] on input "Rawa" at bounding box center [457, 177] width 145 height 29
type input "R"
type input "Ruw"
type input "Ruwa"
click at [280, 223] on button "Search" at bounding box center [281, 214] width 62 height 29
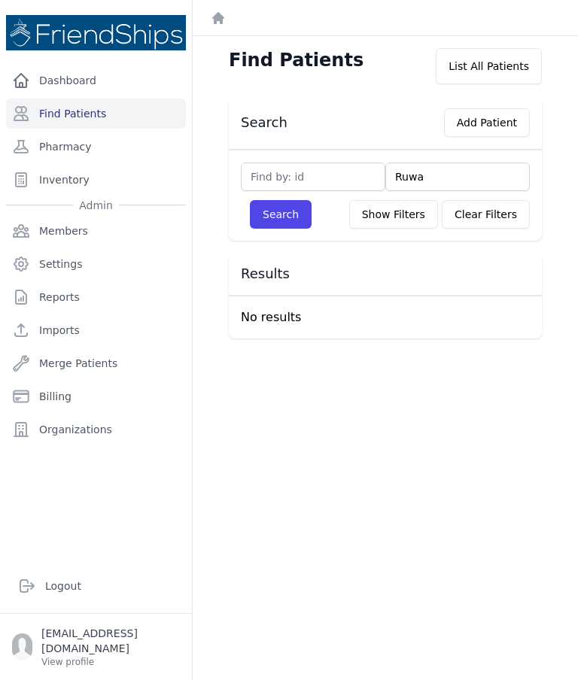
click at [291, 223] on button "Search" at bounding box center [281, 214] width 62 height 29
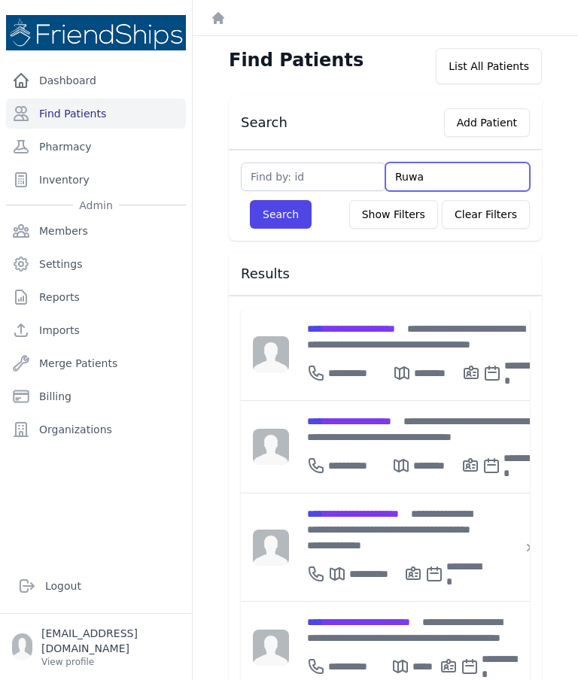
click at [446, 175] on input "Ruwa" at bounding box center [457, 177] width 145 height 29
type input "R"
type input "Im"
type input "Iman"
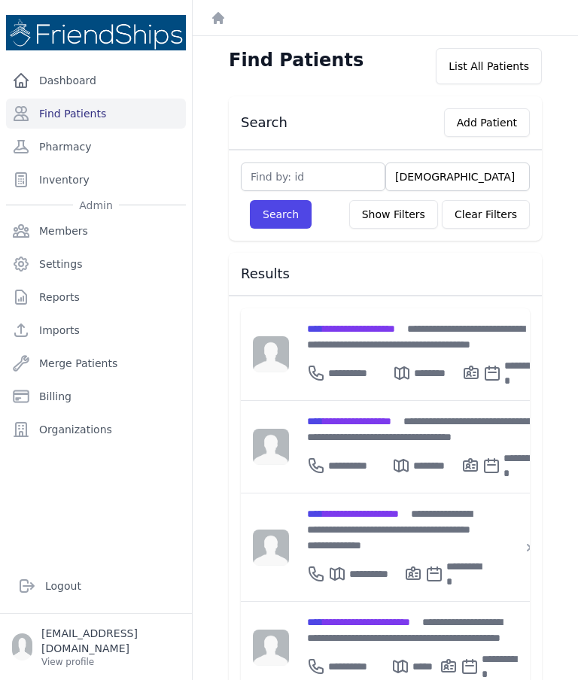
click at [284, 215] on button "Search" at bounding box center [281, 214] width 62 height 29
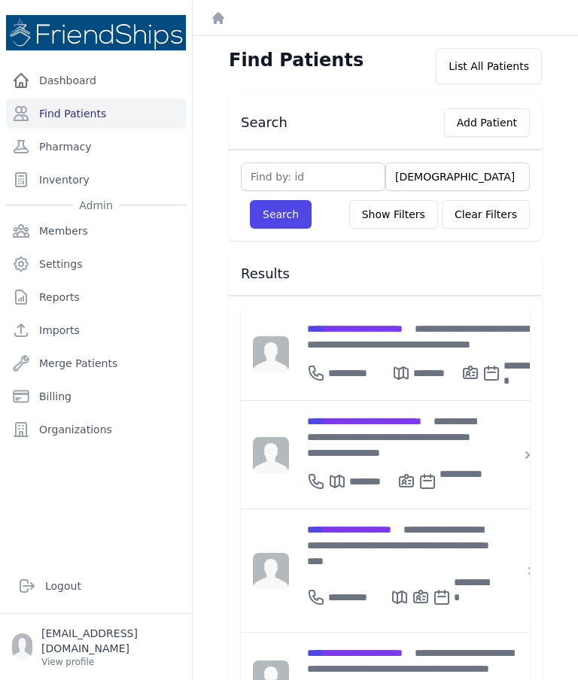
click at [364, 339] on div "**********" at bounding box center [423, 337] width 232 height 32
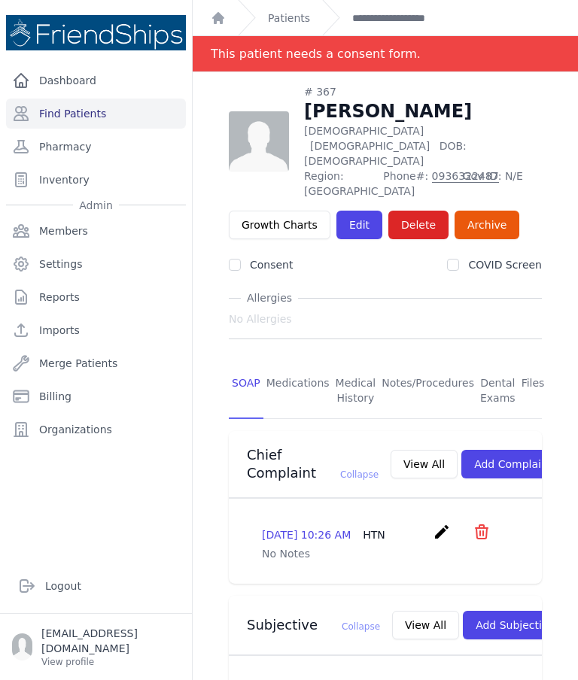
click at [353, 211] on link "Edit" at bounding box center [359, 225] width 46 height 29
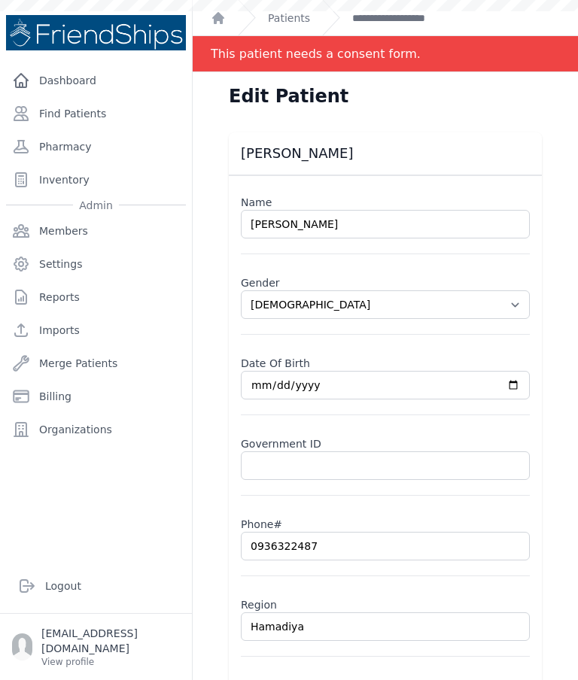
select select "[DEMOGRAPHIC_DATA]"
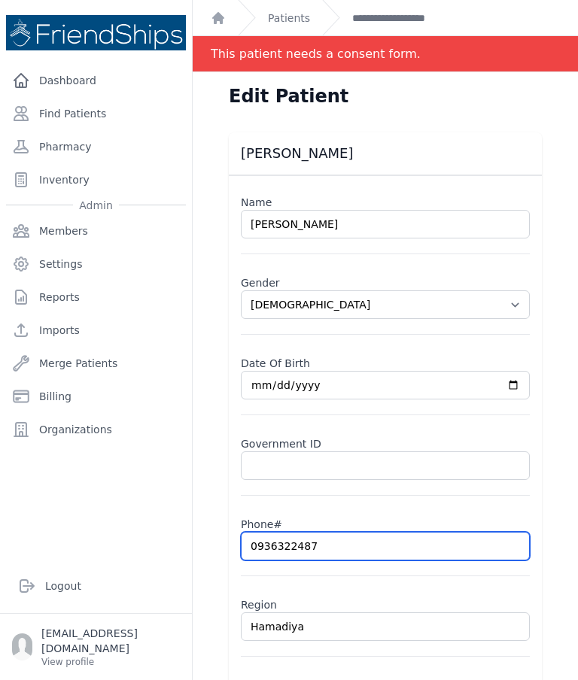
click at [289, 546] on input "0936322487" at bounding box center [385, 546] width 289 height 29
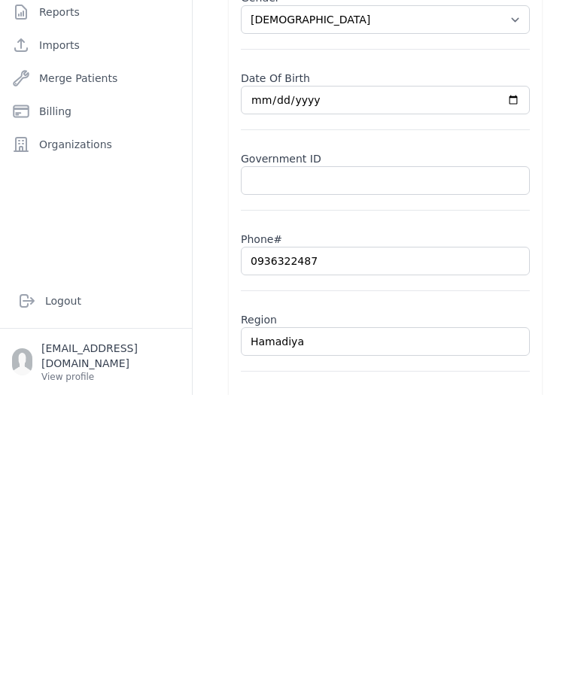
click at [287, 550] on html "Close sidebar Dashboard Find Patients Pharmacy Inventory Admin Members Settings" at bounding box center [289, 340] width 578 height 680
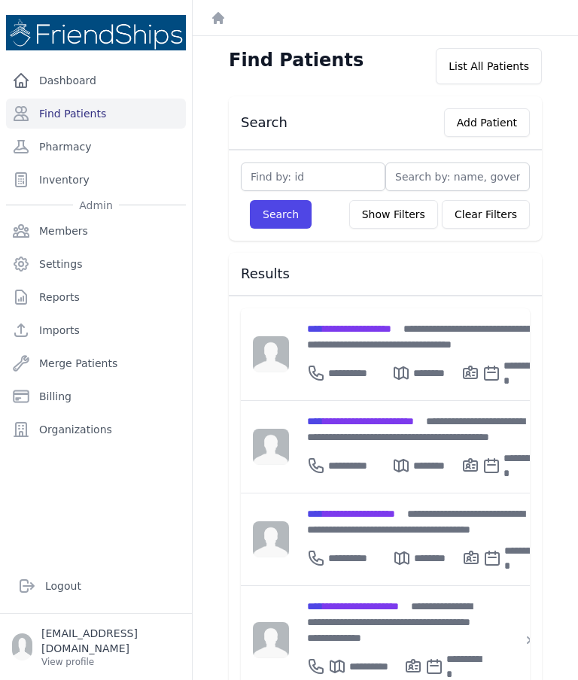
click at [501, 123] on button "Add Patient" at bounding box center [487, 122] width 86 height 29
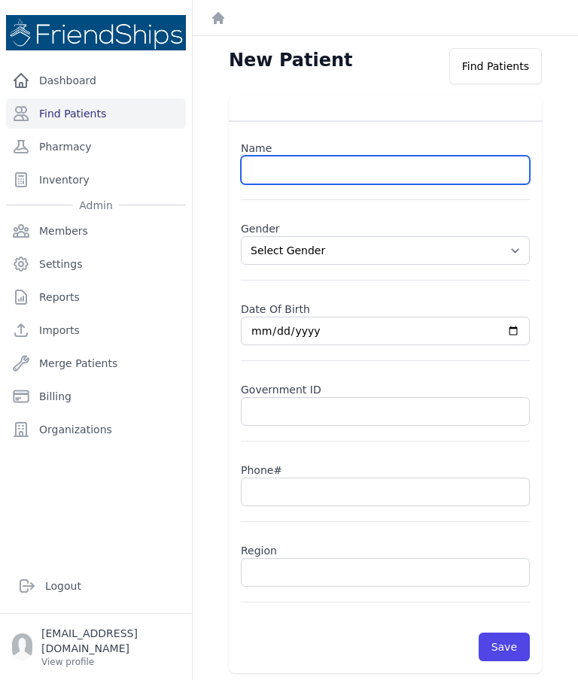
click at [385, 177] on input "text" at bounding box center [385, 170] width 289 height 29
paste input "[PERSON_NAME]"
type input "[PERSON_NAME]"
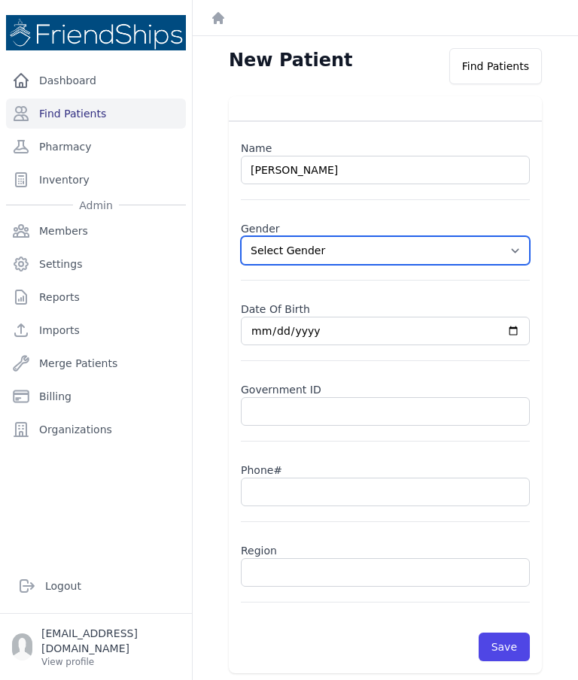
click at [522, 261] on select "Select Gender [DEMOGRAPHIC_DATA] [DEMOGRAPHIC_DATA]" at bounding box center [385, 250] width 289 height 29
select select "[DEMOGRAPHIC_DATA]"
click at [319, 335] on input "date" at bounding box center [385, 331] width 289 height 29
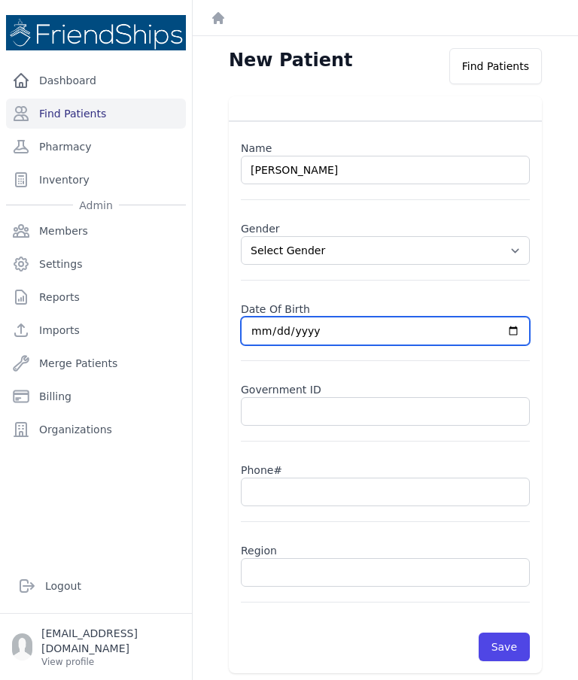
type input "2025-09-17"
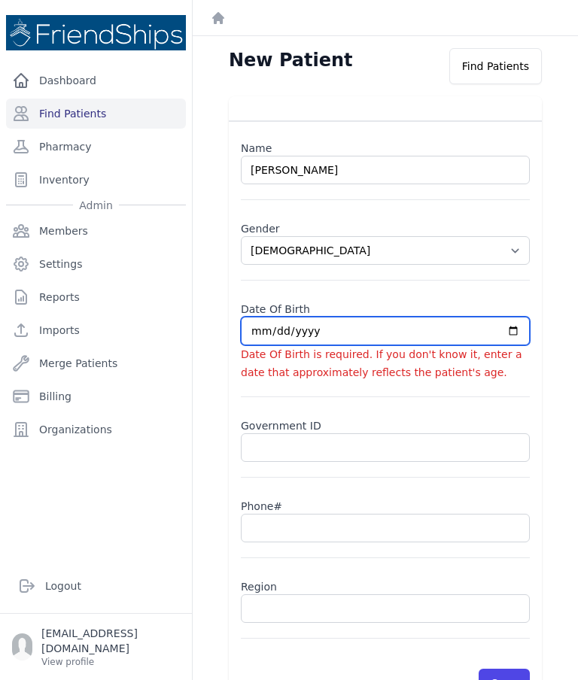
select select "female"
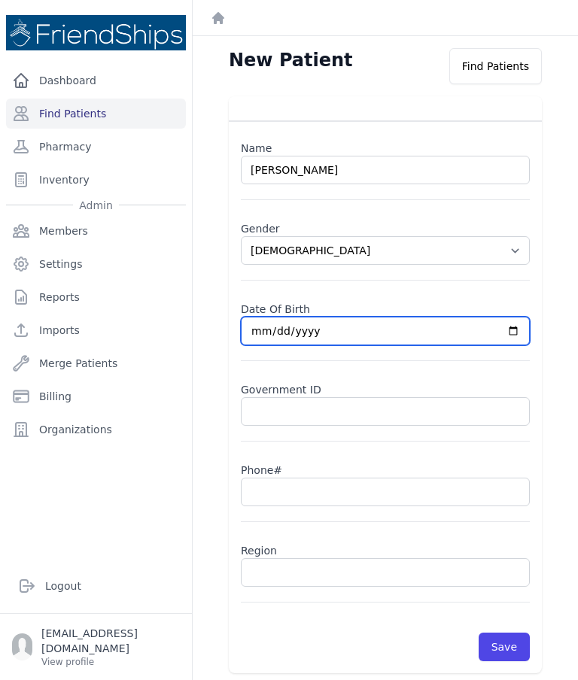
click at [374, 333] on input "2025-09-17" at bounding box center [385, 331] width 289 height 29
type input "1988-09-17"
select select "female"
type input "1988-05-17"
select select "female"
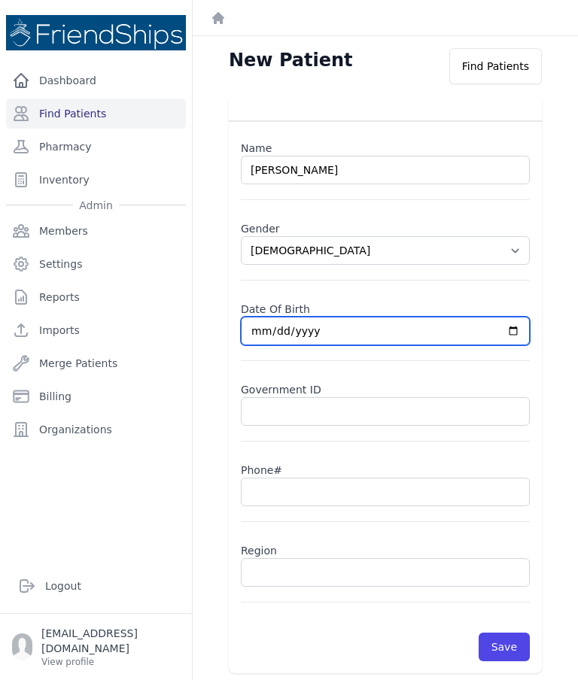
type input "1988-05-19"
select select "female"
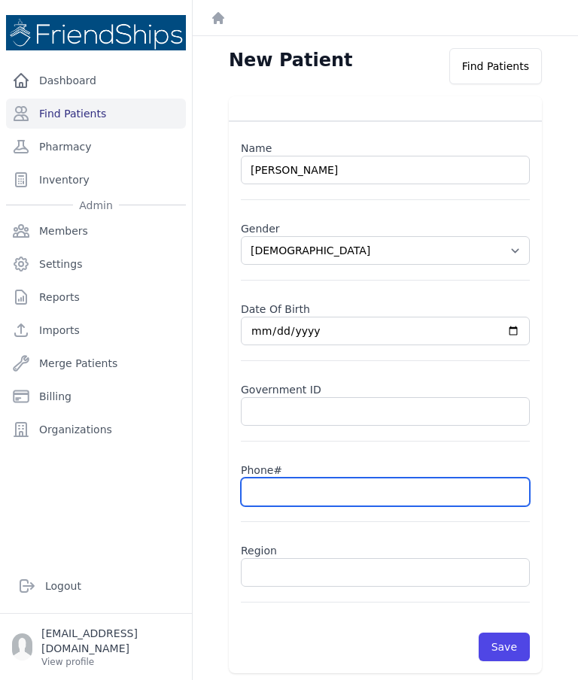
click at [342, 499] on input "text" at bounding box center [385, 492] width 289 height 29
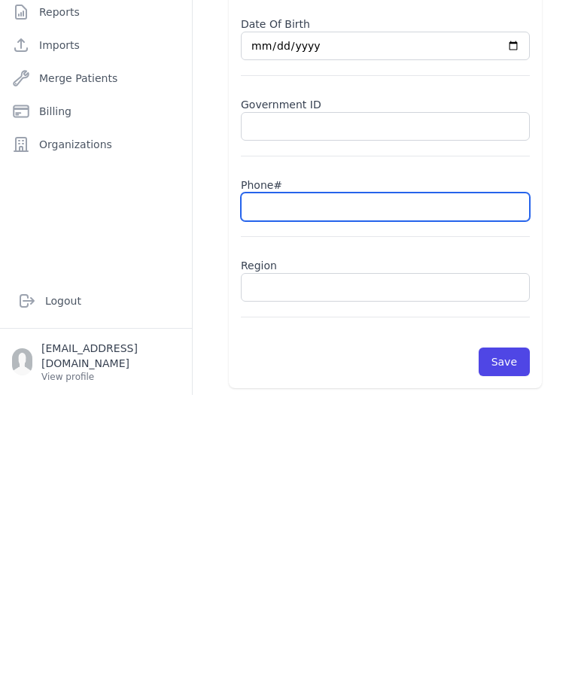
scroll to position [60, 0]
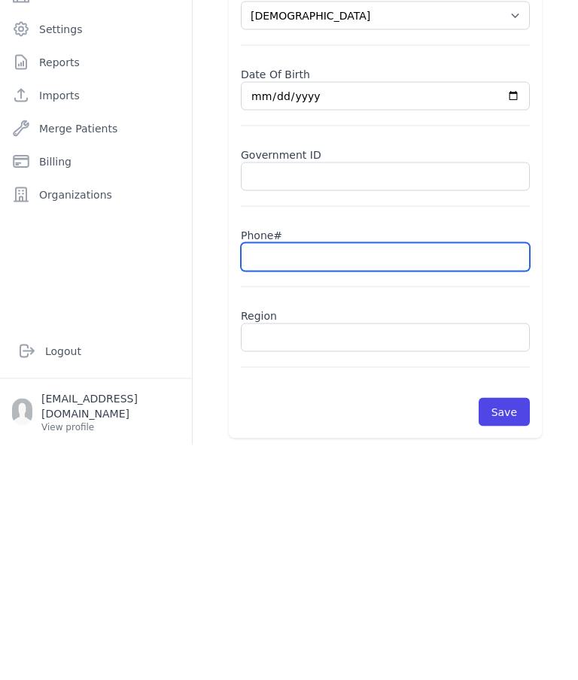
paste input "0995308950"
type input "0995308950"
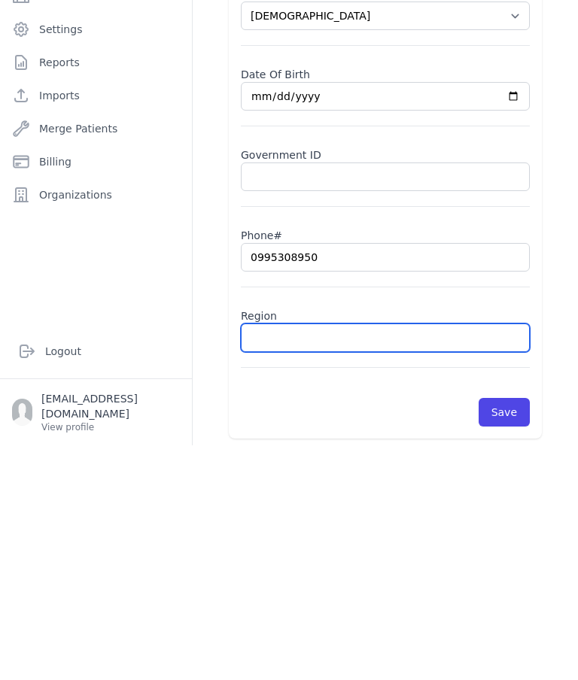
click at [352, 558] on input "text" at bounding box center [385, 572] width 289 height 29
select select "female"
type input "Ha"
select select "female"
type input "Hamadiy"
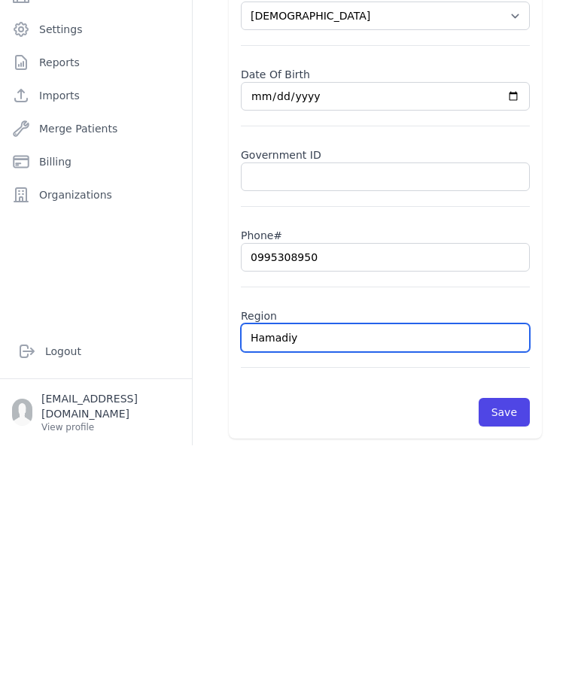
select select "female"
type input "Hamadiya"
select select "female"
type input "Hamadiya"
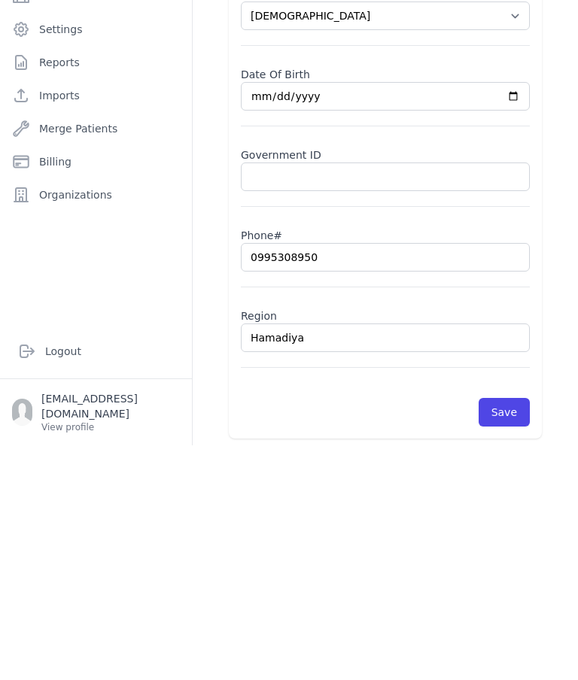
click at [518, 633] on button "Save" at bounding box center [504, 647] width 51 height 29
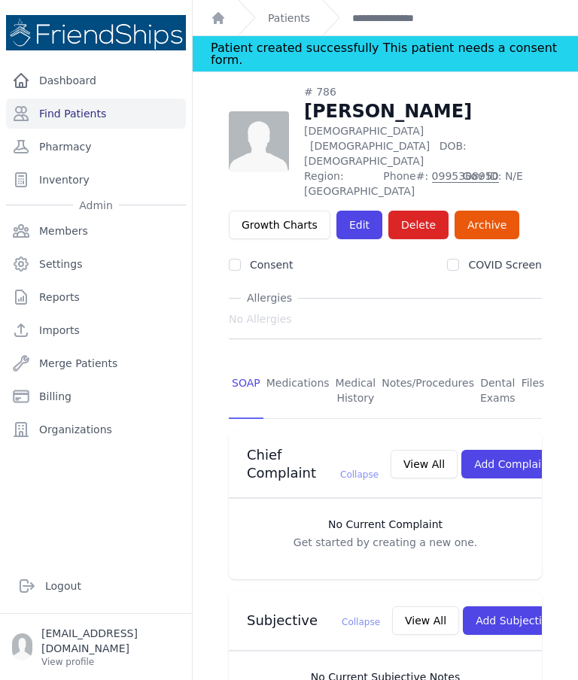
click at [490, 607] on button "Add Subjective" at bounding box center [515, 621] width 105 height 29
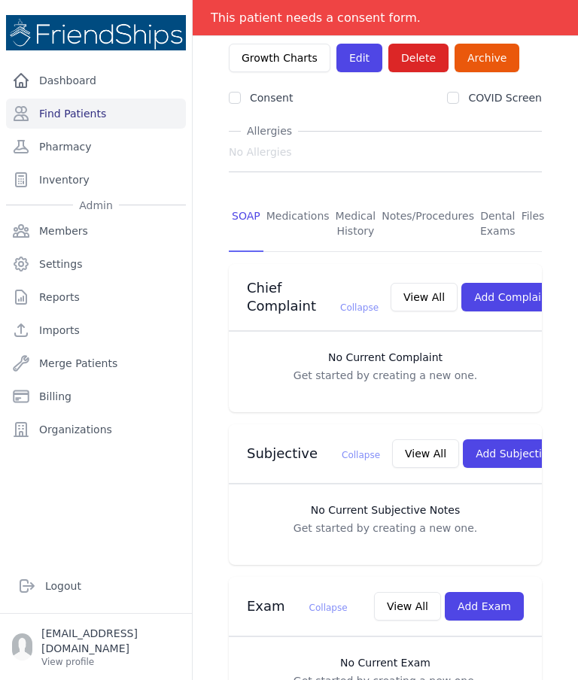
scroll to position [163, 0]
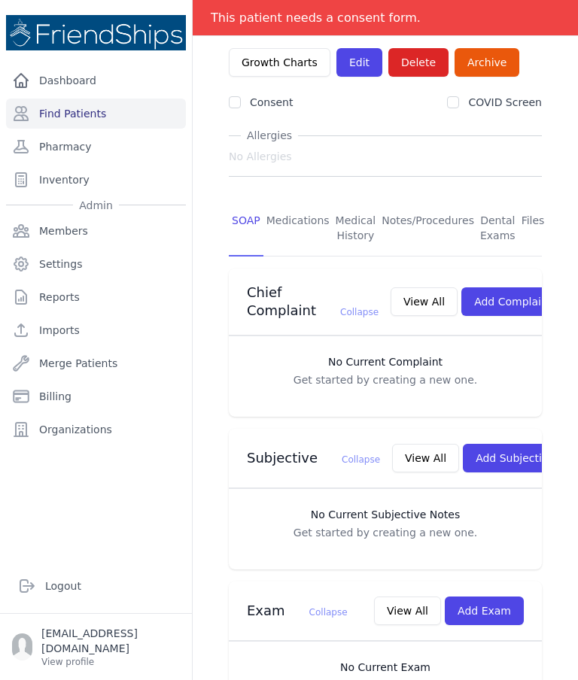
click at [494, 597] on button "Add Exam" at bounding box center [484, 611] width 79 height 29
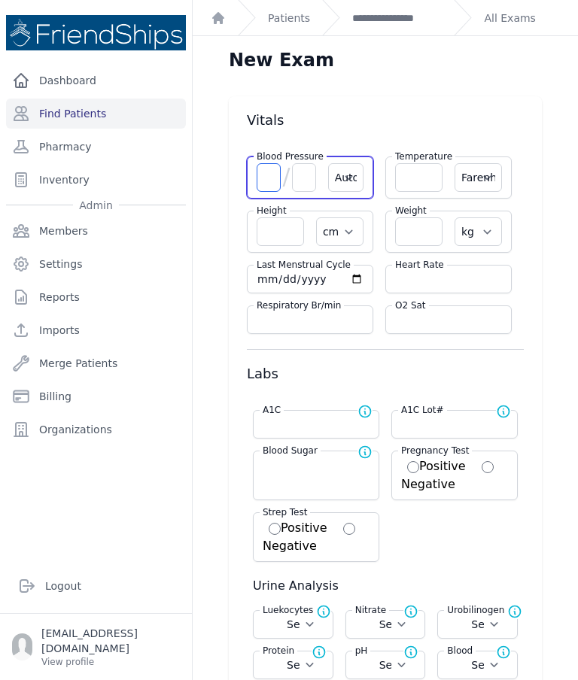
click at [261, 163] on input "number" at bounding box center [269, 177] width 24 height 29
click at [253, 157] on div "Blood Pressure / Automatic Manual" at bounding box center [310, 178] width 126 height 42
click at [278, 163] on input "number" at bounding box center [269, 177] width 24 height 29
type input "120"
click at [303, 163] on input "number" at bounding box center [304, 177] width 24 height 29
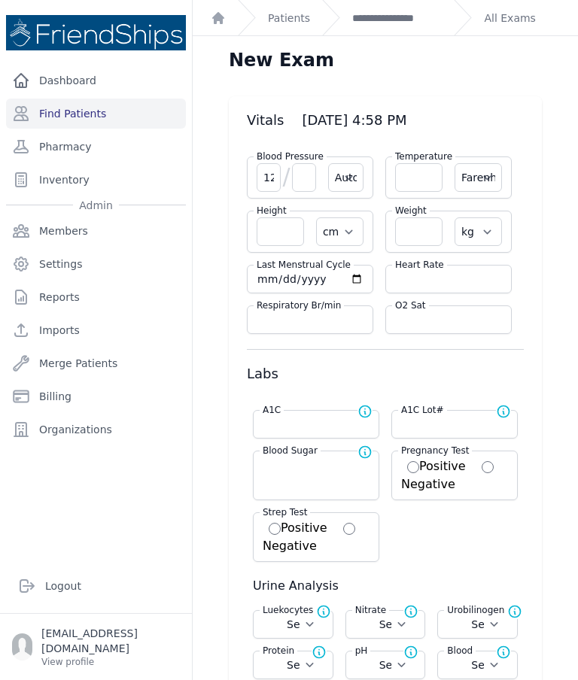
select select "Automatic"
select select "F"
select select "cm"
select select "kg"
select select
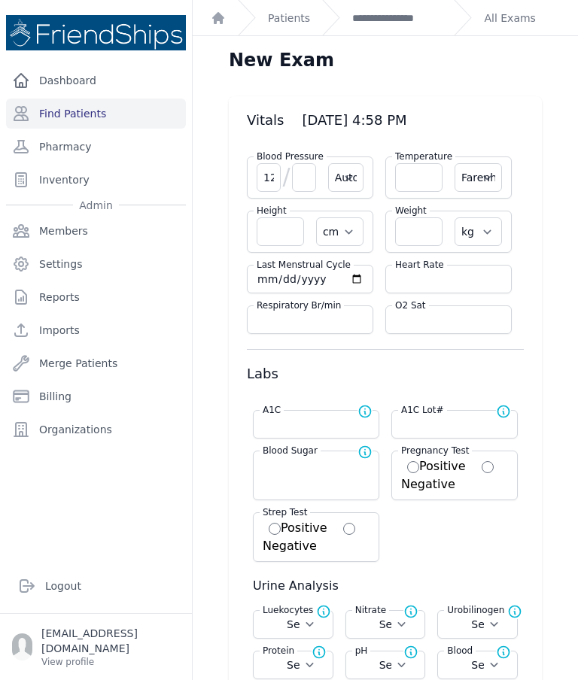
select select
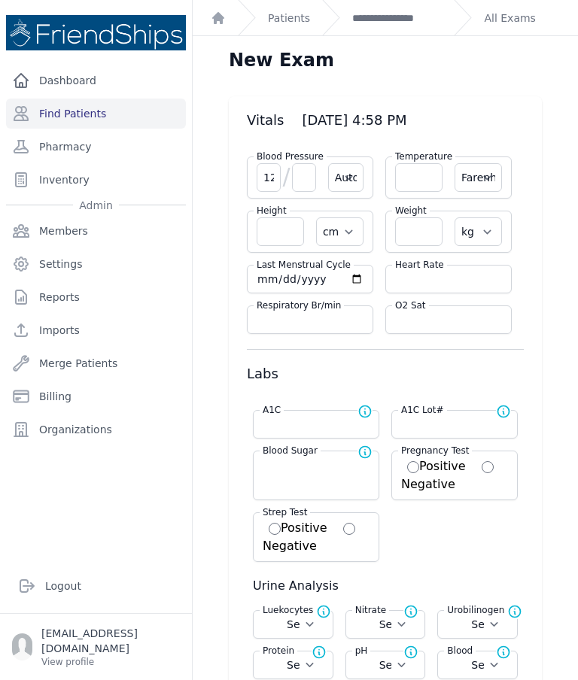
select select
type input "78"
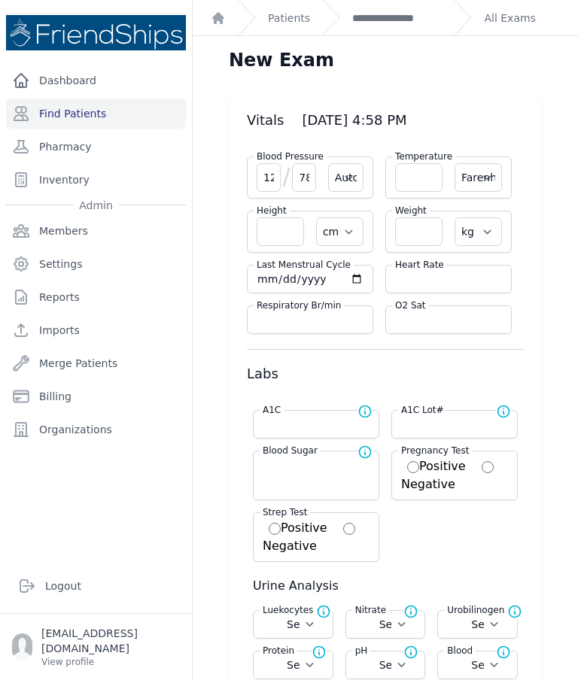
click at [433, 272] on input "number" at bounding box center [448, 279] width 107 height 15
type input "82"
select select "Automatic"
select select "F"
select select "cm"
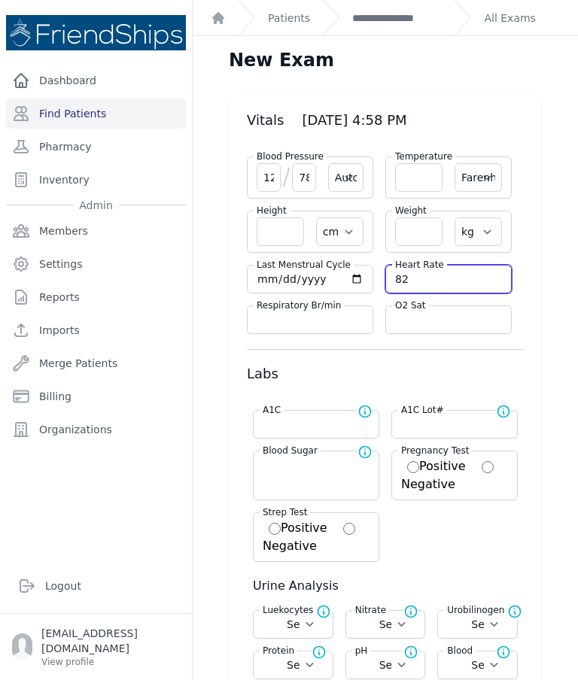
select select "kg"
select select
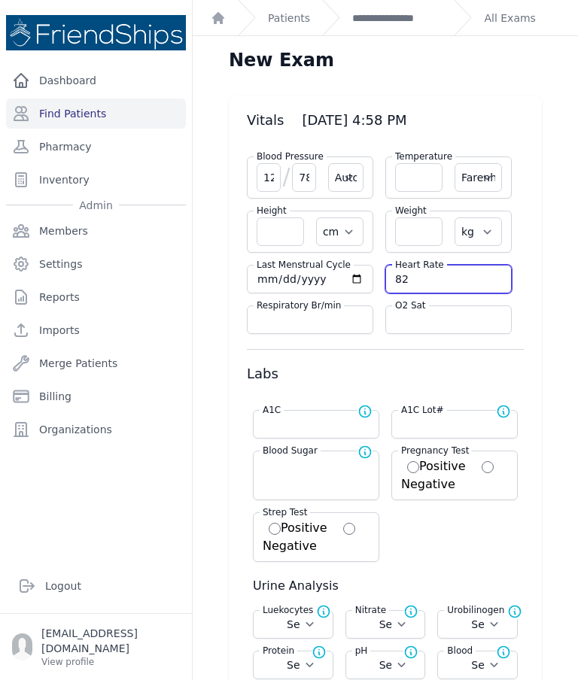
select select
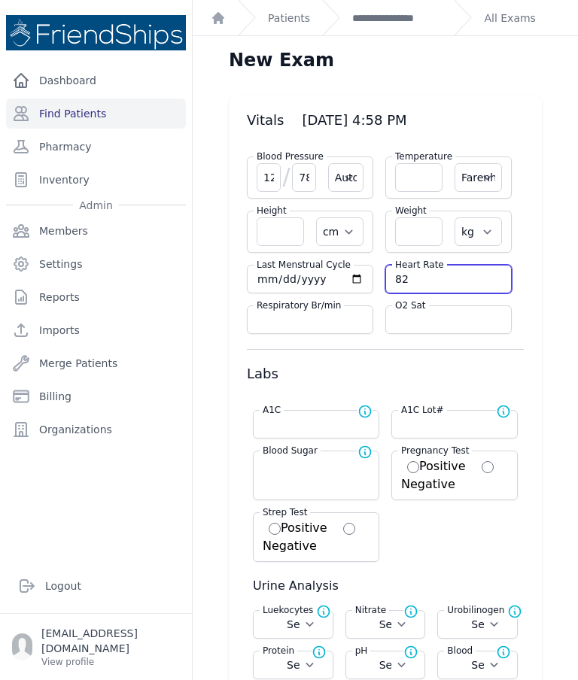
select select
type input "82"
click at [421, 163] on input "number" at bounding box center [418, 177] width 47 height 29
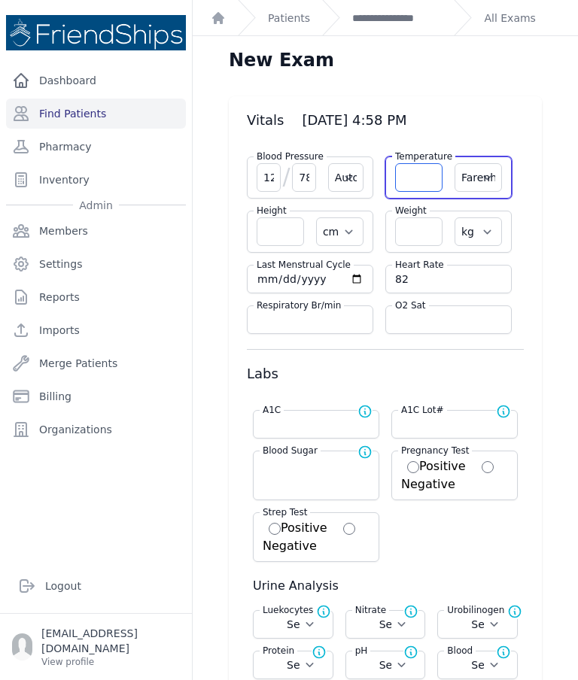
type input "3"
select select "Automatic"
select select "F"
select select "cm"
select select "kg"
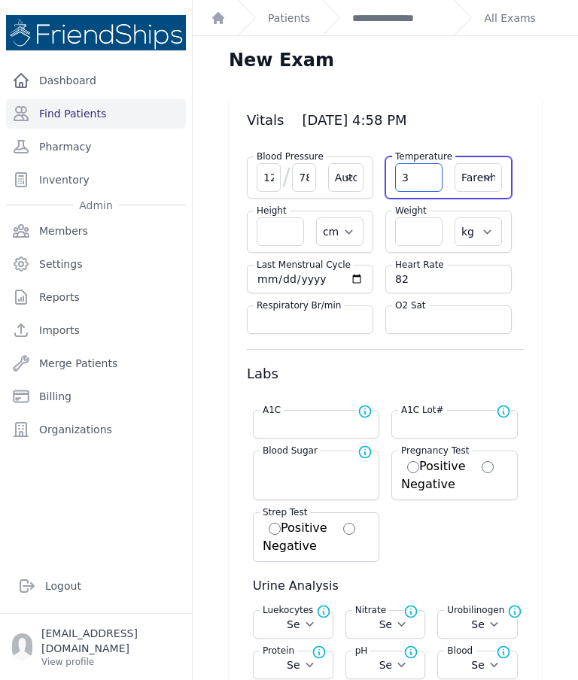
select select
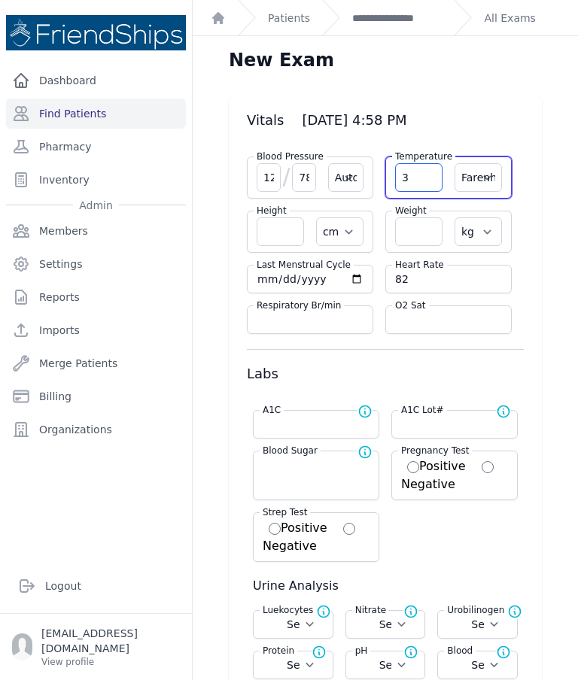
select select
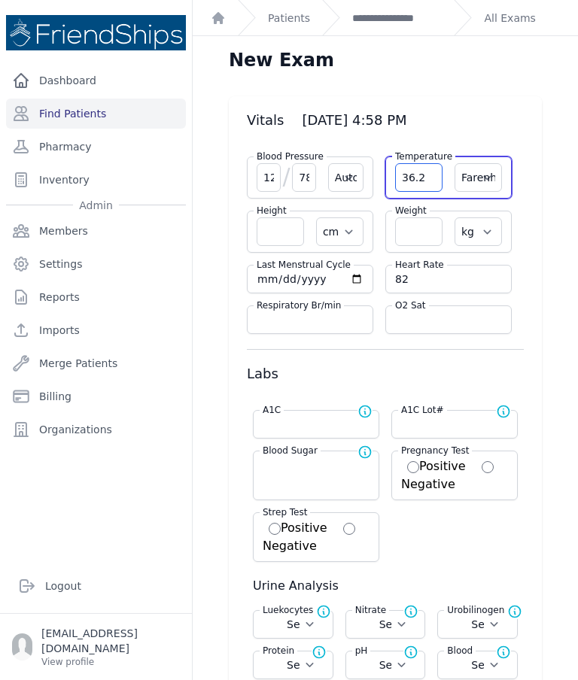
type input "36.2"
click at [483, 163] on select "Farenheit Celcius" at bounding box center [478, 177] width 47 height 29
select select "C"
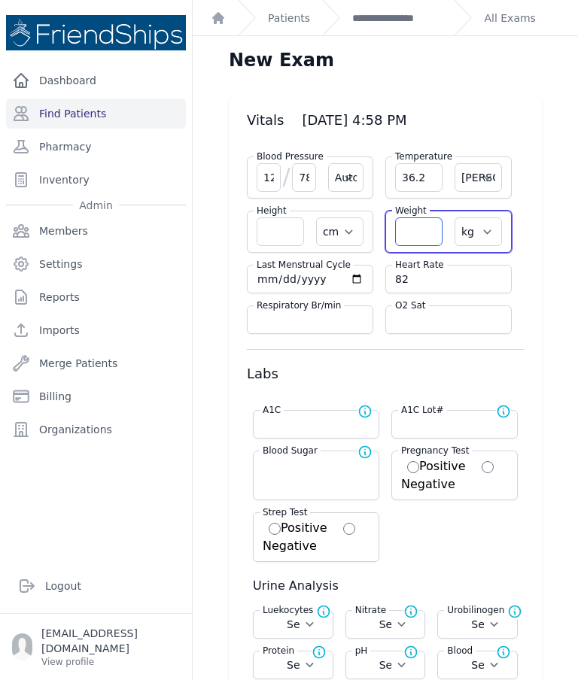
click at [428, 218] on input "number" at bounding box center [418, 232] width 47 height 29
select select "Automatic"
select select "cm"
select select "kg"
select select
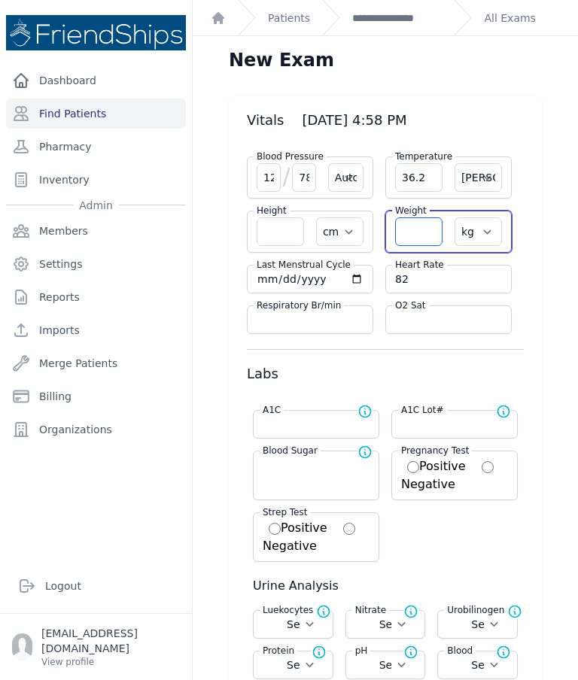
select select
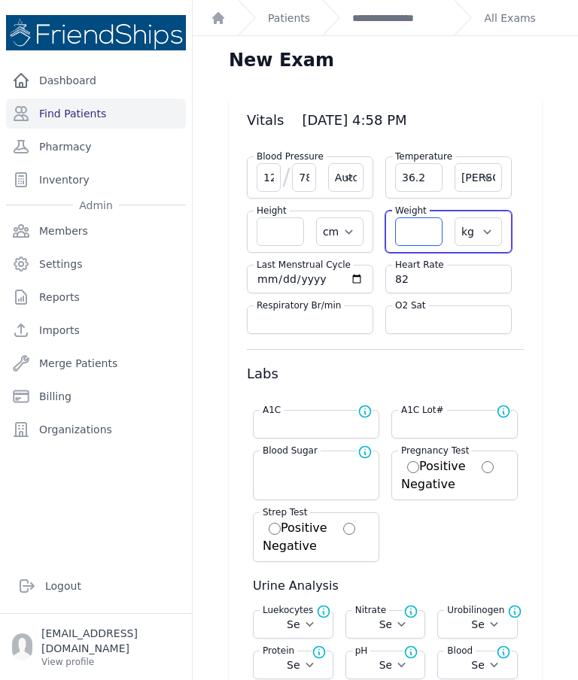
select select
select select "Automatic"
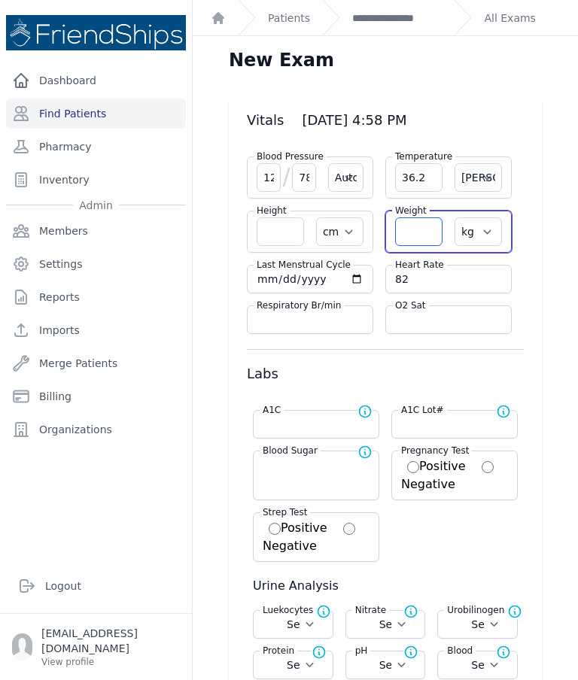
select select "C"
select select "cm"
select select "kg"
select select
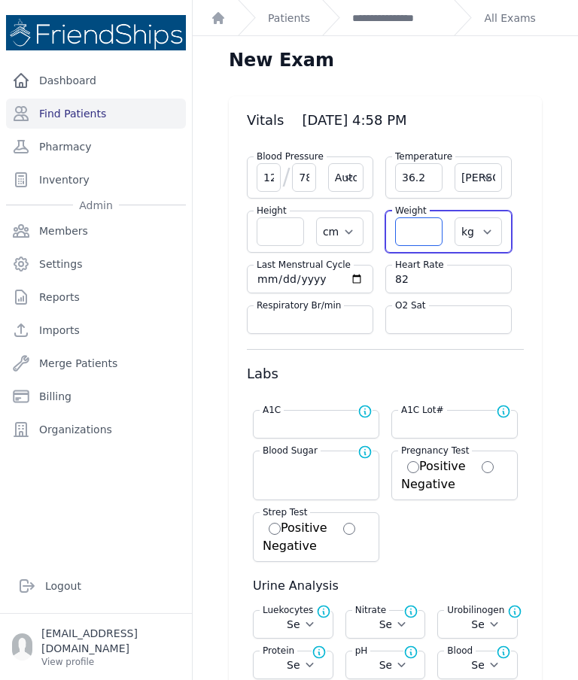
select select
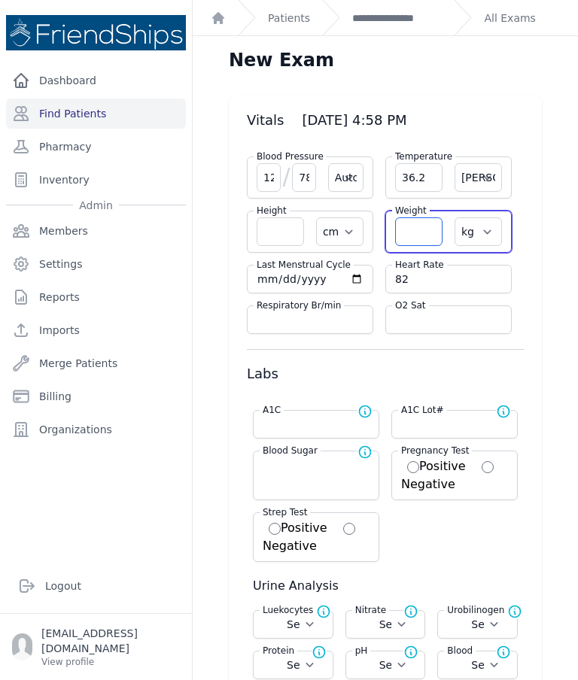
select select
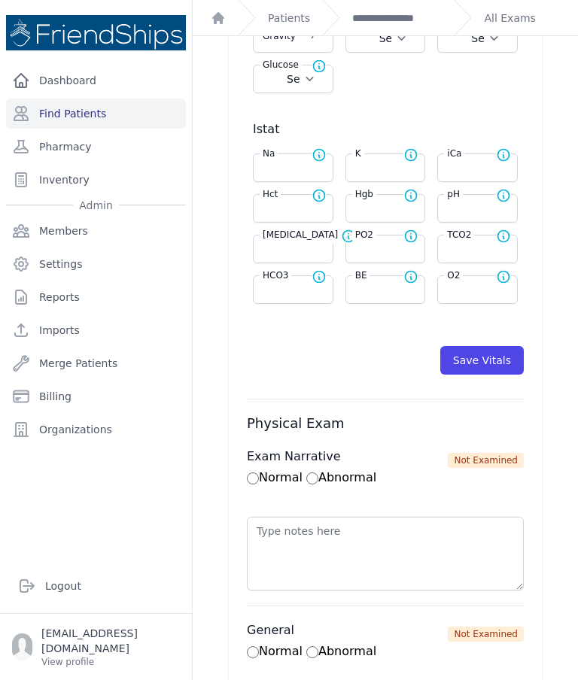
scroll to position [676, 0]
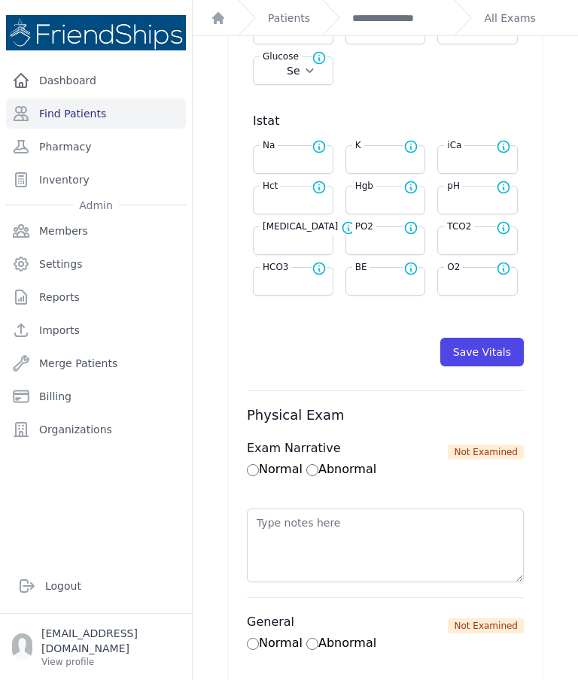
type input "63.4"
click at [485, 338] on button "Save Vitals" at bounding box center [482, 352] width 84 height 29
select select "Automatic"
select select "cm"
select select "kg"
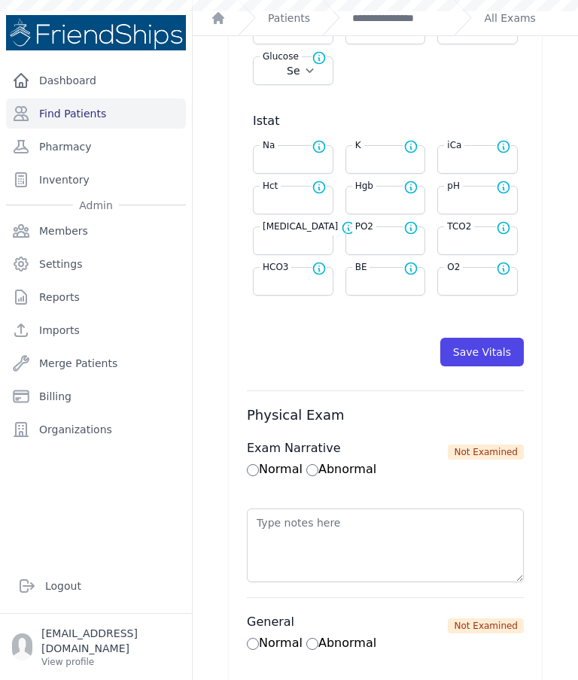
select select
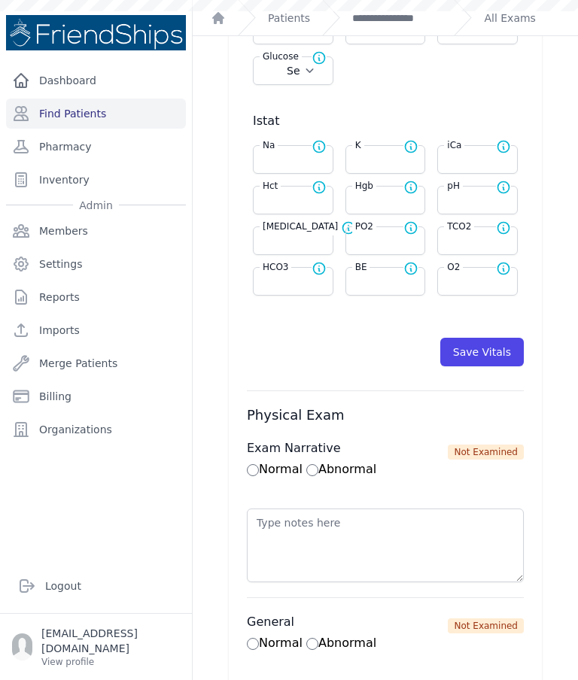
select select
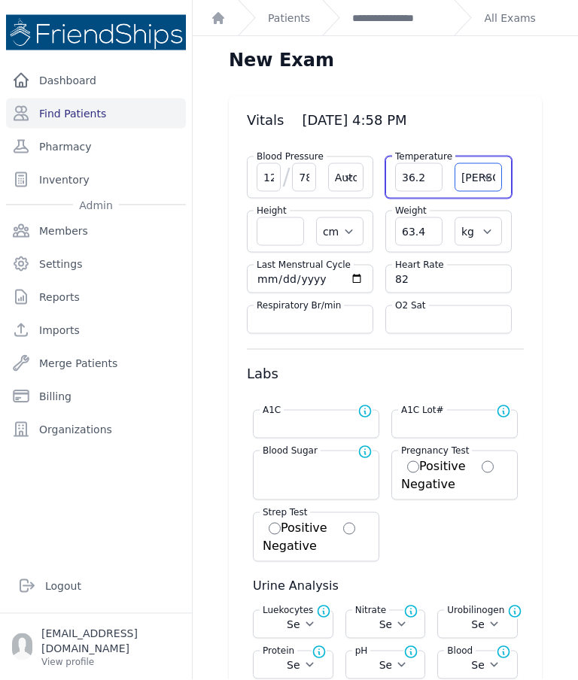
scroll to position [0, 0]
click at [404, 20] on link "**********" at bounding box center [397, 18] width 90 height 15
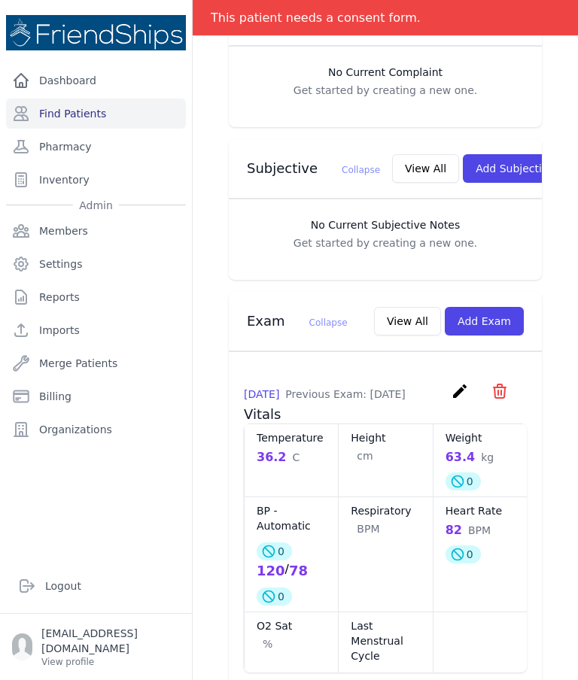
scroll to position [453, 0]
click at [126, 111] on link "Find Patients" at bounding box center [96, 114] width 180 height 30
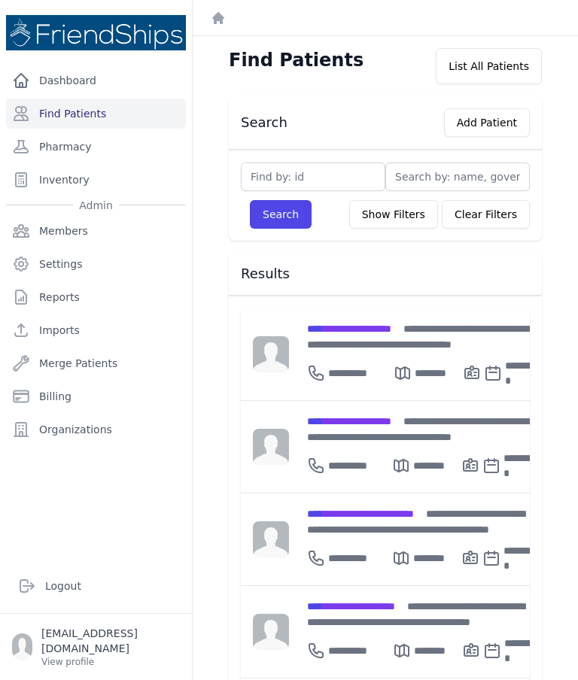
click at [376, 416] on span "**********" at bounding box center [349, 421] width 84 height 11
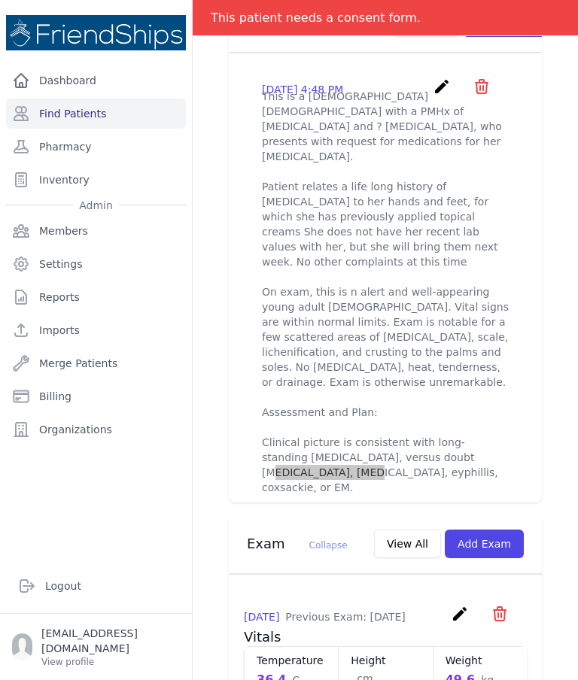
scroll to position [600, 0]
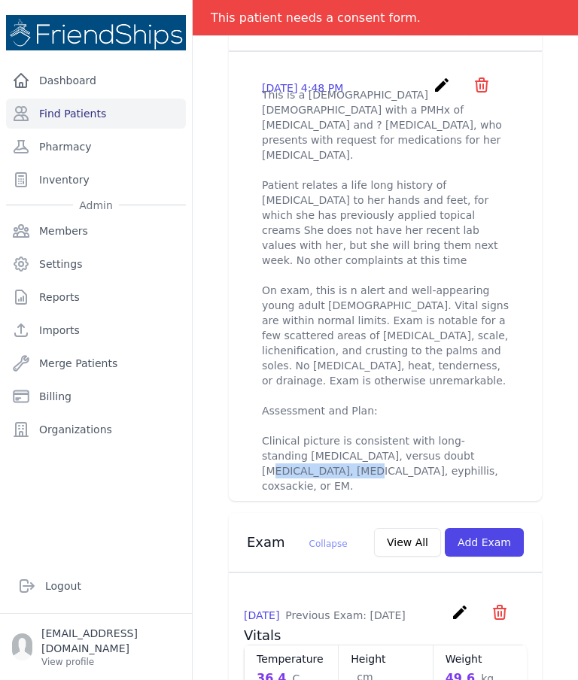
click at [529, 336] on div "[DATE] 4:48 PM create ​ Are you sure? This action cannot be undone! Confirm Can…" at bounding box center [385, 307] width 313 height 511
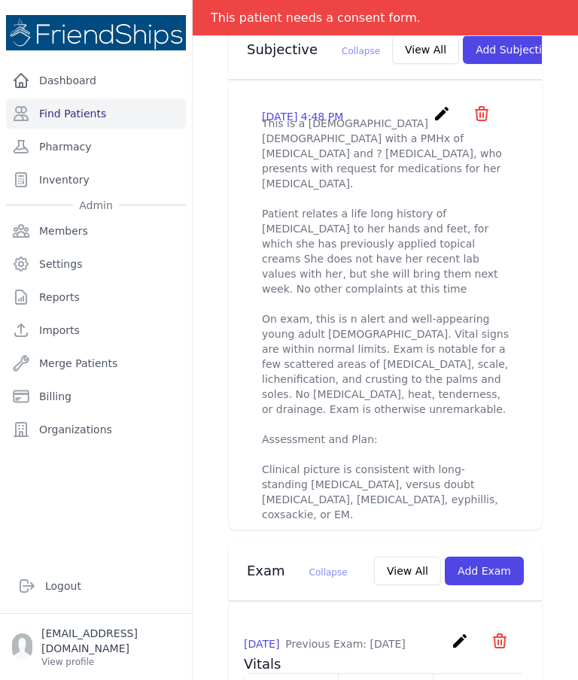
scroll to position [572, 0]
click at [102, 113] on link "Find Patients" at bounding box center [96, 114] width 180 height 30
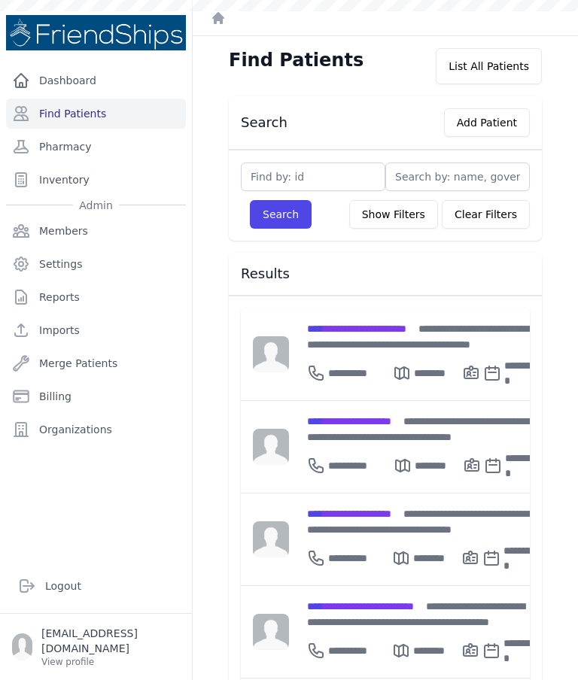
click at [355, 337] on div "**********" at bounding box center [424, 337] width 234 height 32
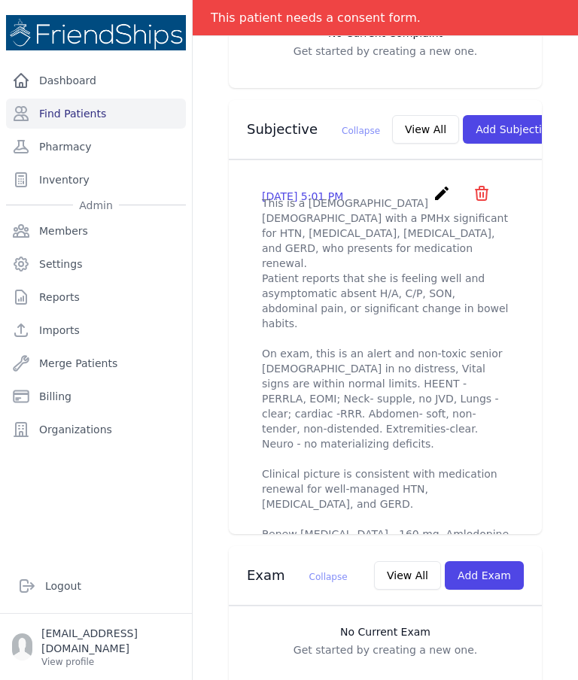
scroll to position [507, 0]
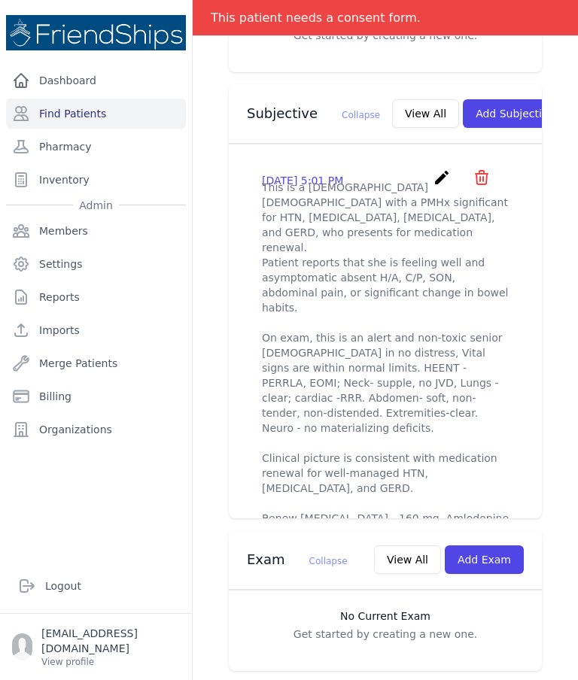
click at [122, 339] on link "Imports" at bounding box center [96, 330] width 180 height 30
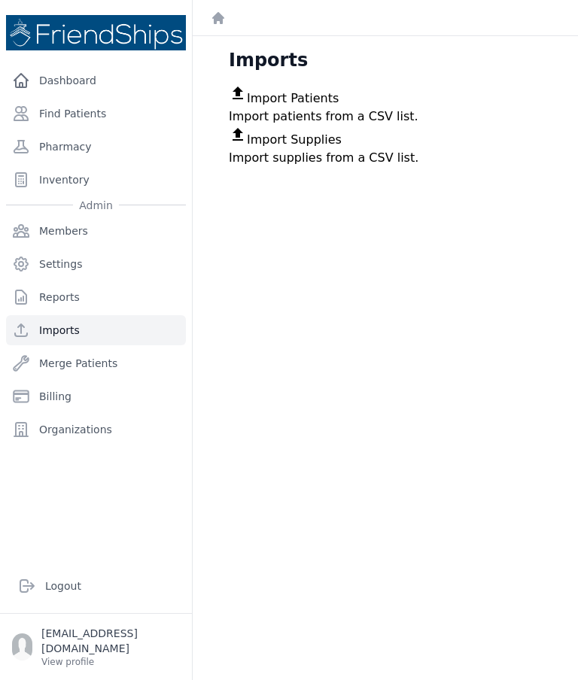
click at [94, 111] on link "Find Patients" at bounding box center [96, 114] width 180 height 30
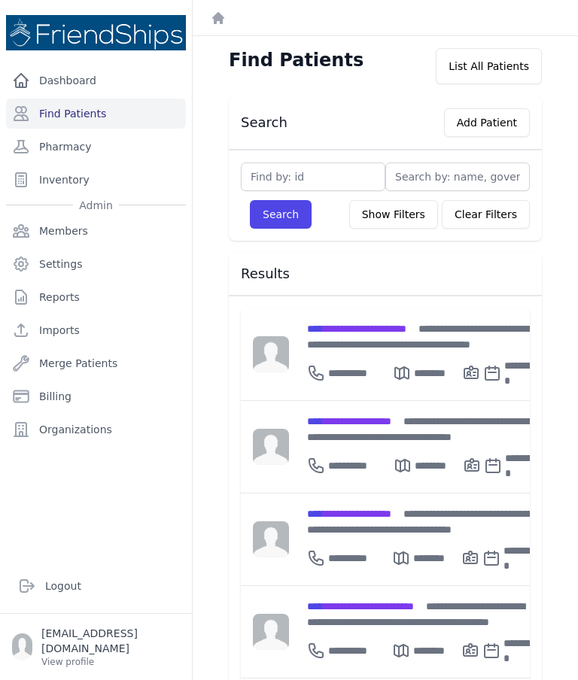
click at [398, 336] on div "**********" at bounding box center [424, 337] width 234 height 32
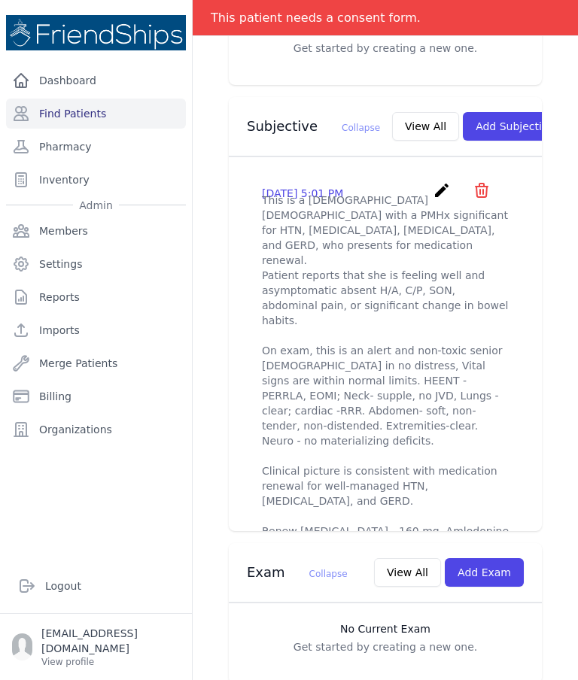
scroll to position [510, 0]
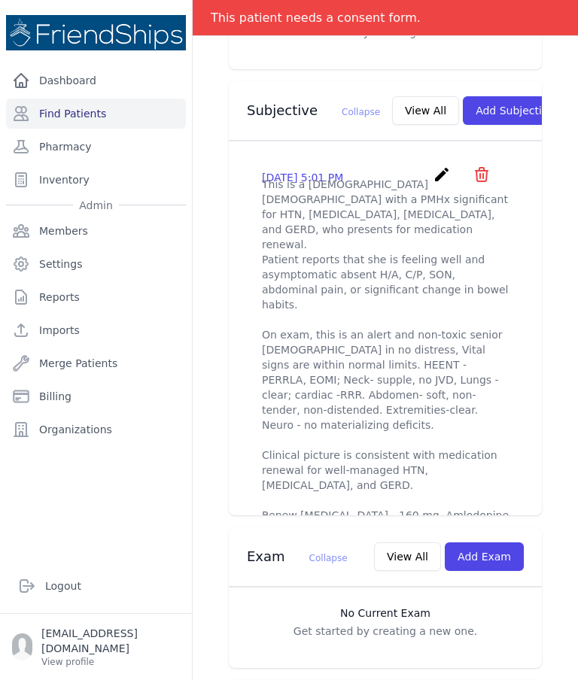
click at [94, 108] on link "Find Patients" at bounding box center [96, 114] width 180 height 30
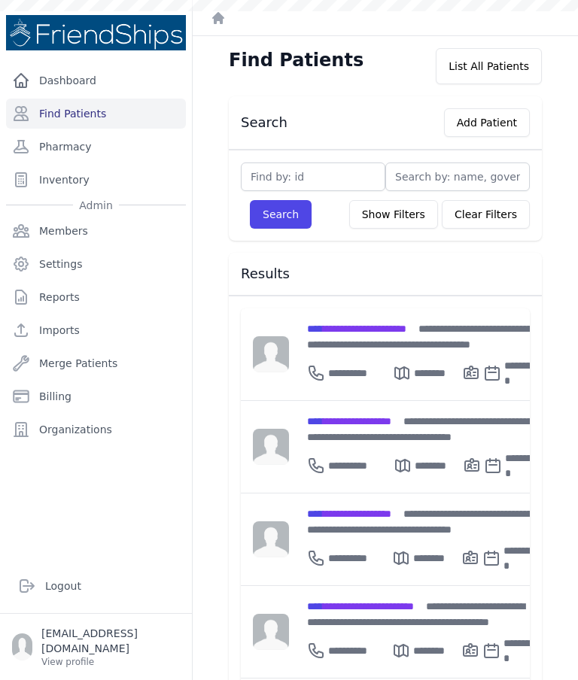
click at [366, 543] on div "**********" at bounding box center [349, 558] width 85 height 30
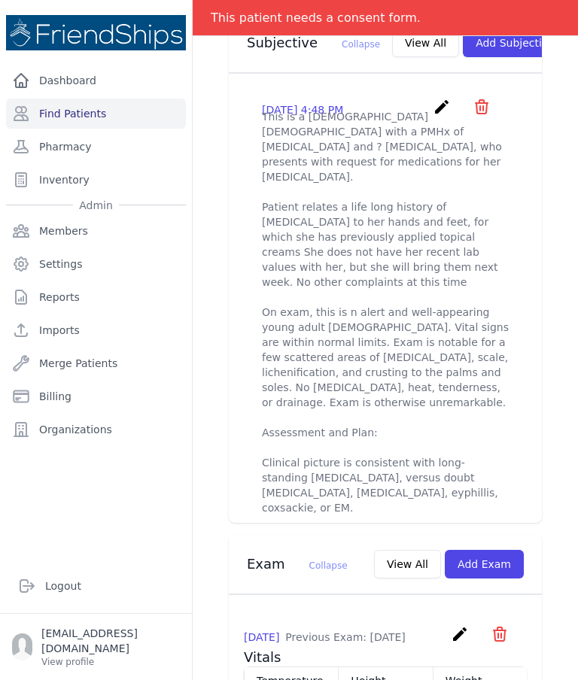
scroll to position [613, 0]
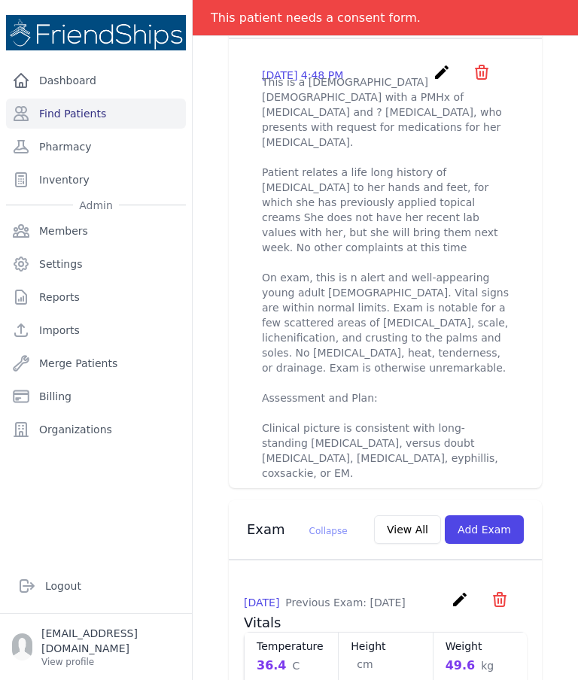
click at [408, 301] on p "This is a [DEMOGRAPHIC_DATA] [DEMOGRAPHIC_DATA] with a PMHx of [MEDICAL_DATA] a…" at bounding box center [385, 301] width 247 height 452
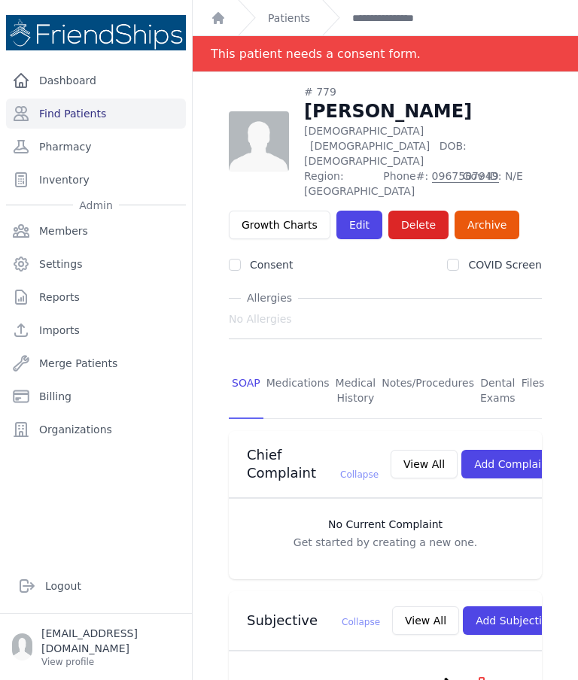
scroll to position [0, 0]
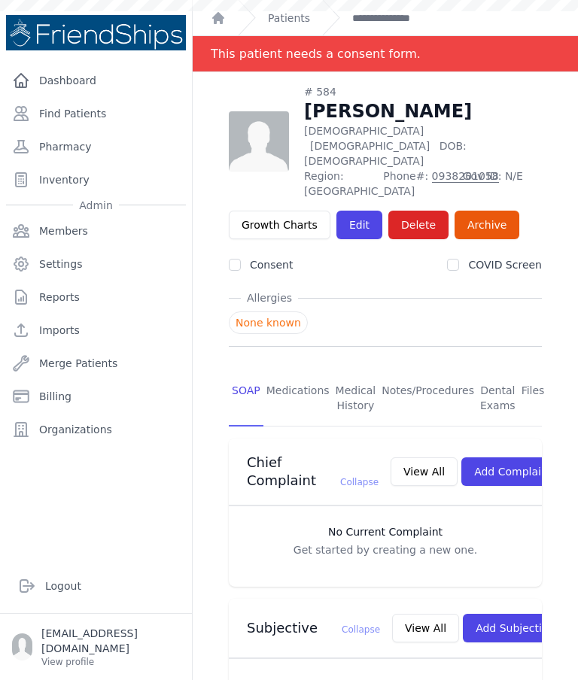
click at [87, 111] on link "Find Patients" at bounding box center [96, 114] width 180 height 30
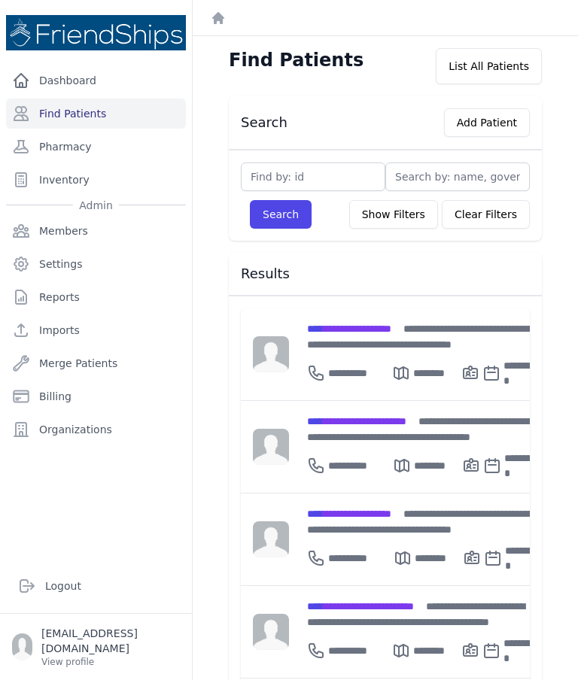
click at [385, 543] on div "**********" at bounding box center [350, 558] width 87 height 30
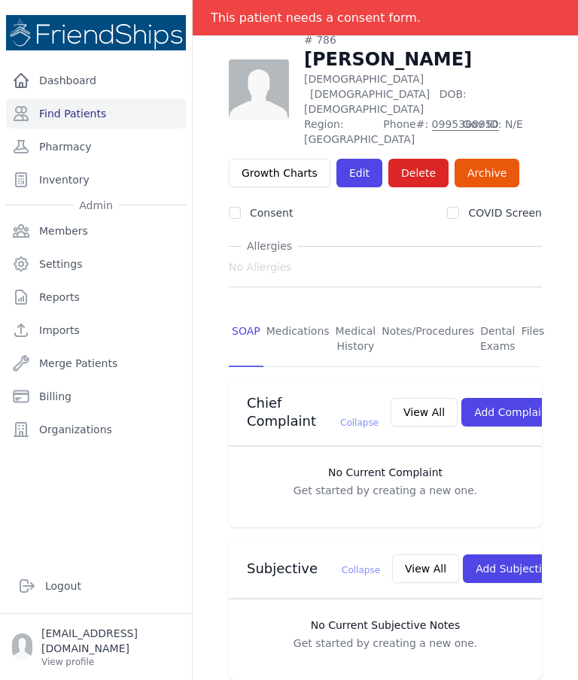
scroll to position [57, 0]
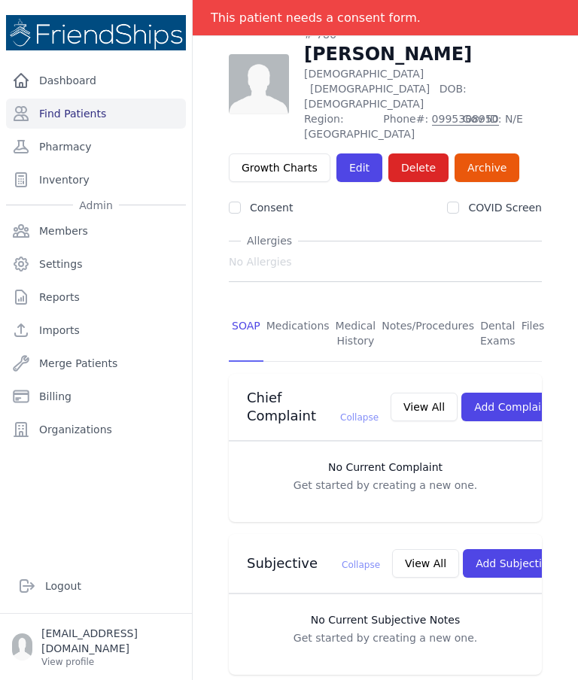
click at [120, 102] on link "Find Patients" at bounding box center [96, 114] width 180 height 30
